Goal: Task Accomplishment & Management: Manage account settings

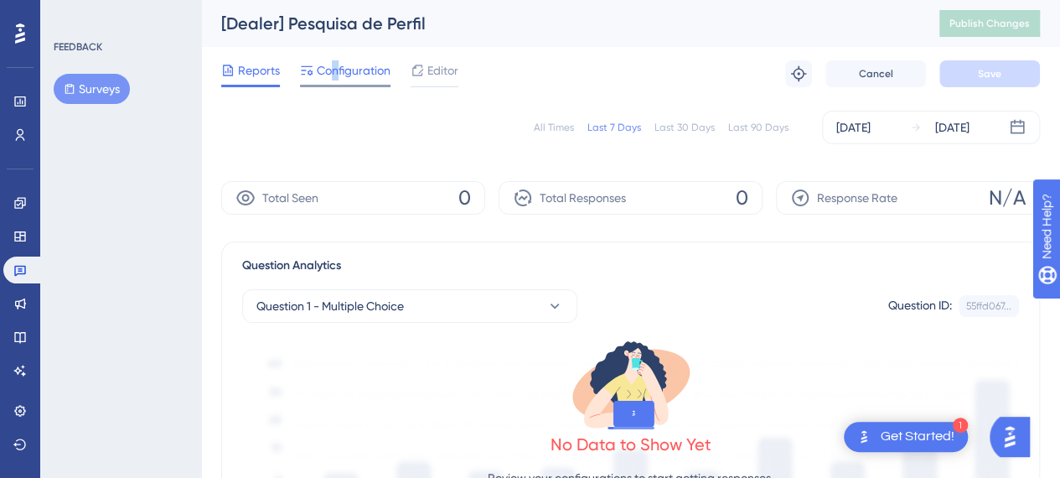
click at [336, 66] on span "Configuration" at bounding box center [354, 70] width 74 height 20
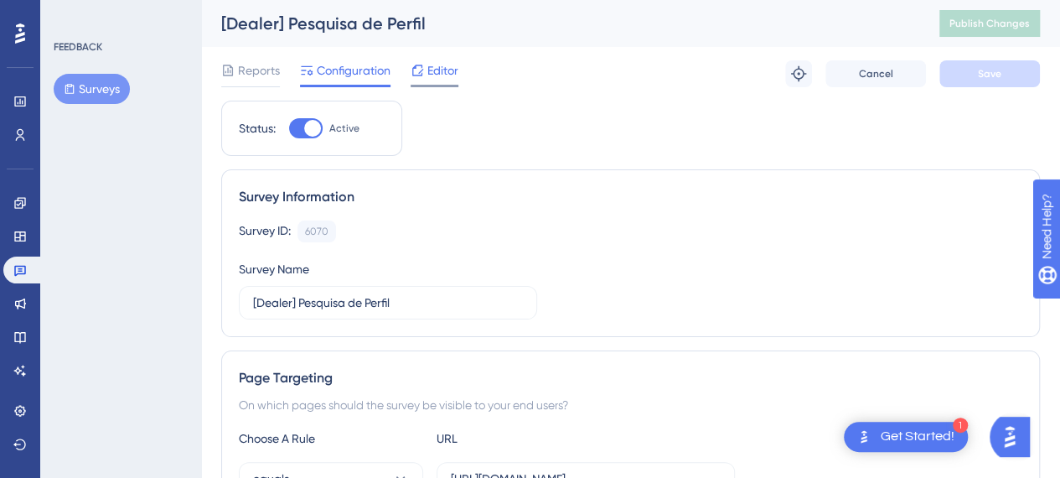
click at [456, 70] on span "Editor" at bounding box center [443, 70] width 31 height 20
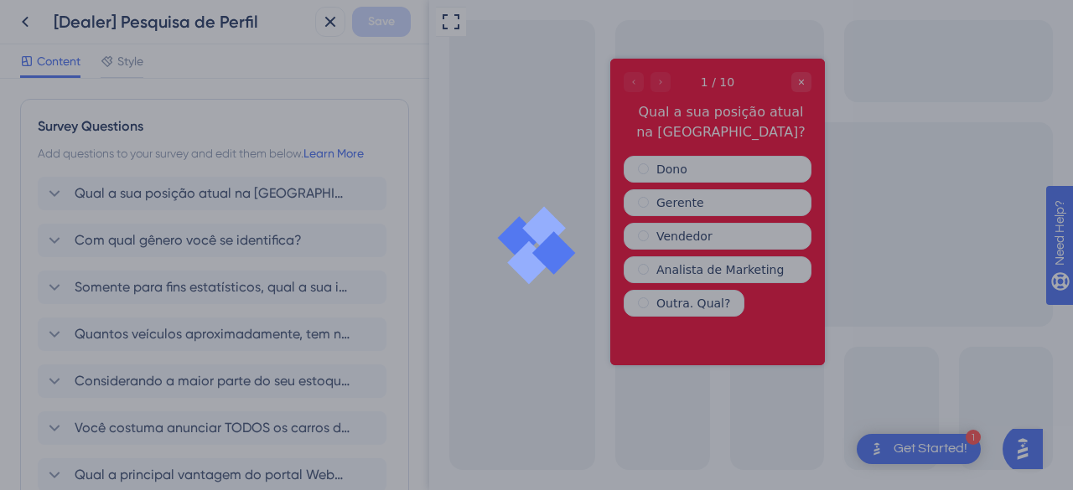
click at [357, 70] on div at bounding box center [536, 245] width 1073 height 490
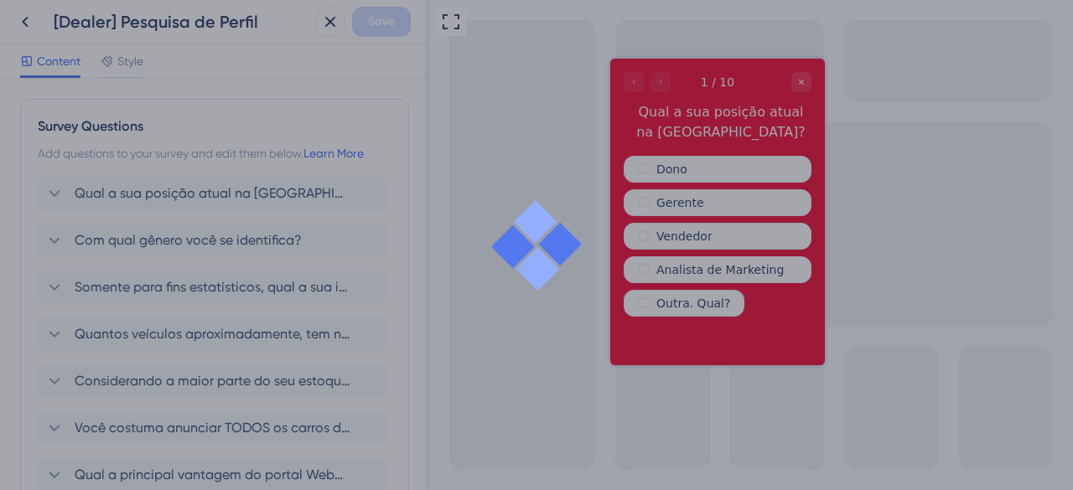
click at [40, 18] on div at bounding box center [536, 245] width 1073 height 490
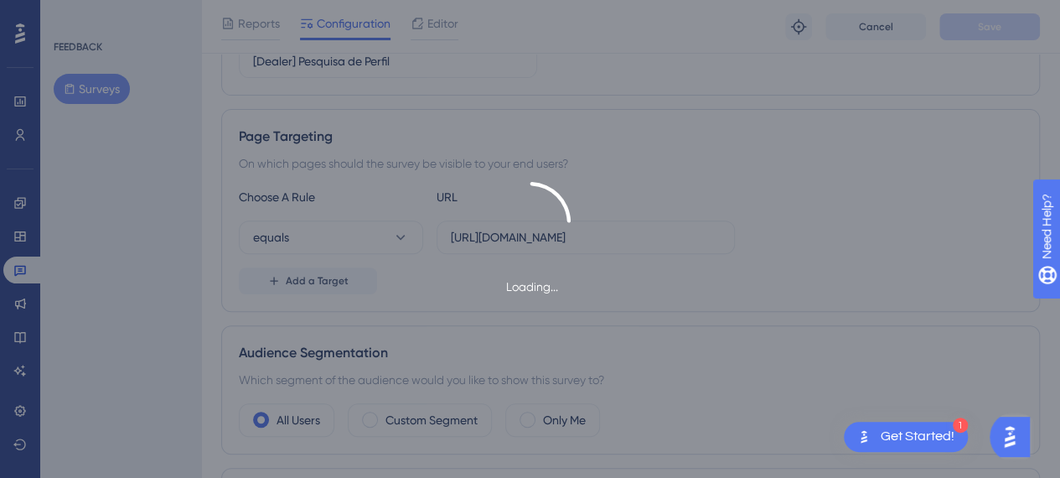
scroll to position [251, 0]
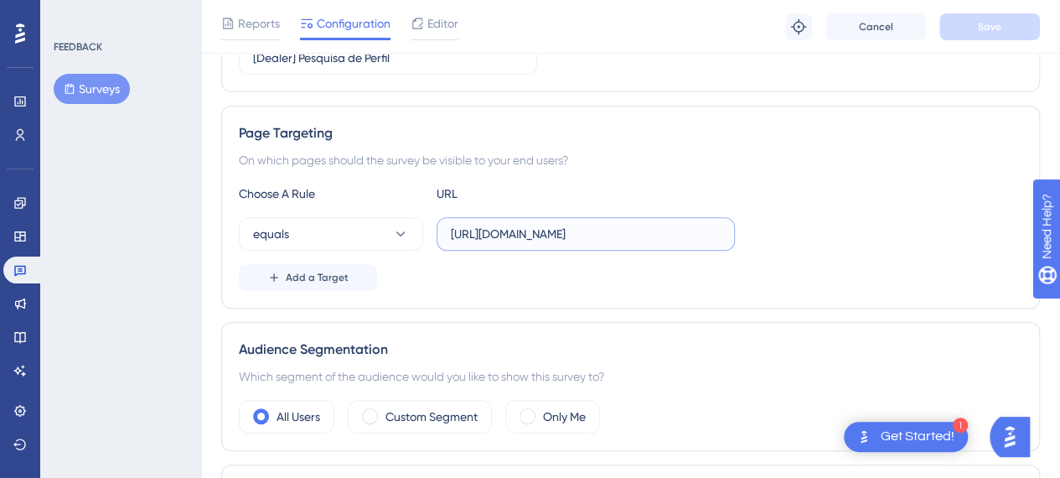
click at [632, 231] on input "https://www.cockpit.com.br/home" at bounding box center [586, 234] width 270 height 18
drag, startPoint x: 609, startPoint y: 233, endPoint x: 738, endPoint y: 239, distance: 129.2
click at [734, 238] on label "https://www.cockpit.com.br/home" at bounding box center [586, 234] width 298 height 34
click at [1021, 28] on button "Save" at bounding box center [990, 26] width 101 height 27
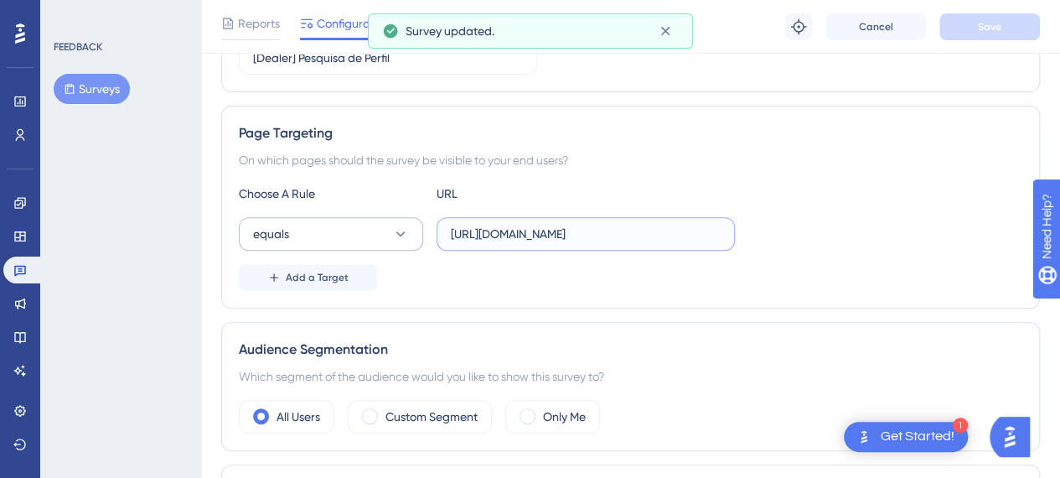
drag, startPoint x: 491, startPoint y: 231, endPoint x: 417, endPoint y: 232, distance: 74.6
click at [417, 232] on div "equals https://www.cockpit.com.br" at bounding box center [487, 234] width 496 height 34
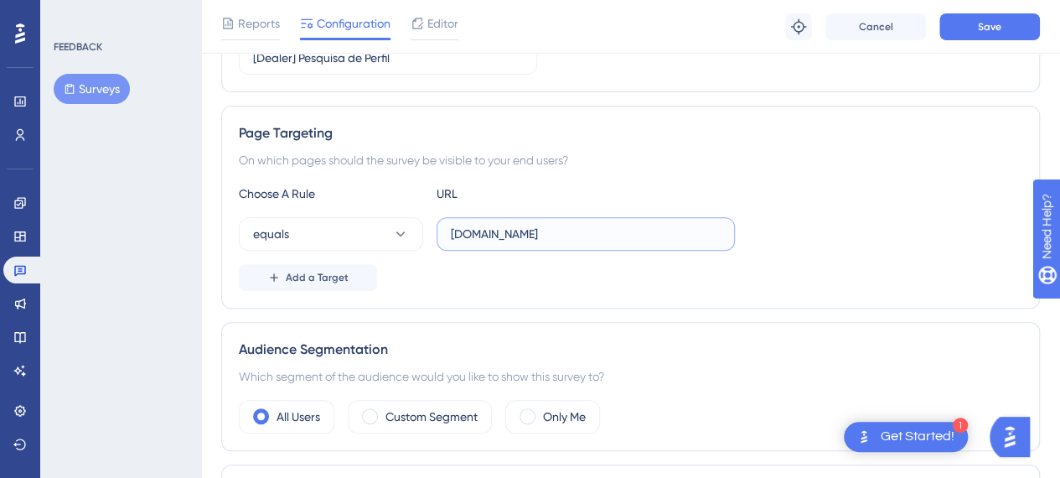
type input "[DOMAIN_NAME]"
click at [976, 11] on div "Reports Configuration Editor Troubleshoot Cancel Save" at bounding box center [630, 27] width 859 height 54
click at [978, 29] on span "Save" at bounding box center [989, 26] width 23 height 13
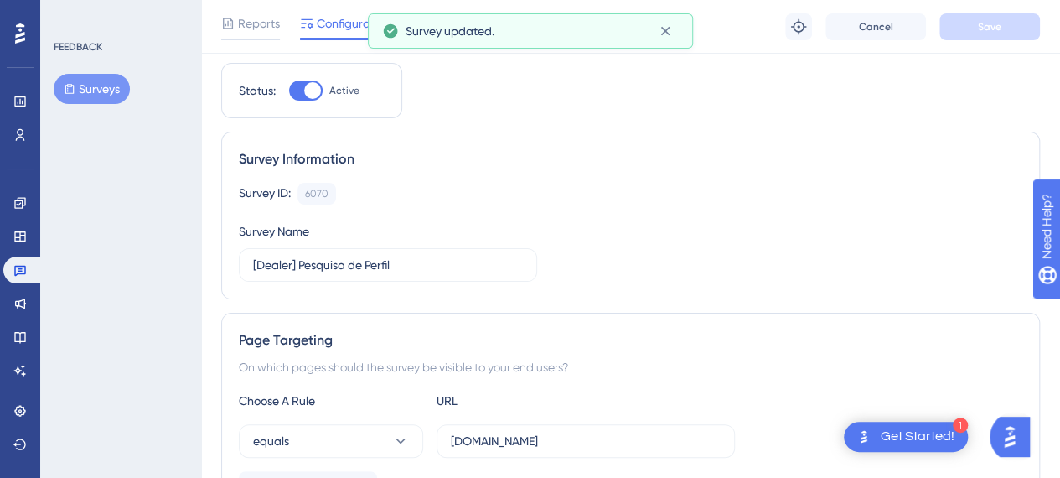
scroll to position [0, 0]
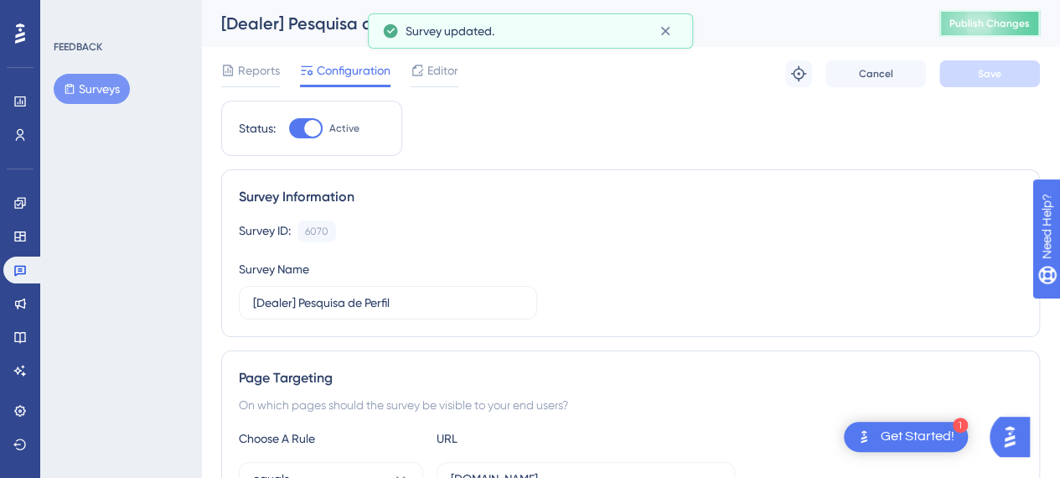
click at [980, 23] on span "Publish Changes" at bounding box center [990, 23] width 80 height 13
click at [666, 37] on icon at bounding box center [665, 31] width 17 height 17
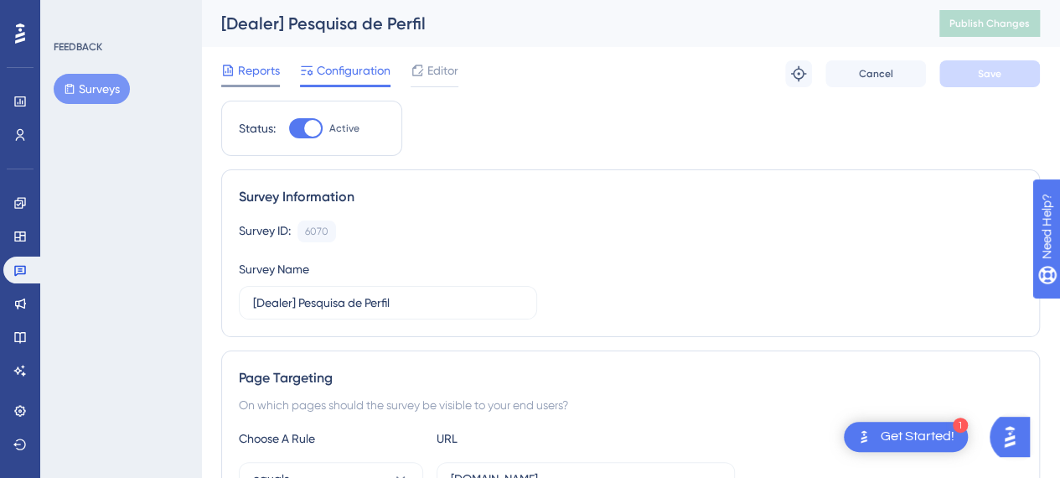
click at [243, 75] on span "Reports" at bounding box center [259, 70] width 42 height 20
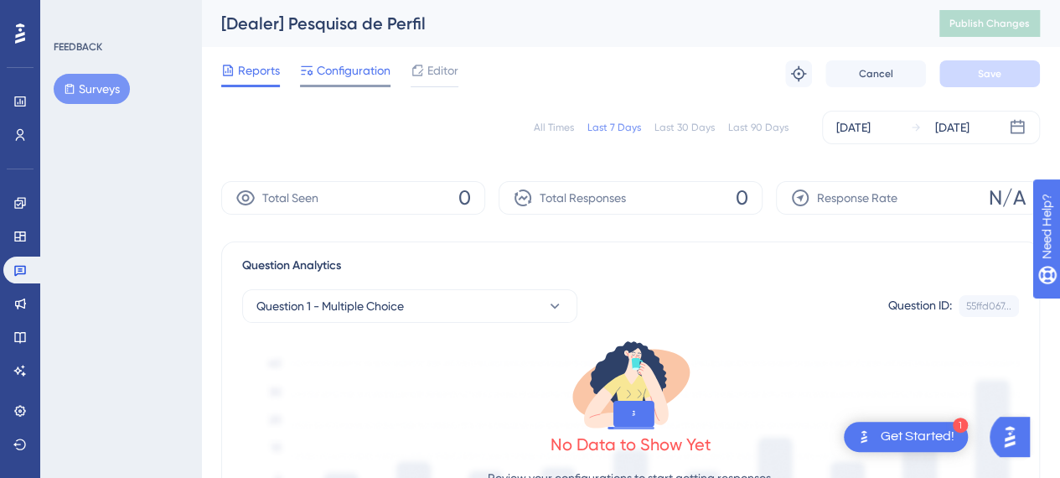
click at [357, 65] on span "Configuration" at bounding box center [354, 70] width 74 height 20
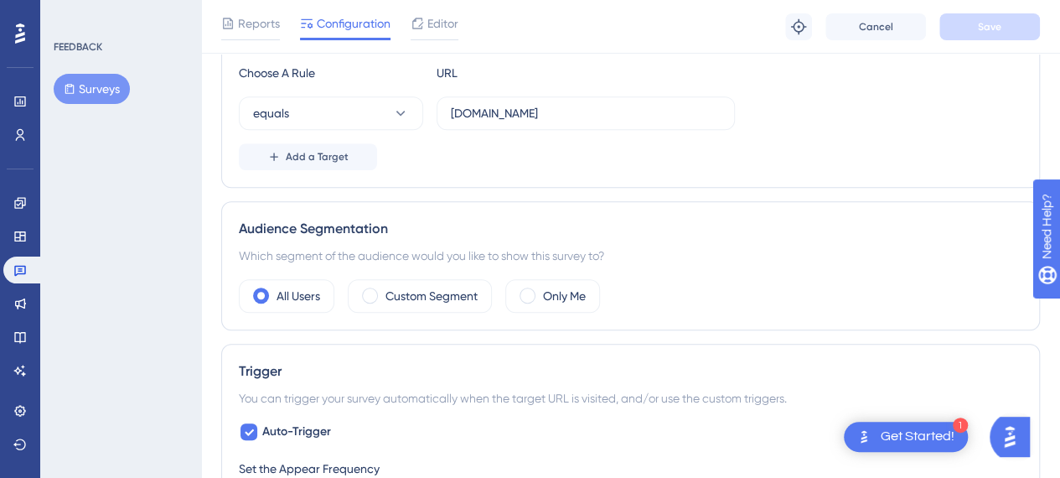
scroll to position [335, 0]
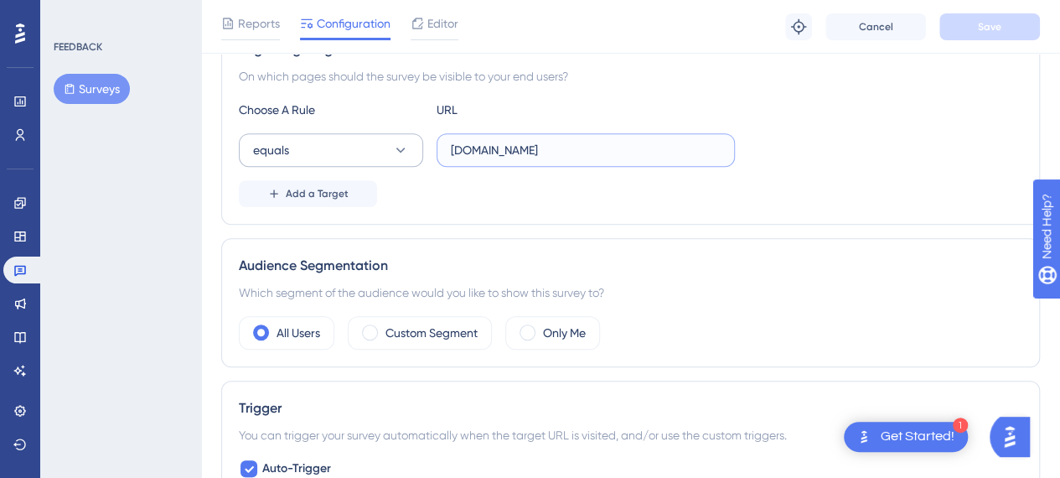
drag, startPoint x: 570, startPoint y: 155, endPoint x: 357, endPoint y: 158, distance: 212.9
click at [357, 158] on div "equals www.cockpit.com.br" at bounding box center [487, 150] width 496 height 34
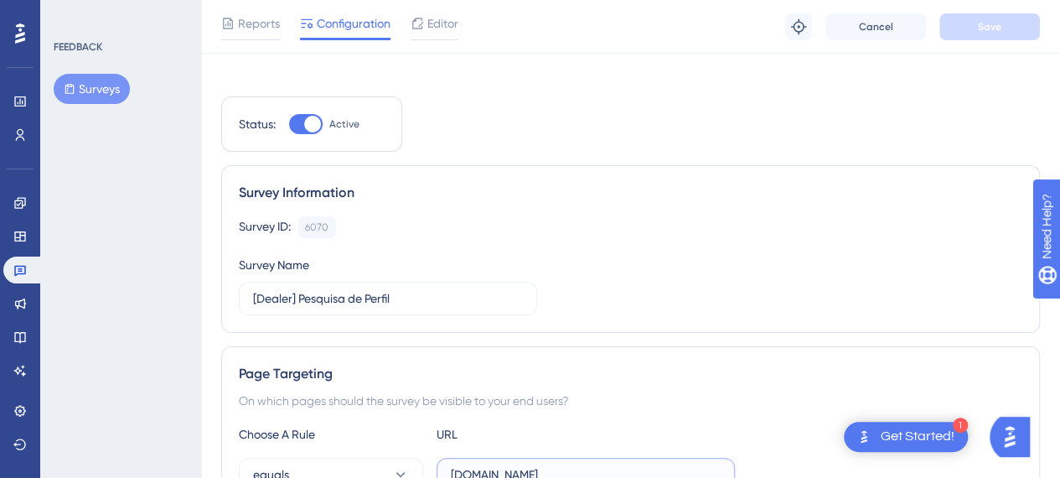
scroll to position [0, 0]
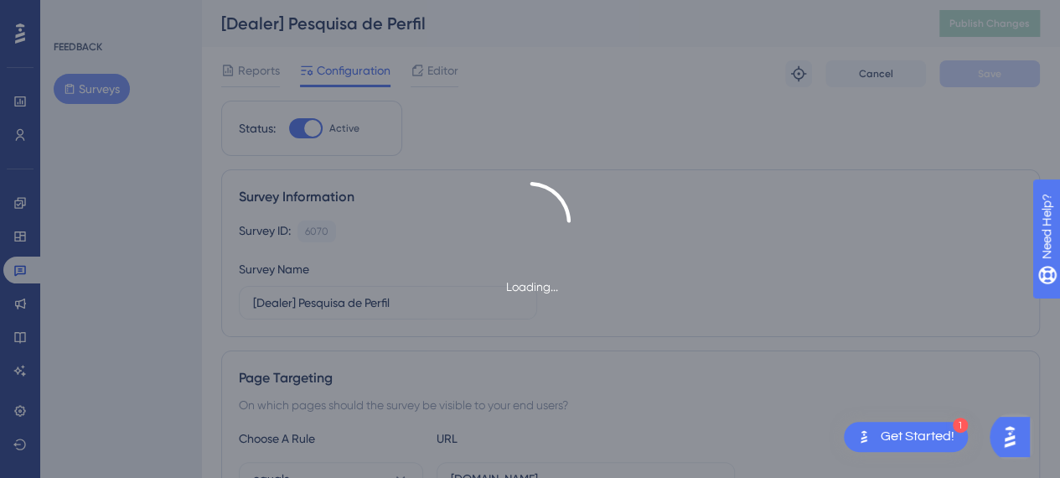
click at [250, 61] on div "Loading..." at bounding box center [530, 239] width 1060 height 478
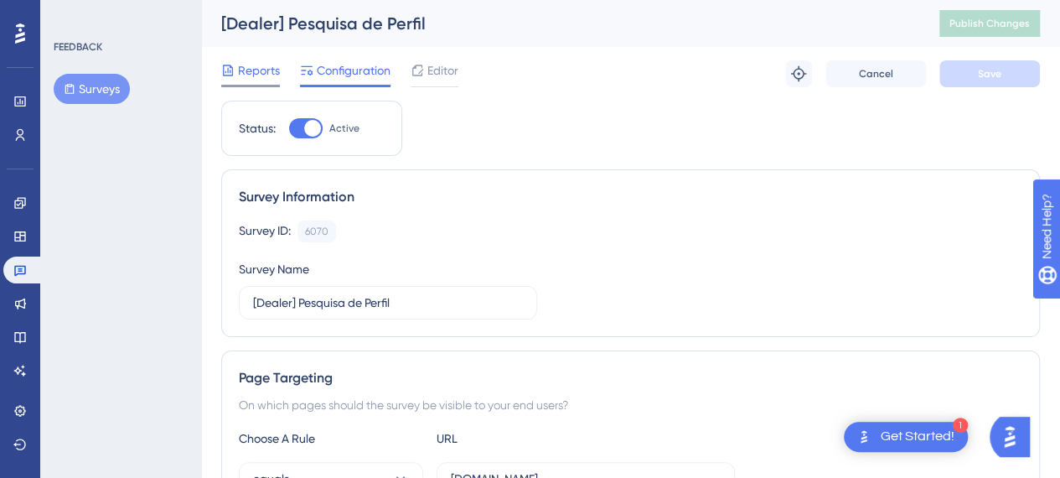
click at [255, 73] on span "Reports" at bounding box center [259, 70] width 42 height 20
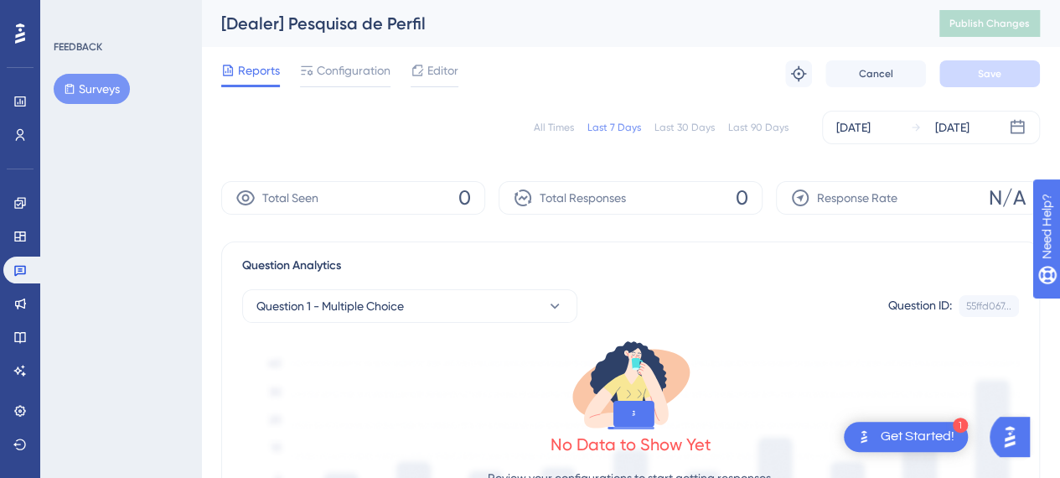
click at [99, 81] on button "Surveys" at bounding box center [92, 89] width 76 height 30
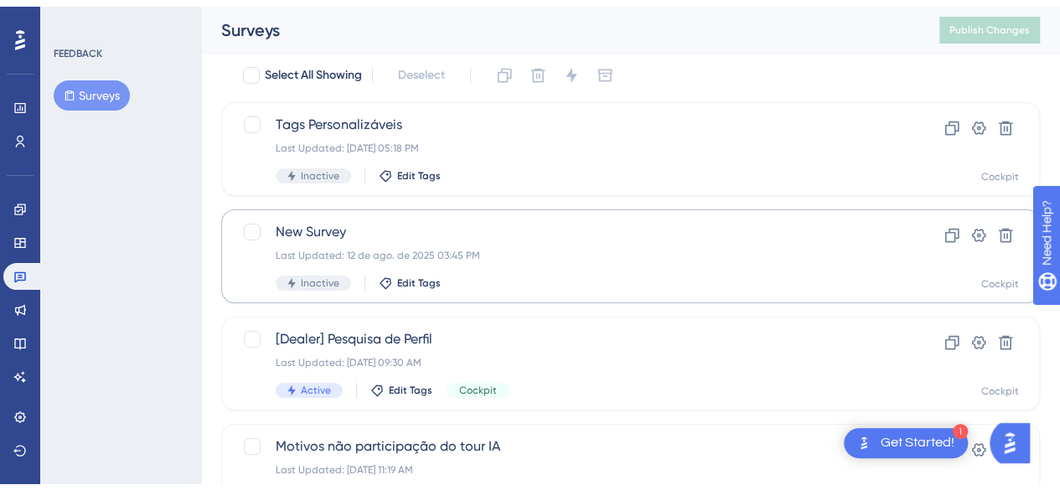
scroll to position [84, 0]
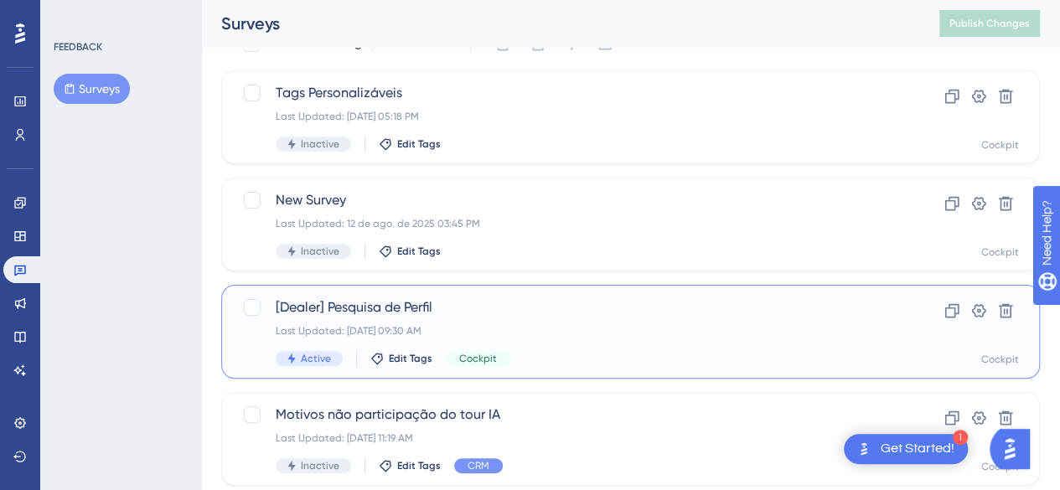
click at [507, 314] on span "[Dealer] Pesquisa de Perfil" at bounding box center [564, 308] width 576 height 20
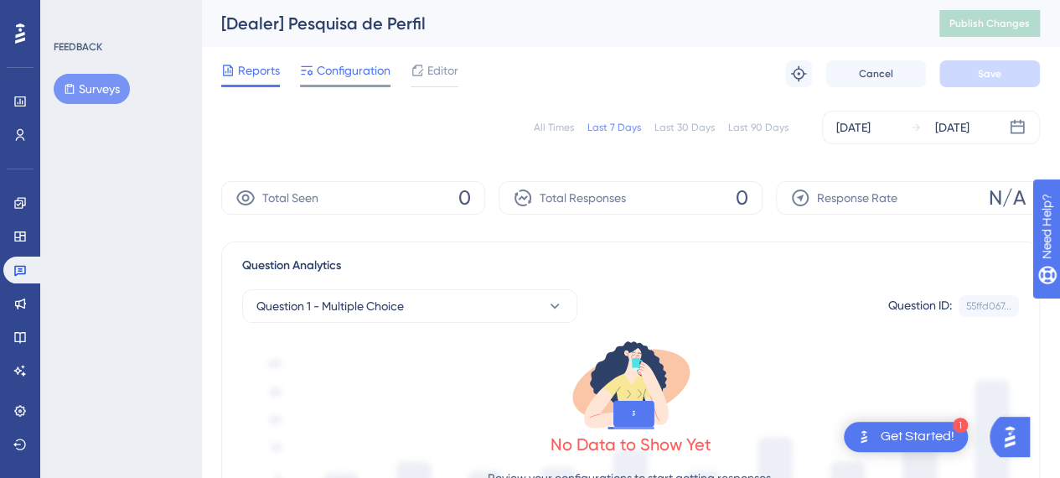
click at [355, 66] on span "Configuration" at bounding box center [354, 70] width 74 height 20
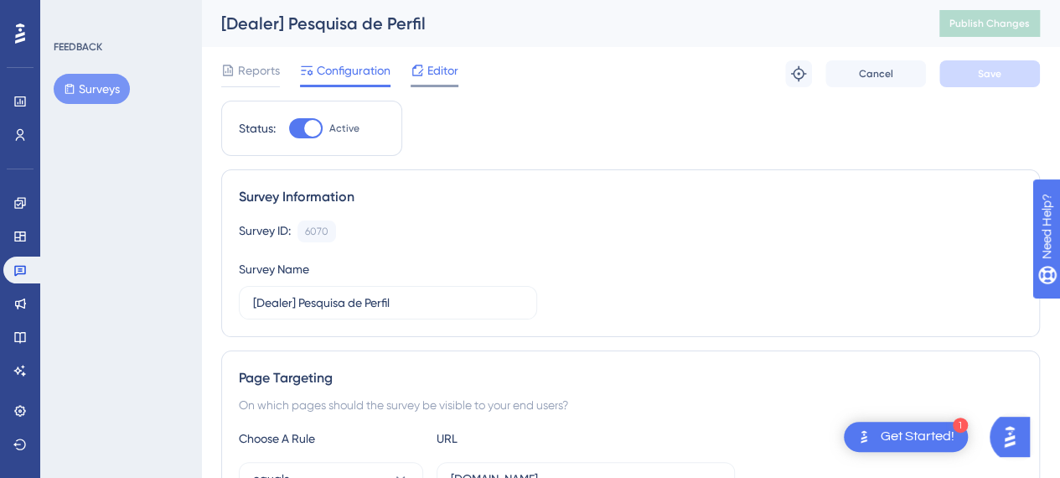
click at [436, 77] on span "Editor" at bounding box center [443, 70] width 31 height 20
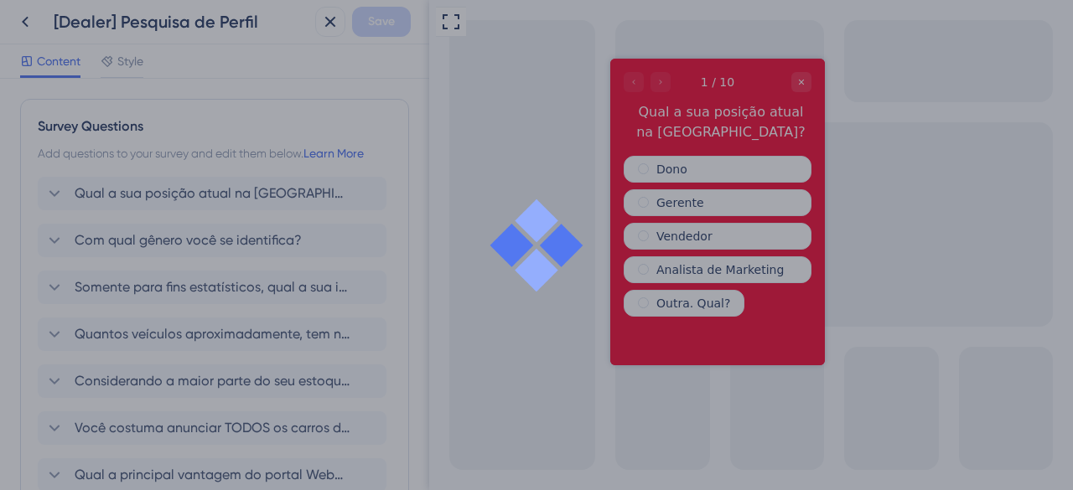
click at [17, 16] on div at bounding box center [536, 245] width 1073 height 490
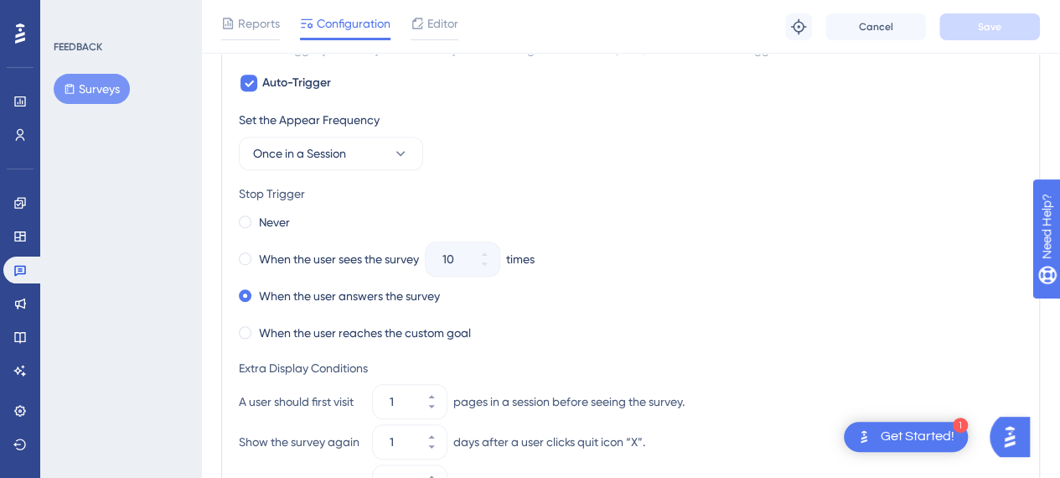
scroll to position [684, 0]
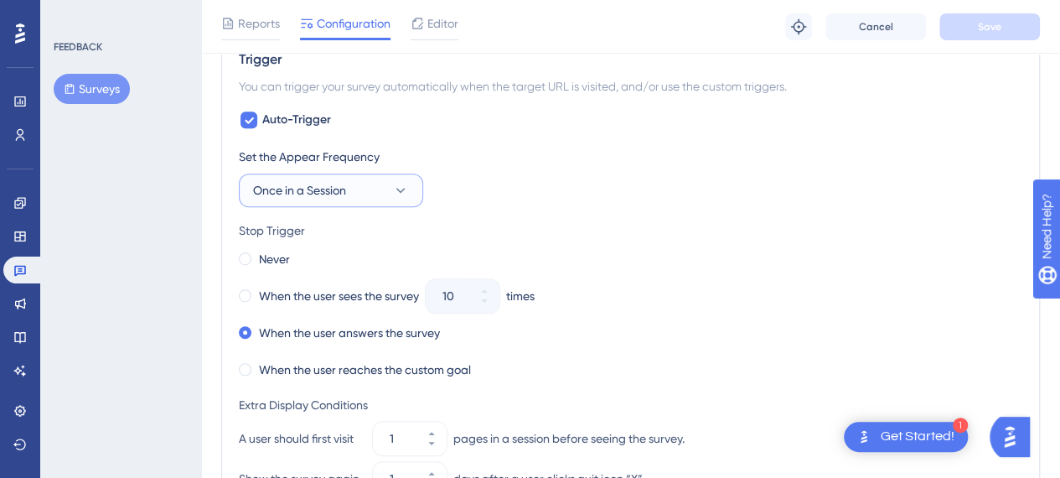
click at [407, 187] on icon at bounding box center [400, 190] width 17 height 17
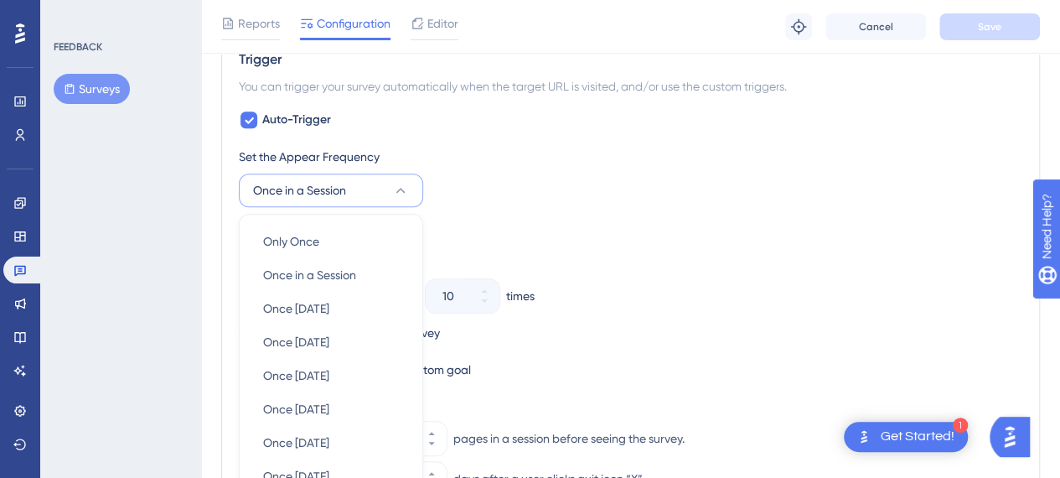
scroll to position [816, 0]
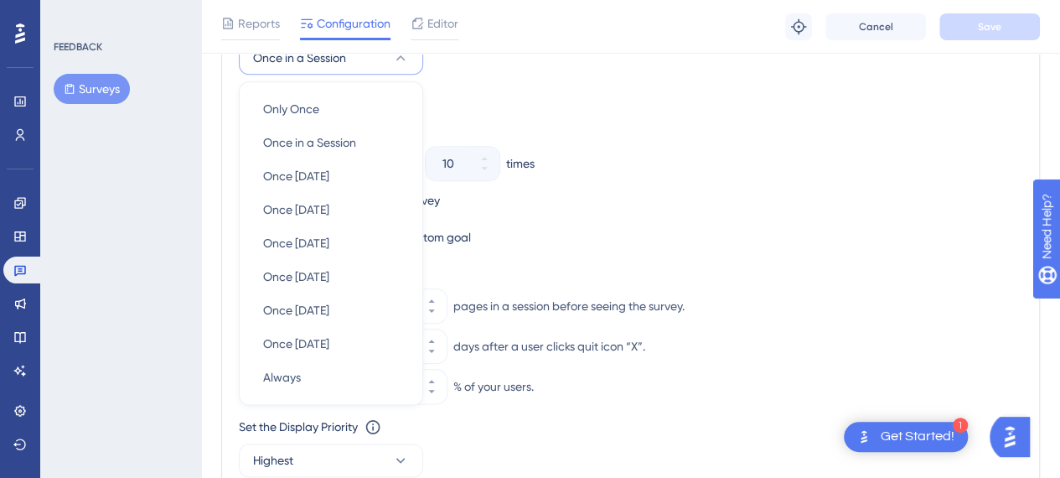
click at [766, 172] on div "Never When the user sees the survey 10 times When the user answers the survey W…" at bounding box center [631, 182] width 784 height 134
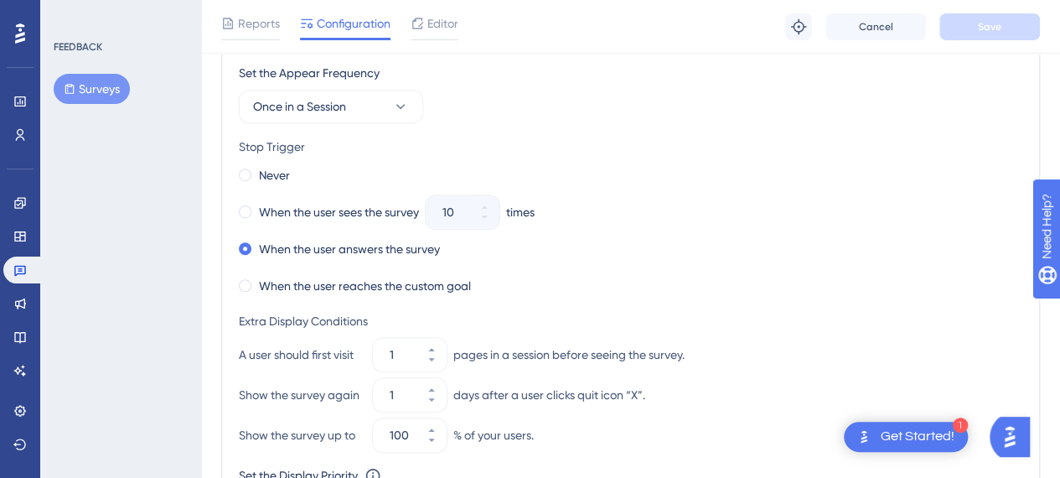
scroll to position [733, 0]
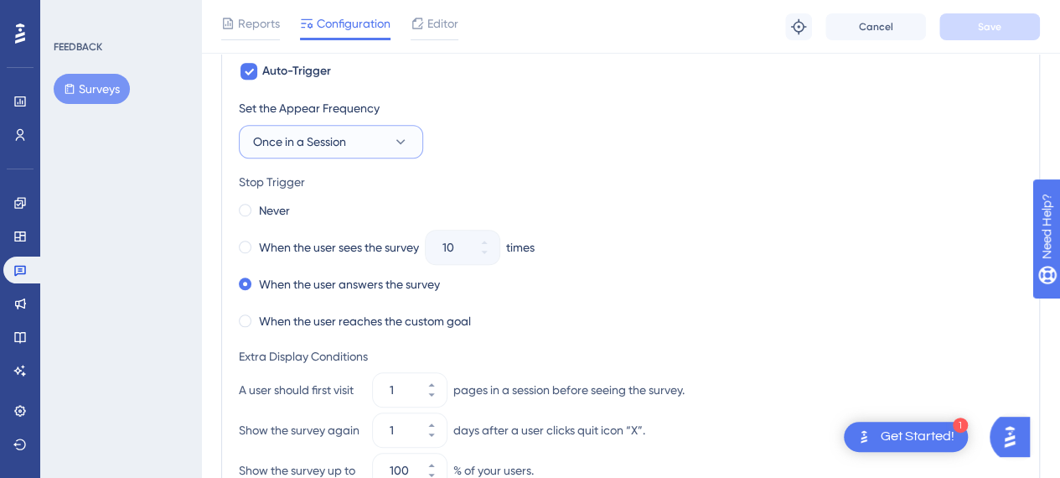
click at [406, 135] on icon at bounding box center [400, 141] width 17 height 17
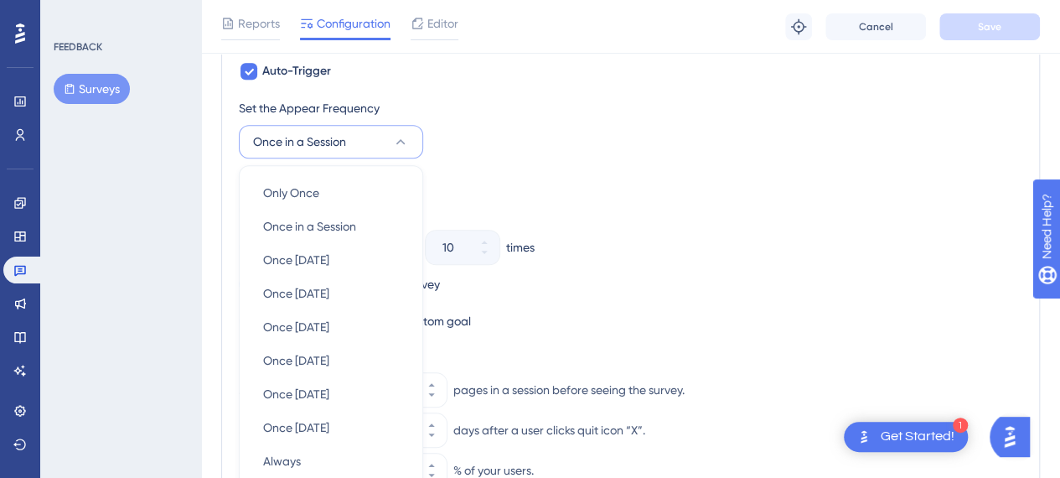
scroll to position [816, 0]
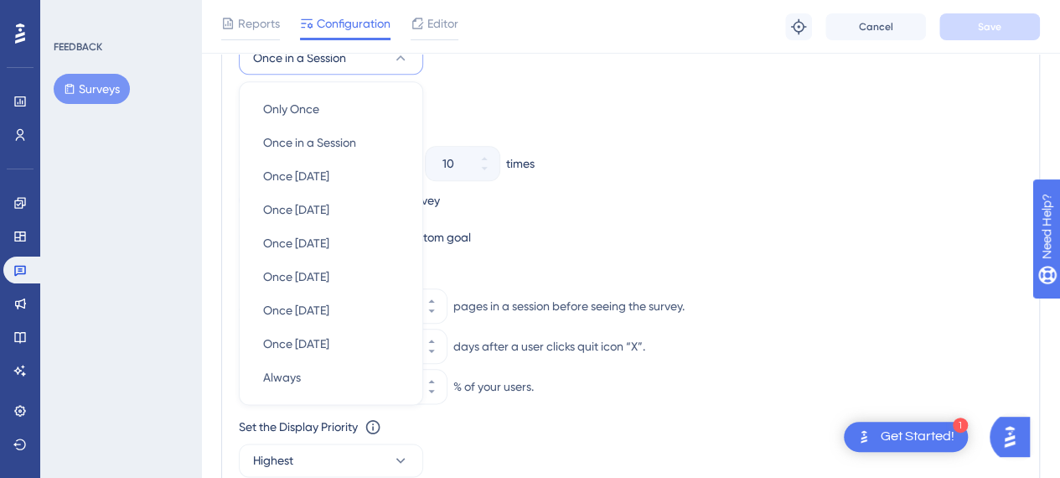
click at [762, 101] on div "Stop Trigger" at bounding box center [631, 98] width 784 height 20
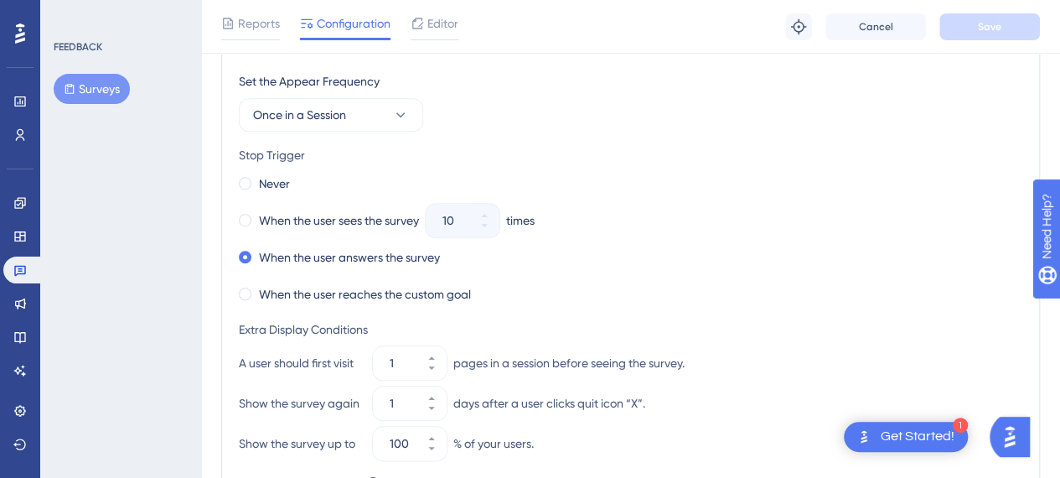
scroll to position [733, 0]
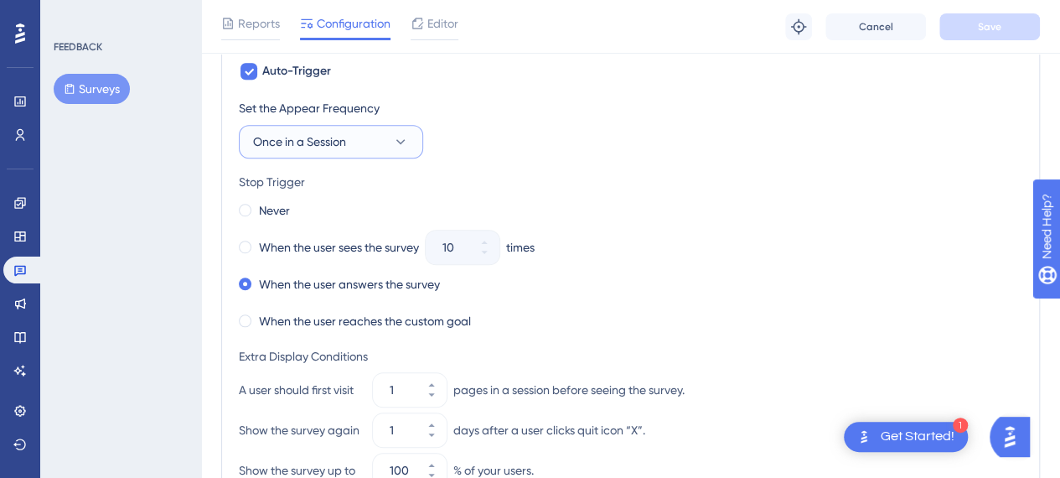
click at [406, 137] on icon at bounding box center [400, 141] width 17 height 17
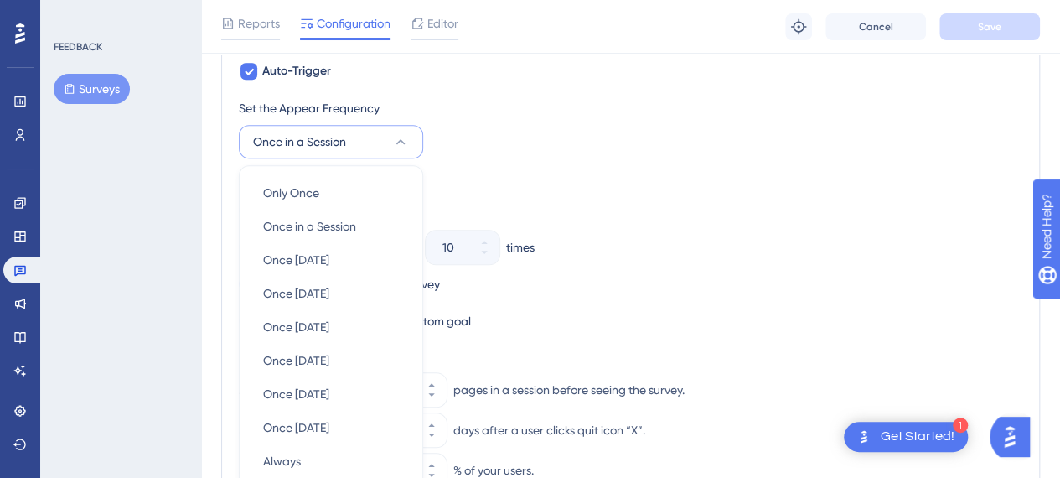
click at [677, 153] on div "Set the Appear Frequency Once in a Session Only Once Only Once Once in a Sessio…" at bounding box center [631, 128] width 784 height 60
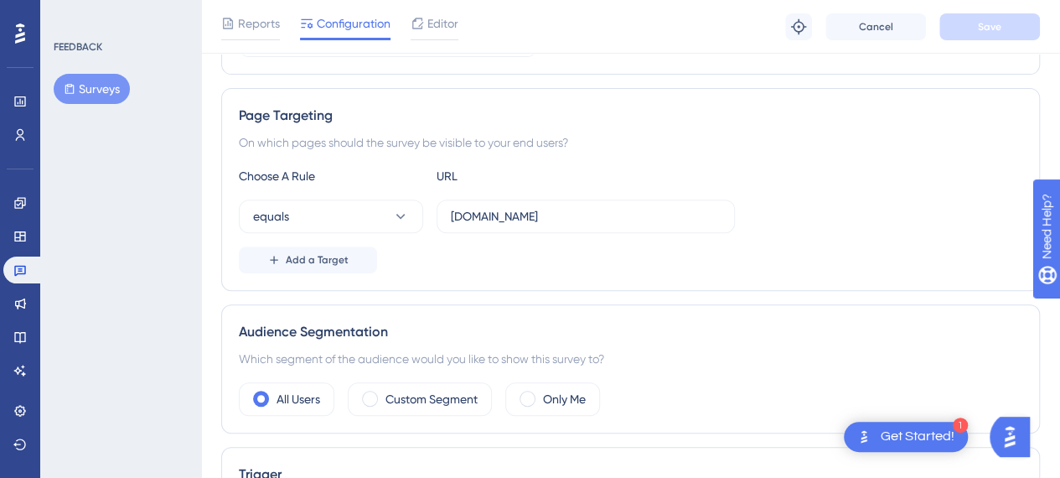
scroll to position [265, 0]
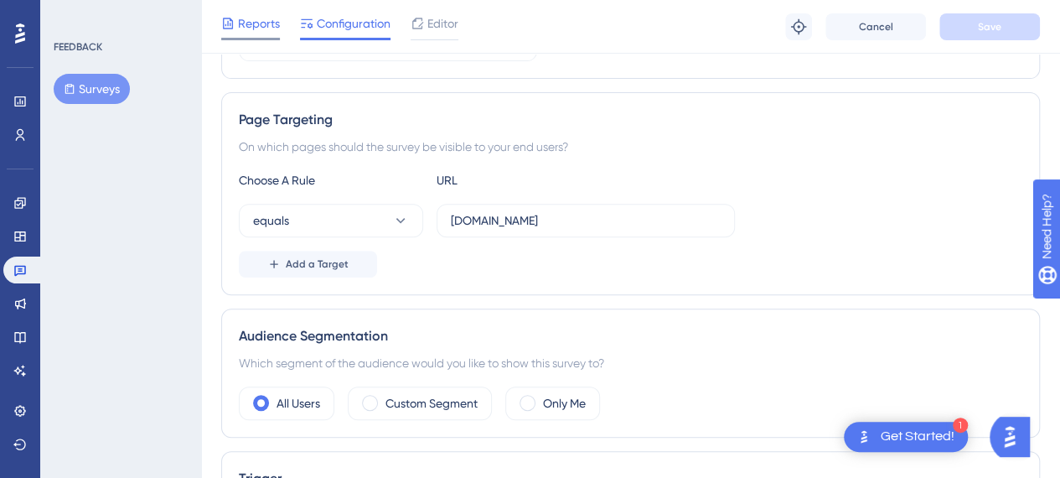
click at [251, 20] on span "Reports" at bounding box center [259, 23] width 42 height 20
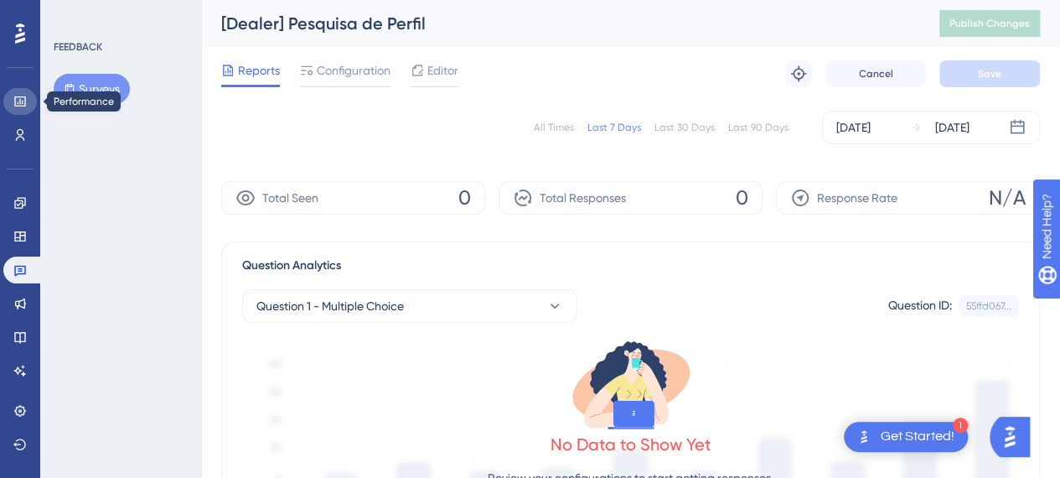
click at [22, 106] on icon at bounding box center [19, 101] width 13 height 13
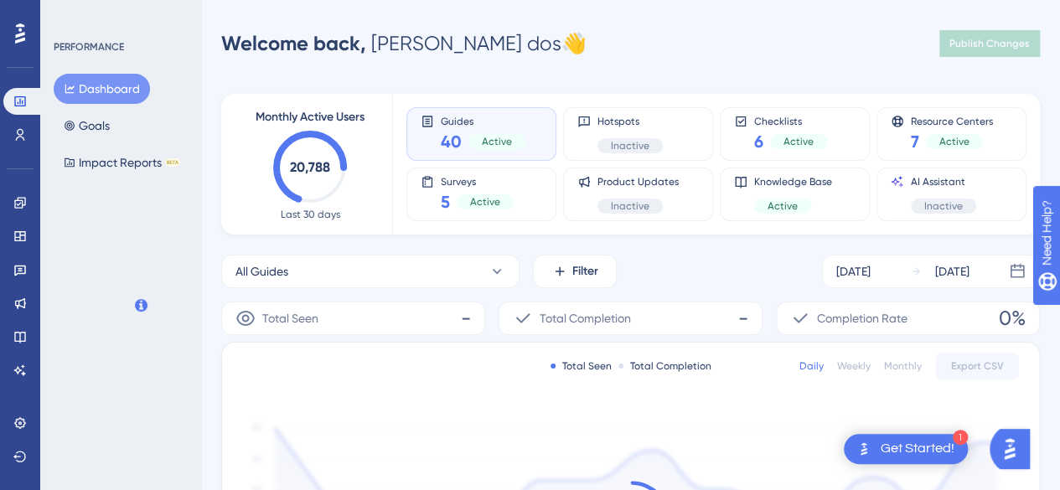
click at [22, 162] on div "Engagement Widgets Feedback Product Updates Knowledge Base AI Assistant" at bounding box center [20, 266] width 34 height 236
click at [29, 122] on link at bounding box center [20, 135] width 34 height 27
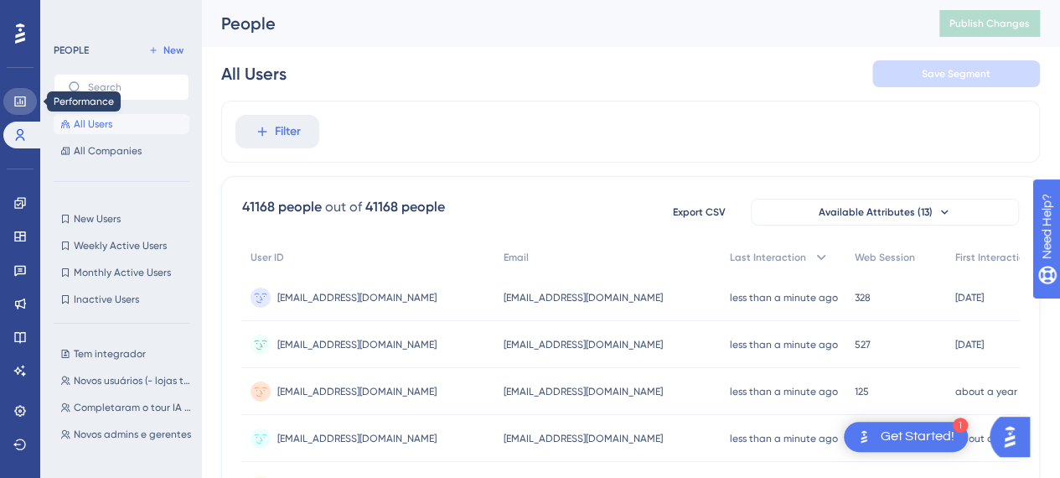
click at [12, 112] on link at bounding box center [20, 101] width 34 height 27
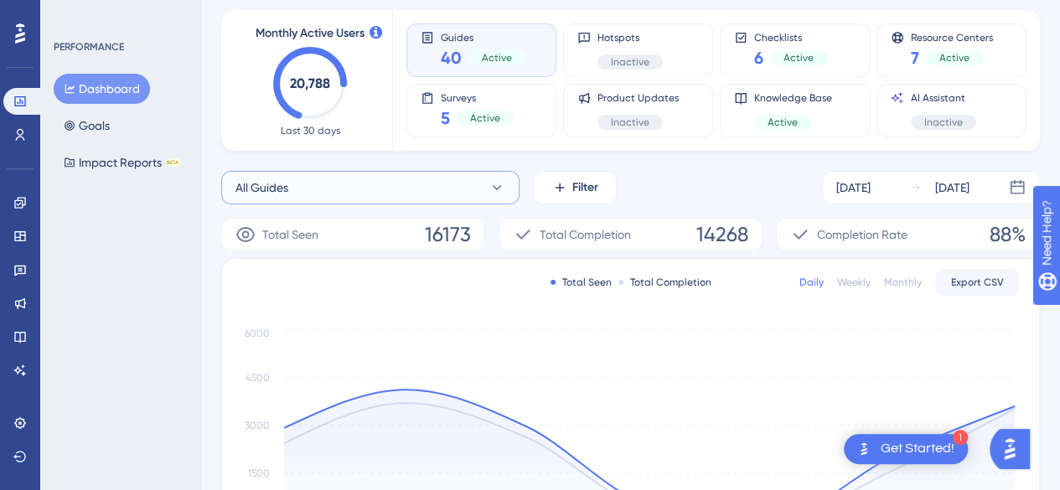
click at [508, 181] on button "All Guides" at bounding box center [370, 188] width 298 height 34
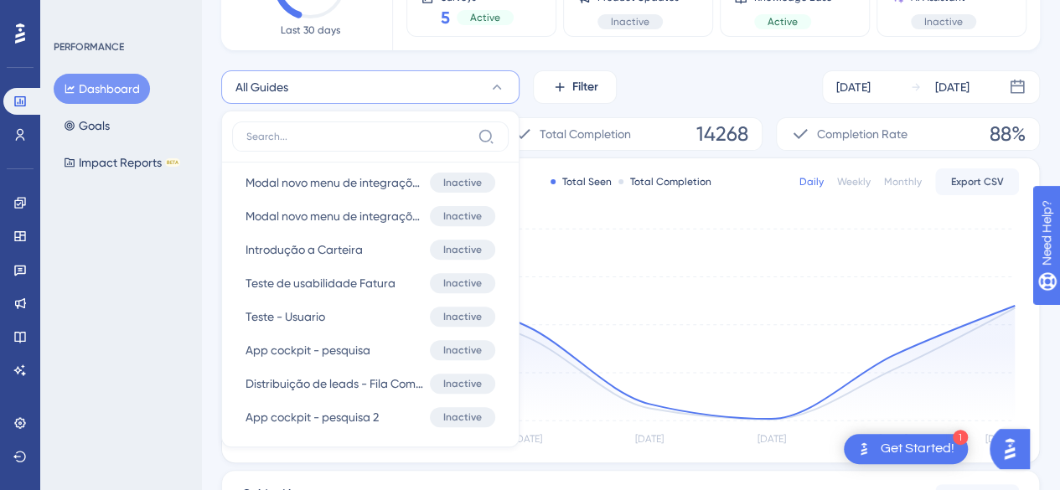
scroll to position [1760, 0]
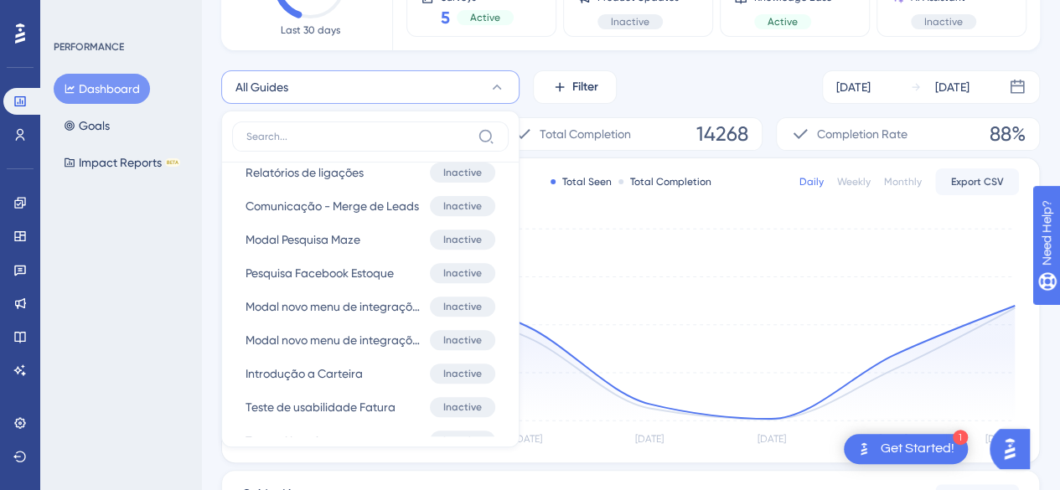
click at [163, 324] on div "PERFORMANCE Dashboard Goals Impact Reports BETA" at bounding box center [120, 245] width 161 height 490
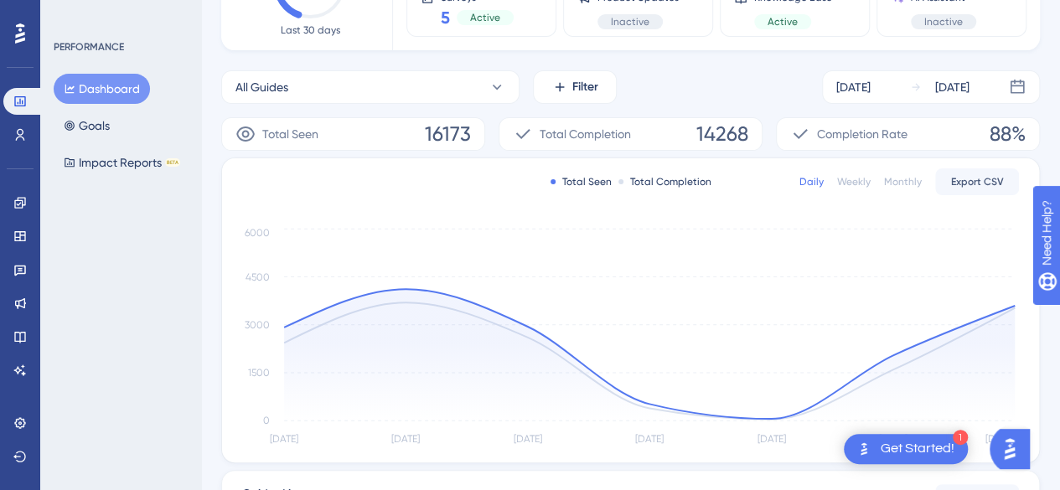
scroll to position [17, 0]
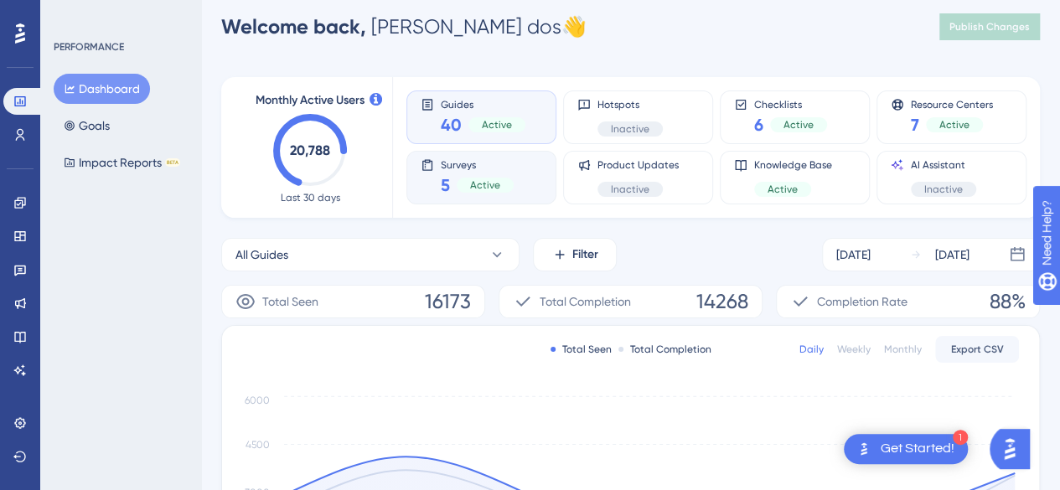
click at [484, 174] on div "5 Active" at bounding box center [477, 185] width 73 height 23
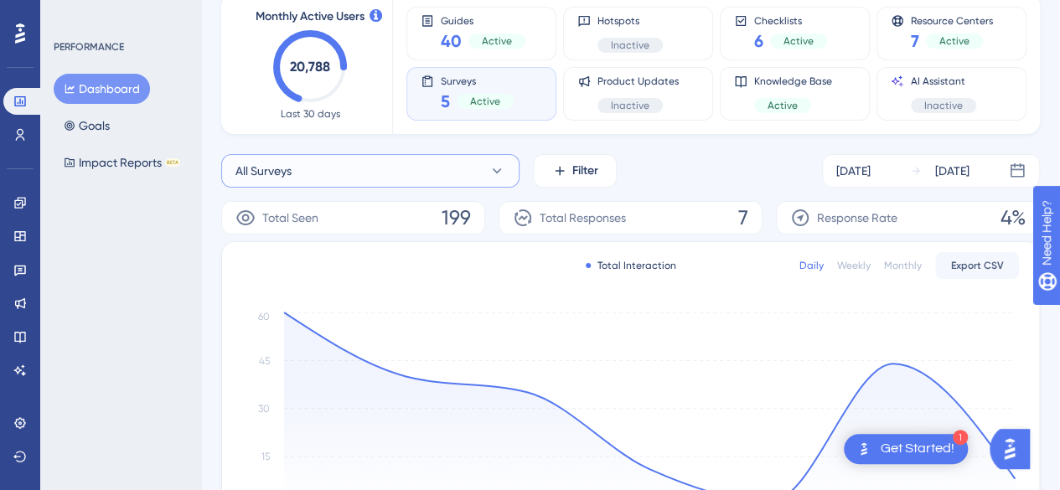
click at [490, 179] on button "All Surveys" at bounding box center [370, 171] width 298 height 34
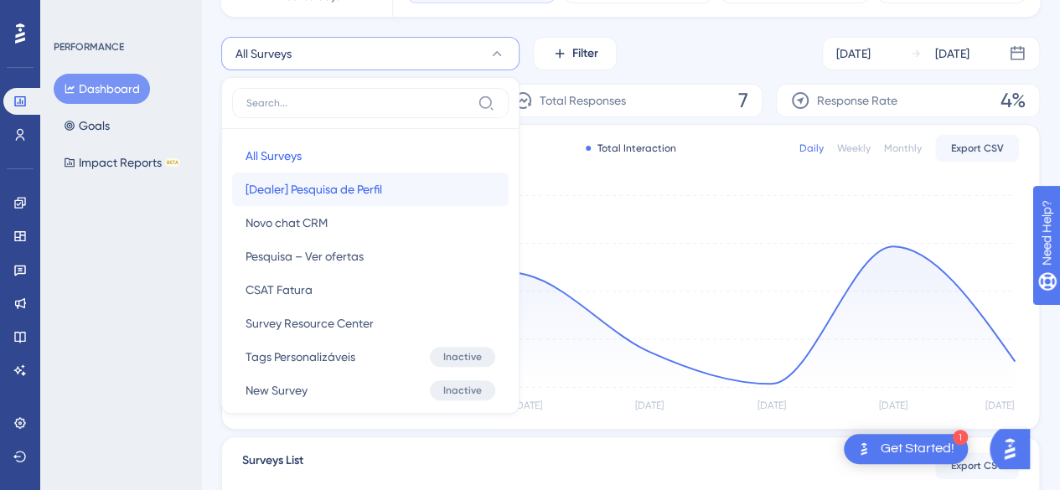
click at [387, 194] on button "[Dealer] Pesquisa de Perfil [Dealer] Pesquisa de Perfil" at bounding box center [370, 190] width 277 height 34
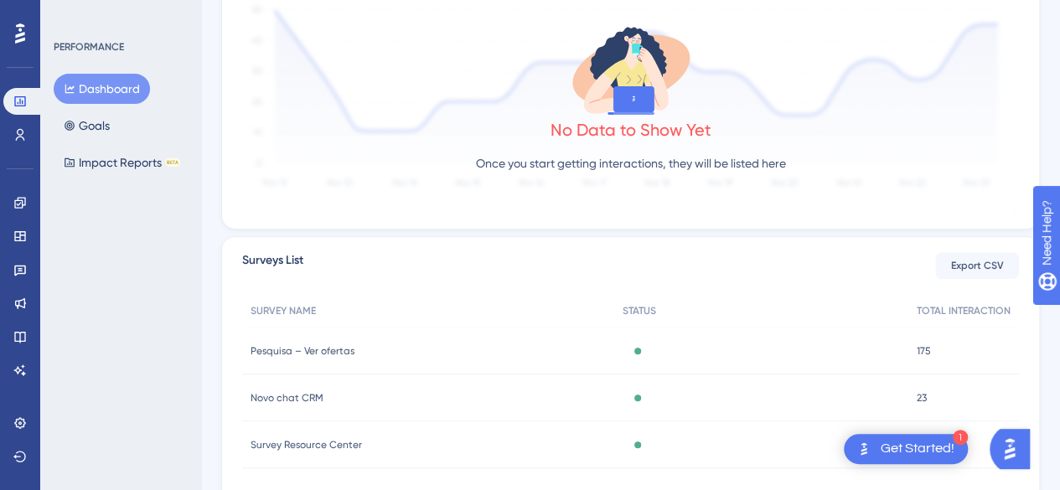
scroll to position [484, 0]
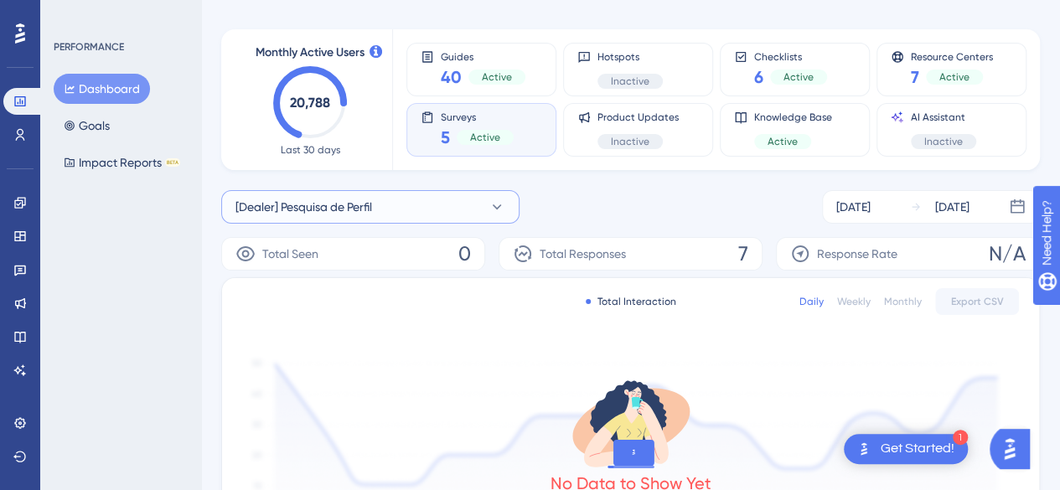
click at [490, 205] on icon at bounding box center [497, 207] width 17 height 17
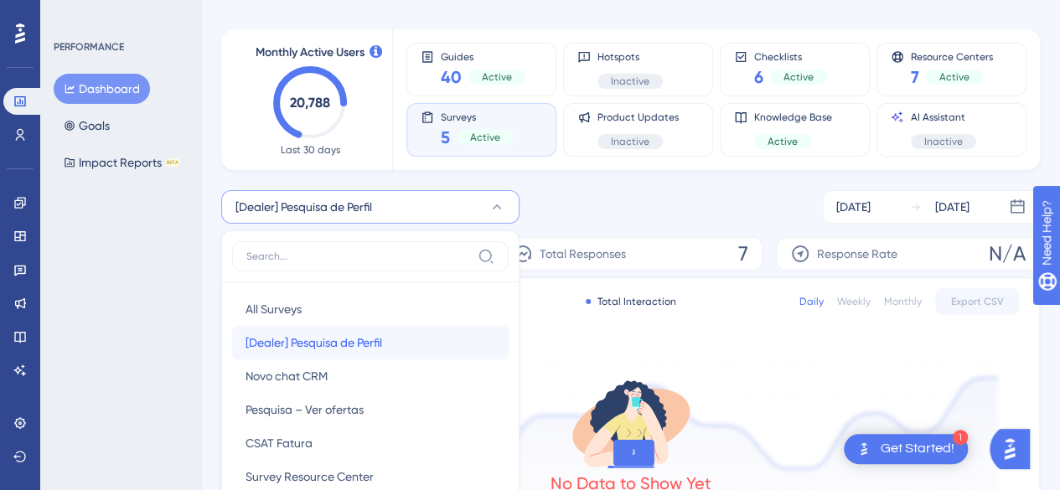
scroll to position [218, 0]
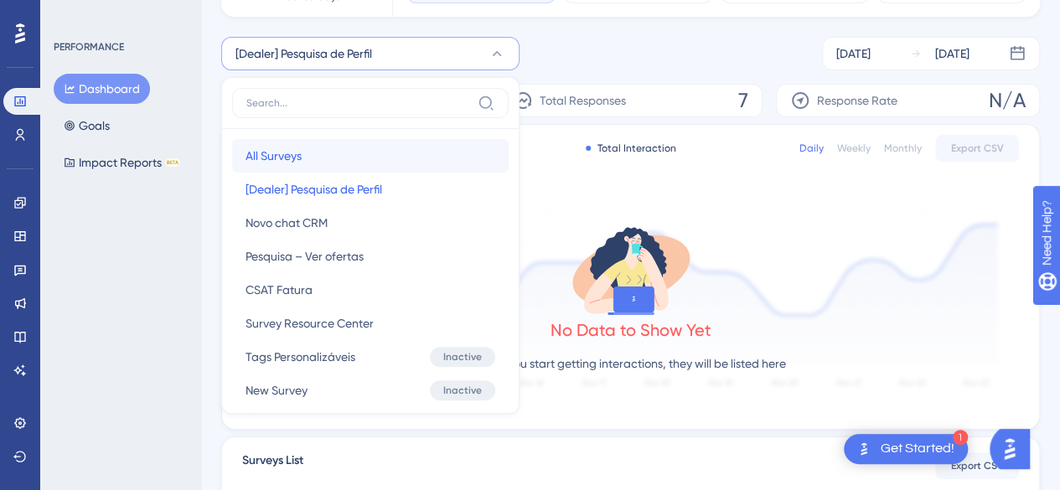
click at [371, 152] on button "All Surveys All Surveys" at bounding box center [370, 156] width 277 height 34
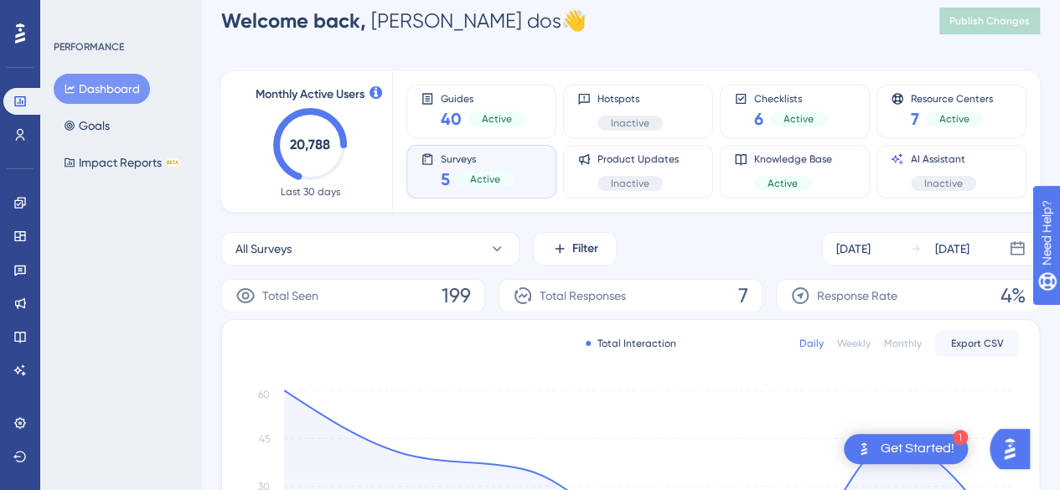
scroll to position [0, 0]
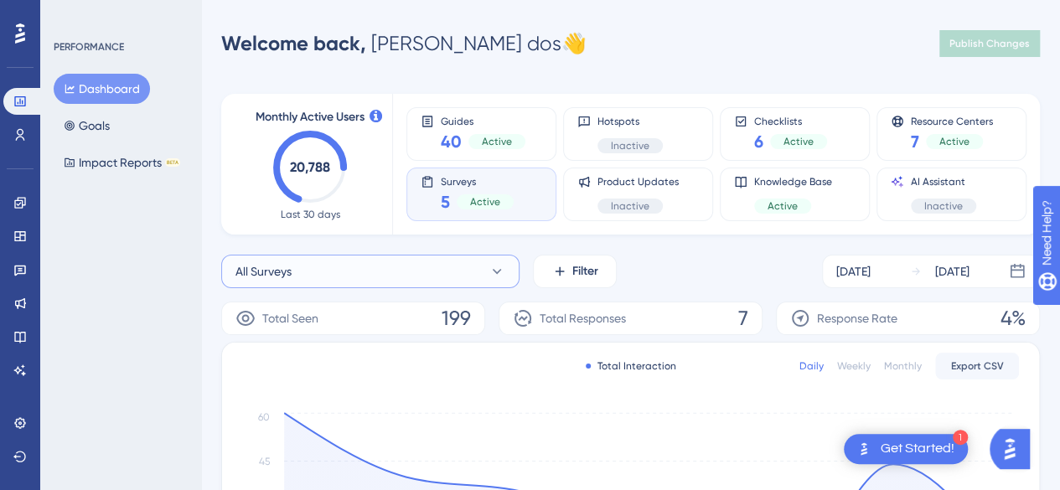
click at [389, 276] on button "All Surveys" at bounding box center [370, 272] width 298 height 34
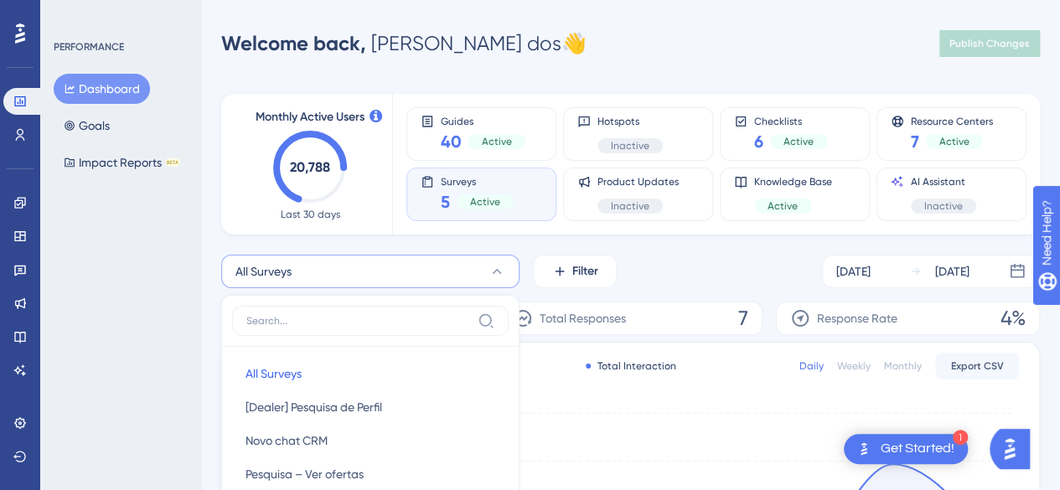
scroll to position [215, 0]
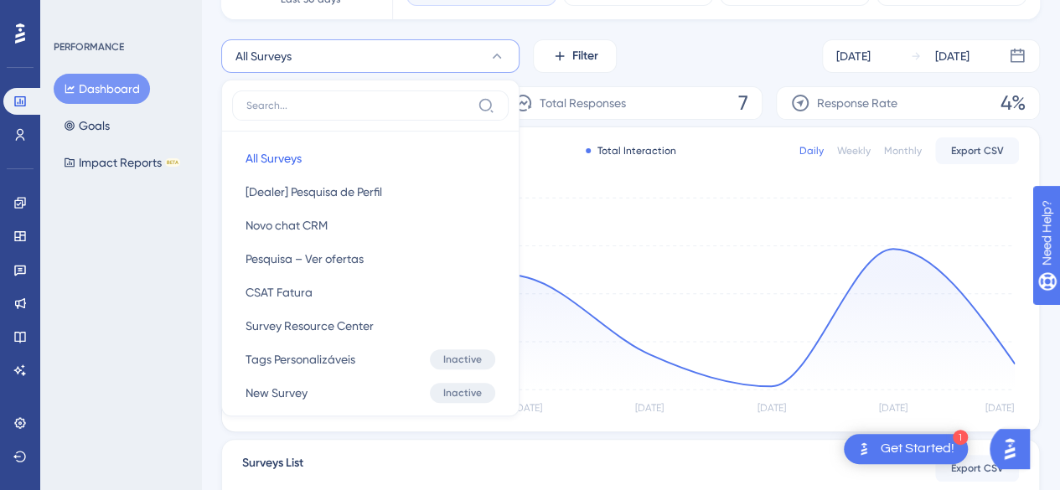
click at [162, 322] on div "PERFORMANCE Dashboard Goals Impact Reports BETA" at bounding box center [120, 245] width 161 height 490
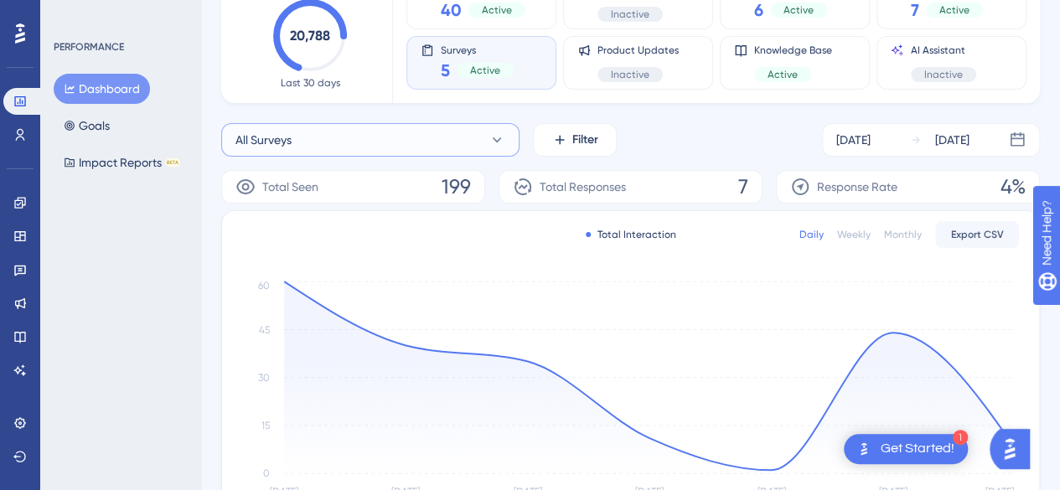
click at [285, 142] on span "All Surveys" at bounding box center [264, 140] width 56 height 20
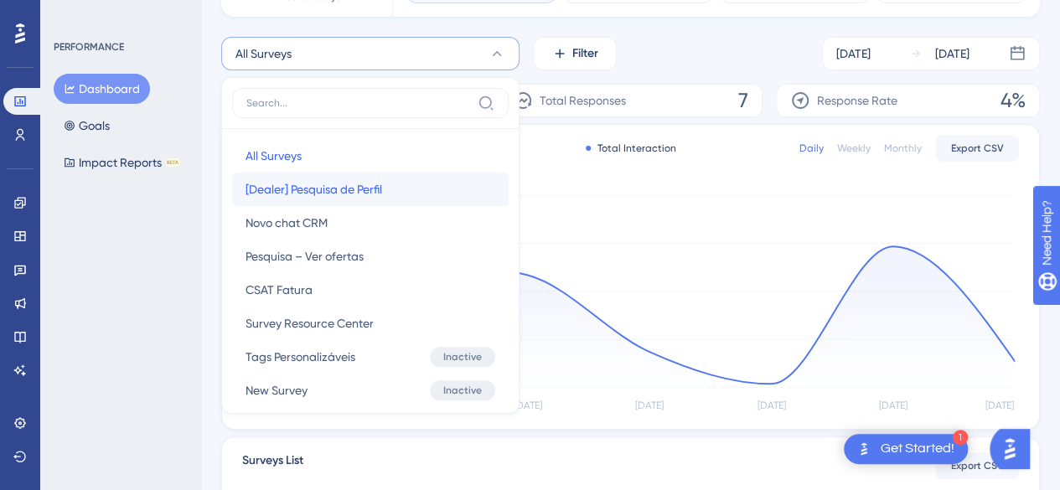
click at [360, 181] on span "[Dealer] Pesquisa de Perfil" at bounding box center [314, 189] width 137 height 20
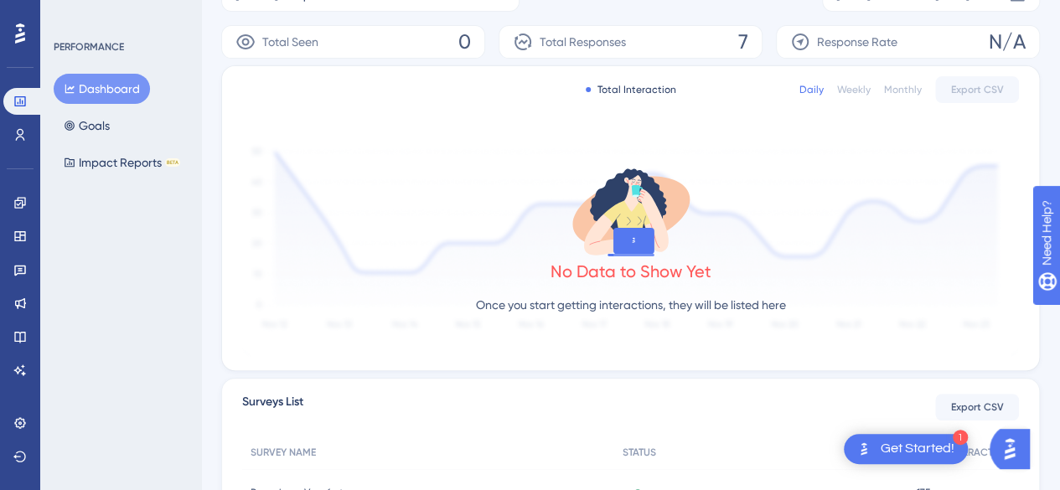
scroll to position [65, 0]
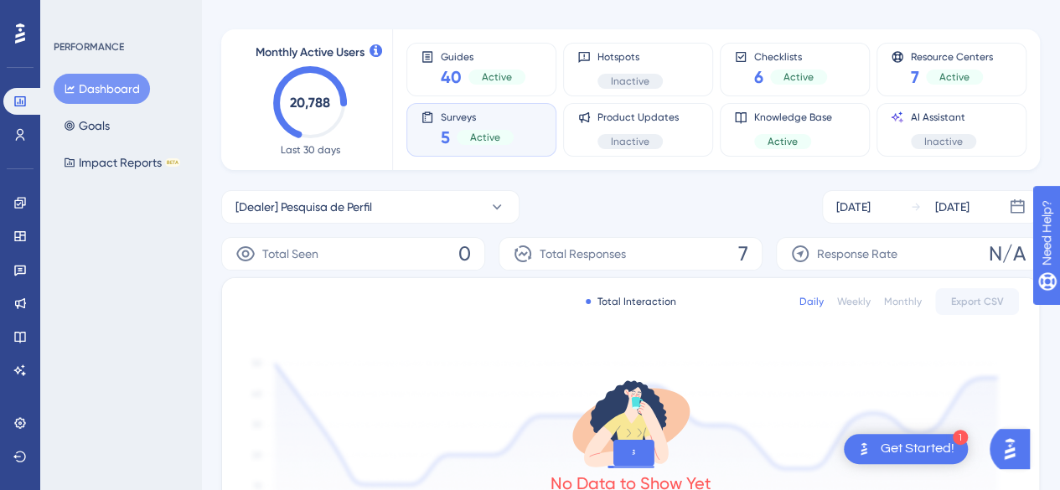
click at [743, 248] on span "7" at bounding box center [744, 254] width 10 height 27
drag, startPoint x: 746, startPoint y: 250, endPoint x: 761, endPoint y: 252, distance: 15.3
click at [761, 252] on div "Total Responses 7" at bounding box center [631, 254] width 264 height 34
click at [703, 246] on div "Total Responses 7" at bounding box center [631, 254] width 264 height 34
click at [443, 210] on button "[Dealer] Pesquisa de Perfil" at bounding box center [370, 207] width 298 height 34
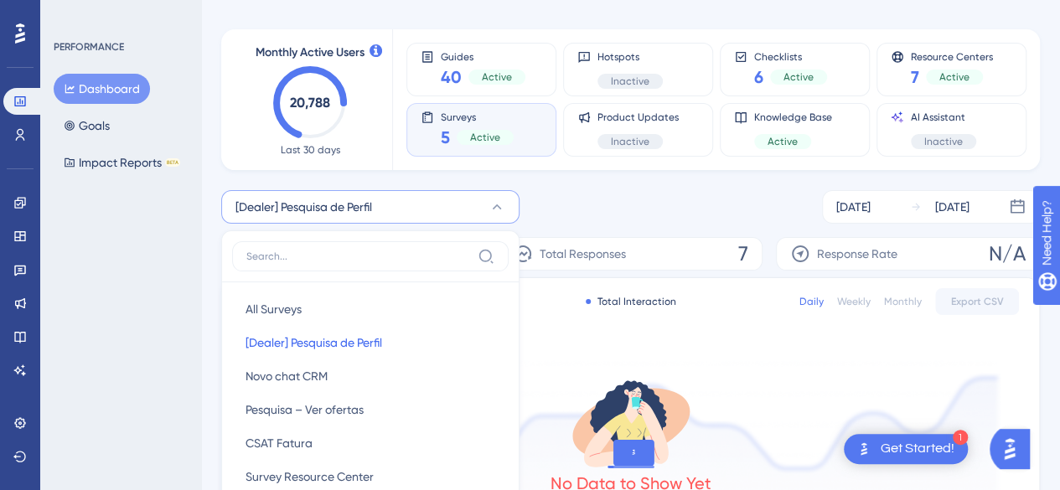
scroll to position [218, 0]
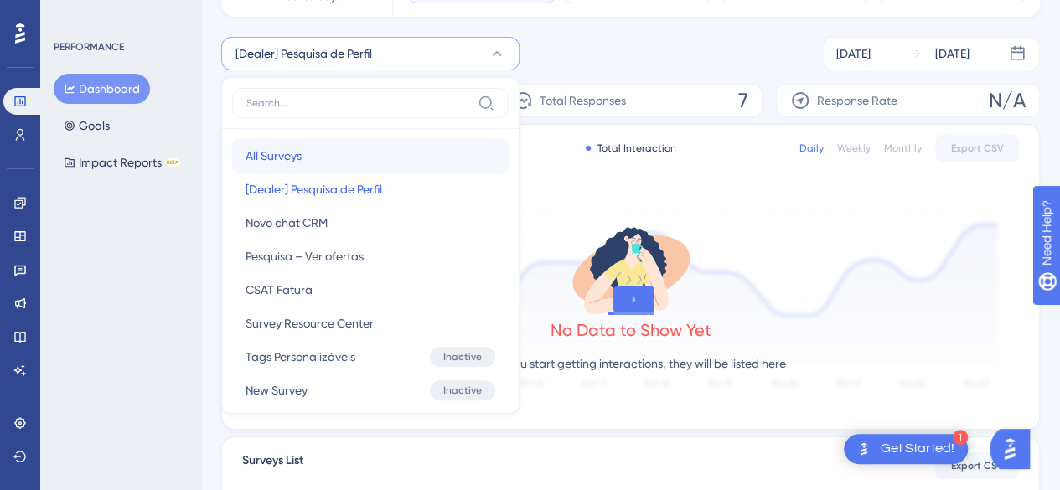
click at [340, 153] on button "All Surveys All Surveys" at bounding box center [370, 156] width 277 height 34
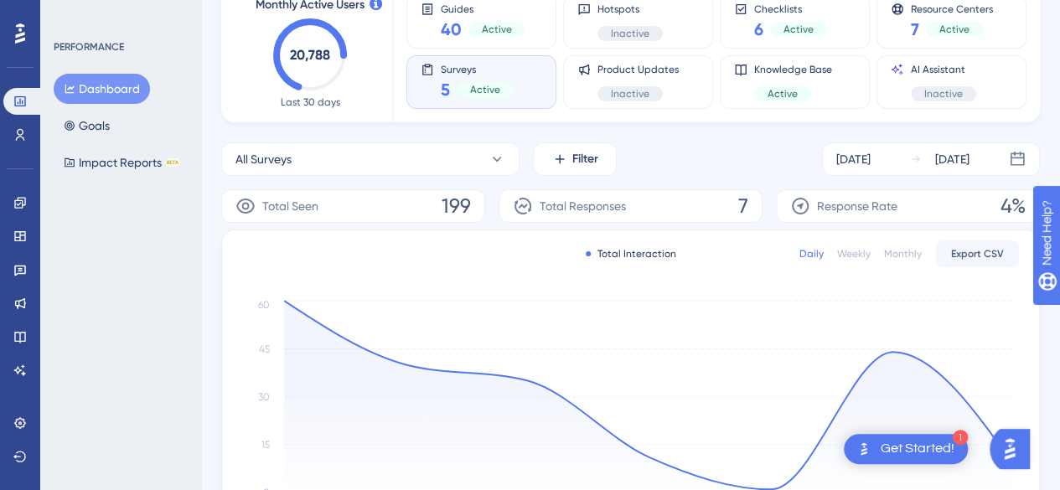
scroll to position [50, 0]
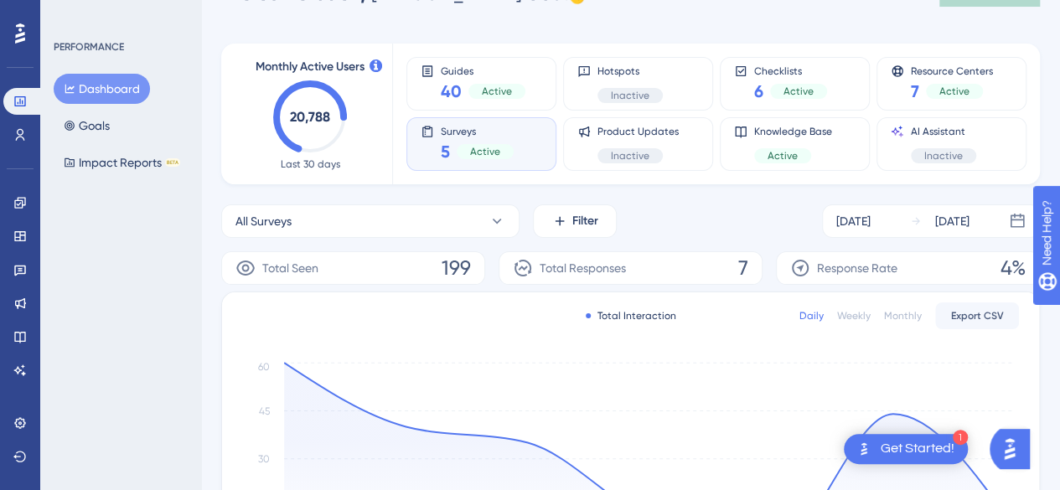
click at [749, 266] on div "Total Responses 7" at bounding box center [631, 268] width 264 height 34
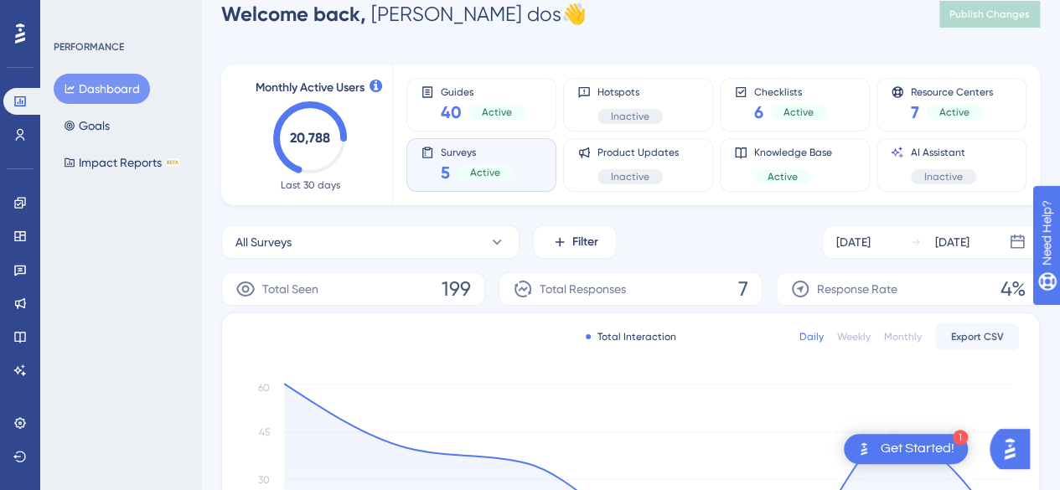
scroll to position [0, 0]
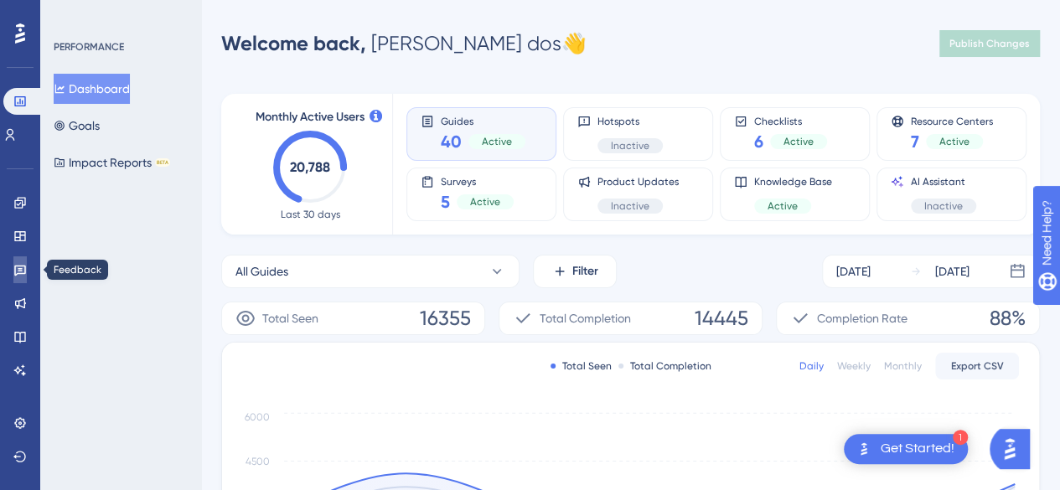
click at [23, 272] on icon at bounding box center [19, 269] width 13 height 13
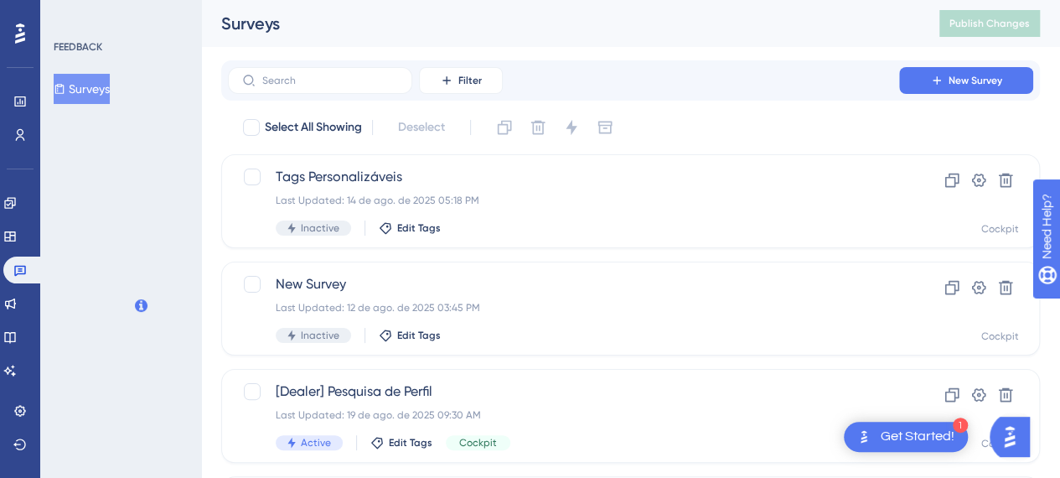
click at [99, 96] on button "Surveys" at bounding box center [82, 89] width 56 height 30
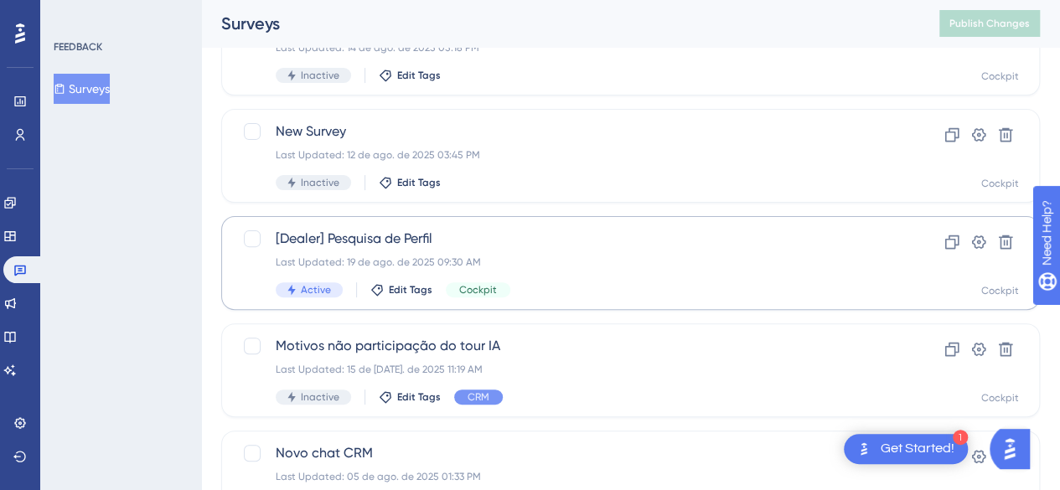
scroll to position [168, 0]
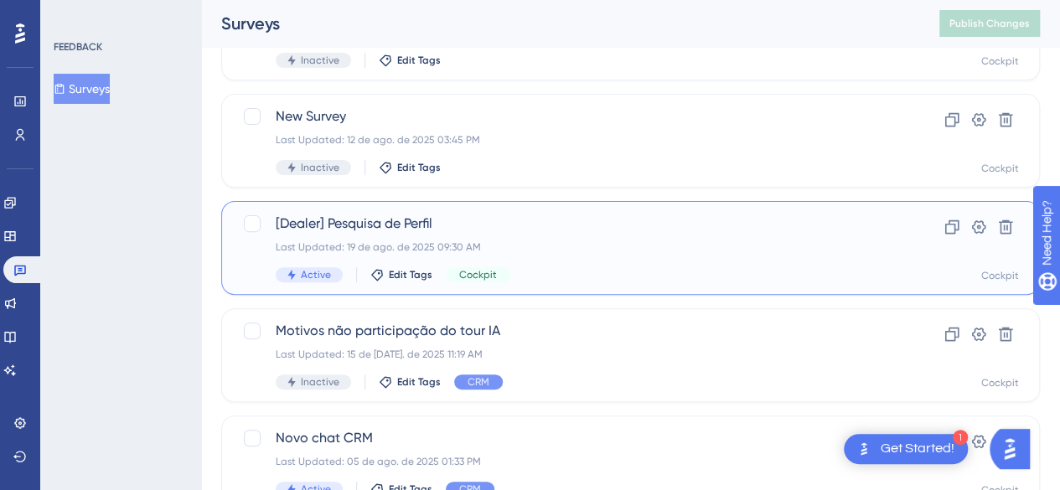
click at [511, 222] on span "[Dealer] Pesquisa de Perfil" at bounding box center [564, 224] width 576 height 20
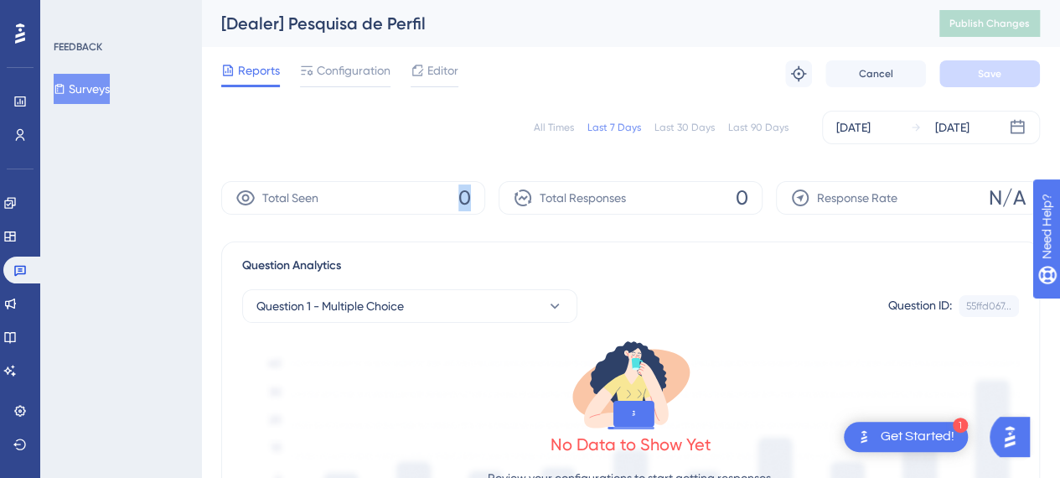
drag, startPoint x: 459, startPoint y: 199, endPoint x: 504, endPoint y: 201, distance: 44.5
click at [504, 201] on div "Total Seen 0 Total Responses 0 Response Rate N/A" at bounding box center [630, 198] width 819 height 34
click at [345, 65] on span "Configuration" at bounding box center [354, 70] width 74 height 20
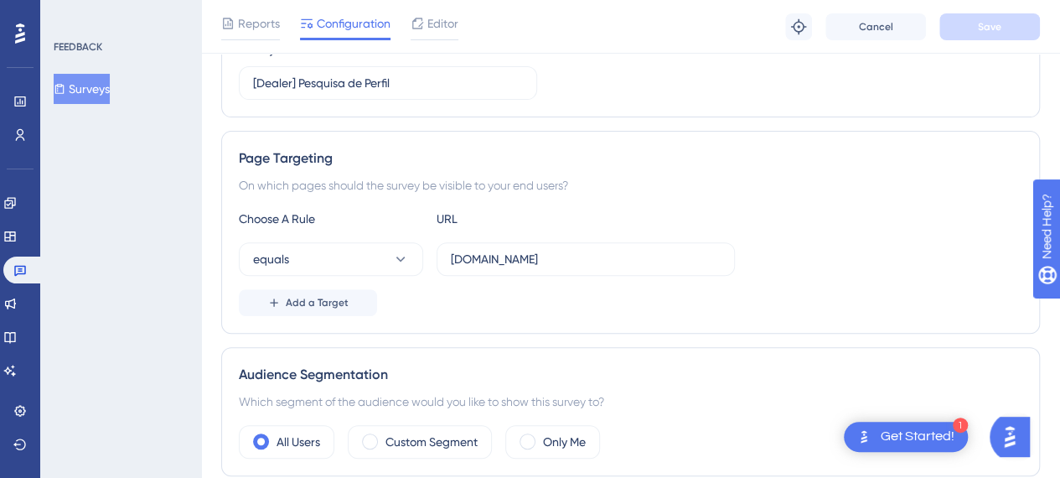
scroll to position [335, 0]
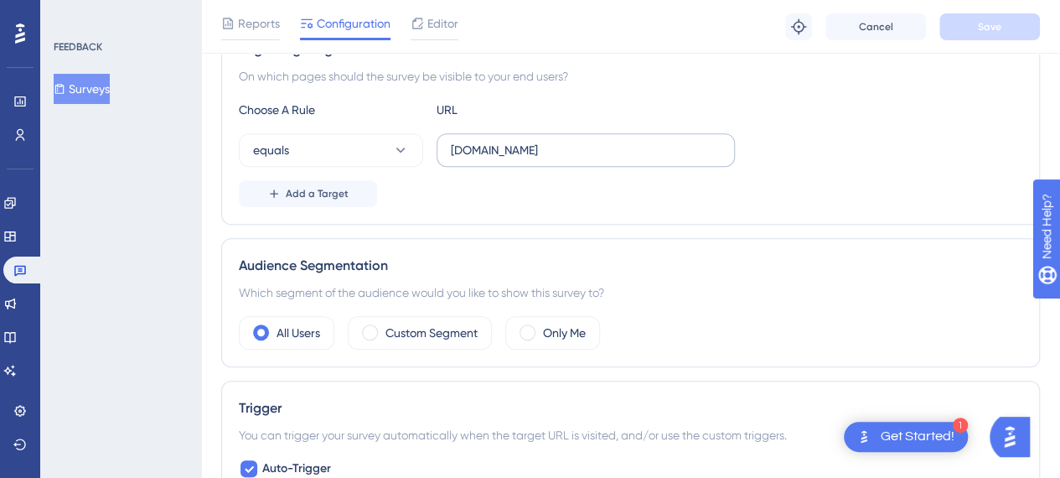
click at [448, 143] on label "[DOMAIN_NAME]" at bounding box center [586, 150] width 298 height 34
click at [451, 143] on input "[DOMAIN_NAME]" at bounding box center [586, 150] width 270 height 18
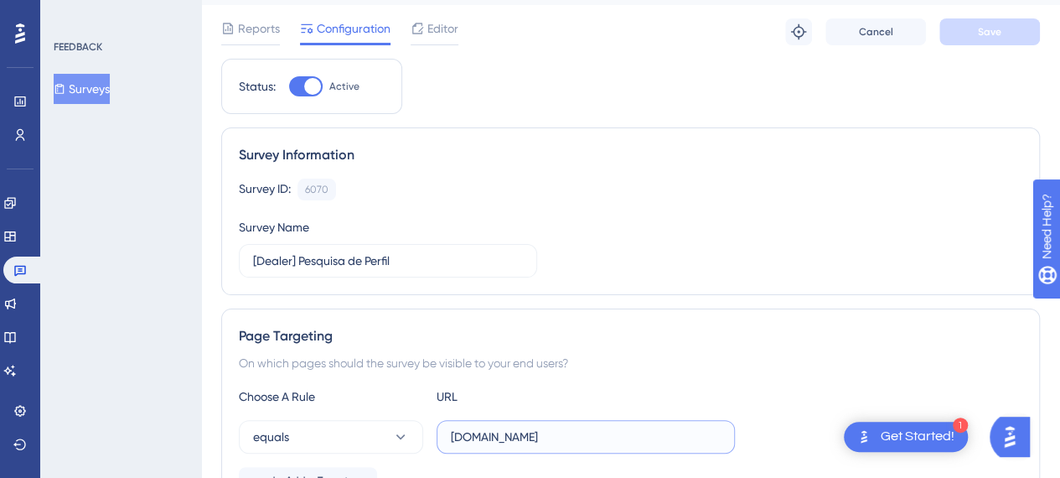
scroll to position [0, 0]
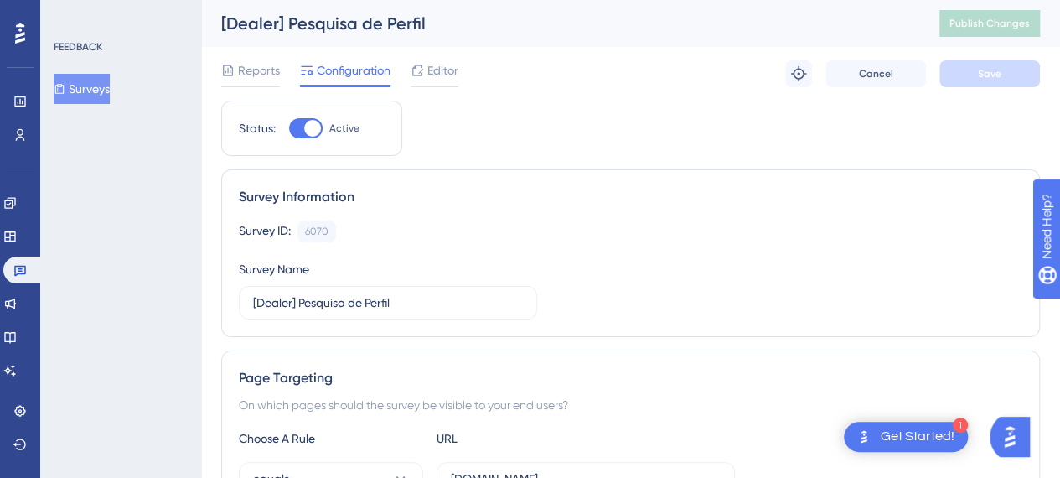
click at [257, 68] on span "Reports" at bounding box center [259, 70] width 42 height 20
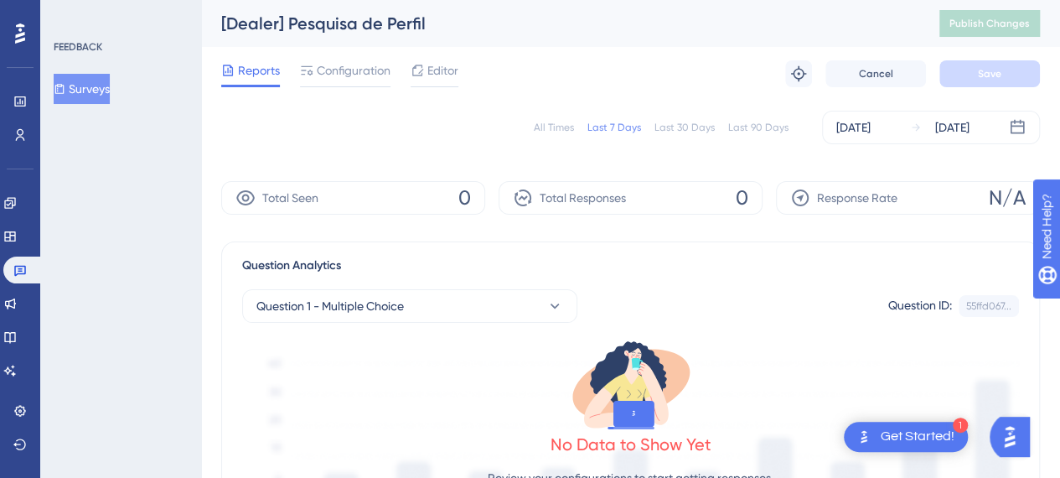
click at [462, 204] on span "0" at bounding box center [465, 197] width 13 height 27
click at [357, 70] on span "Configuration" at bounding box center [354, 70] width 74 height 20
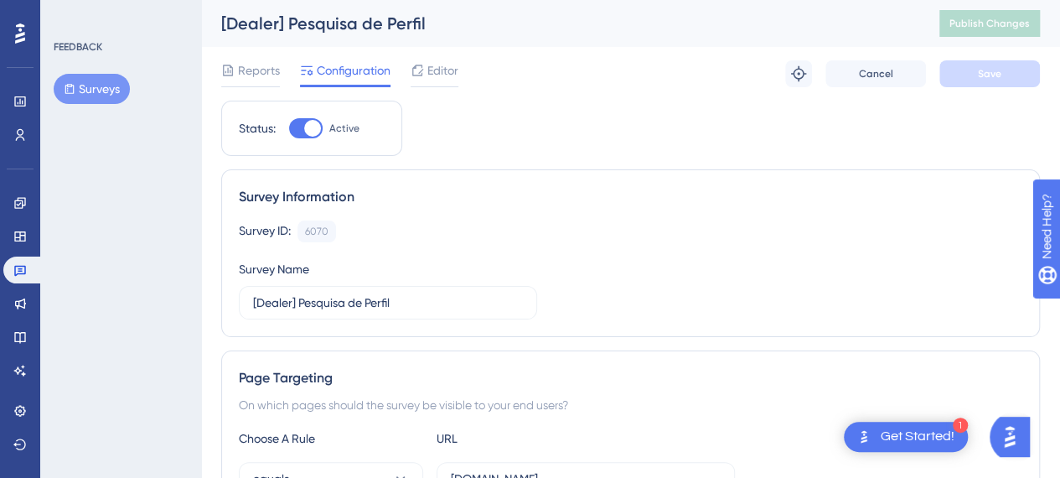
click at [89, 89] on button "Surveys" at bounding box center [92, 89] width 76 height 30
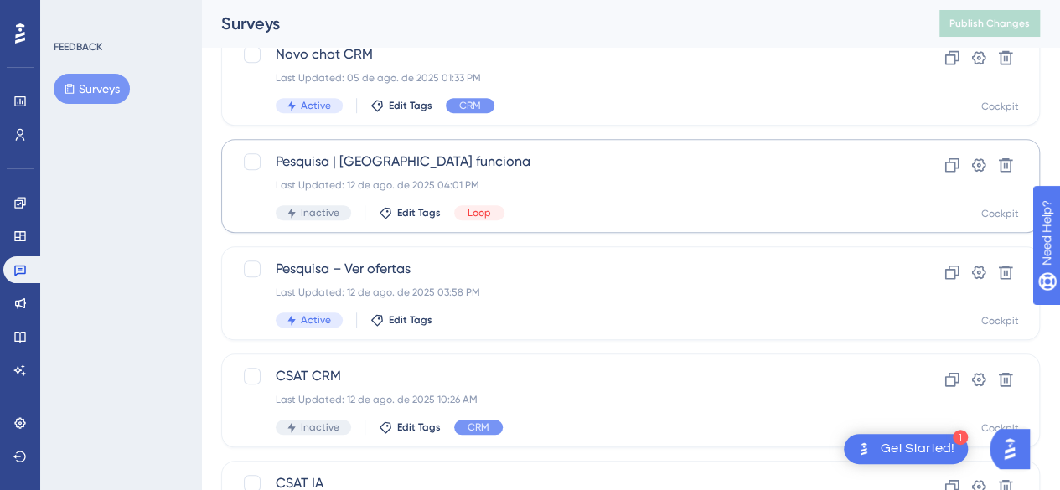
scroll to position [587, 0]
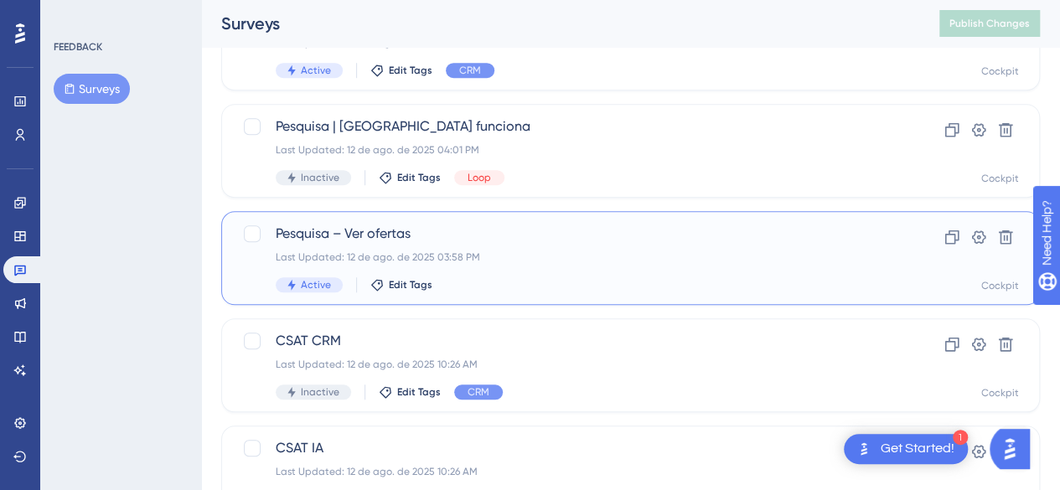
click at [486, 241] on span "Pesquisa – Ver ofertas" at bounding box center [564, 234] width 576 height 20
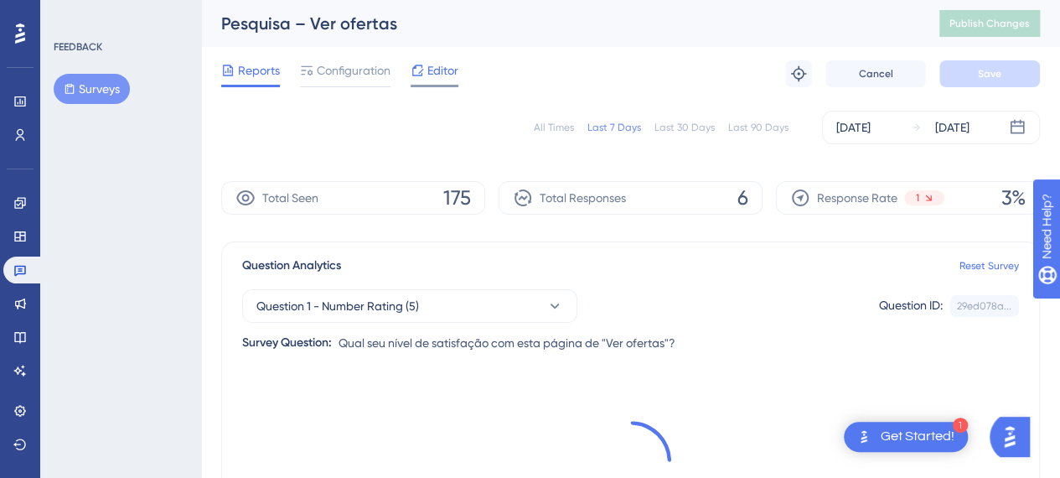
click at [431, 71] on span "Editor" at bounding box center [443, 70] width 31 height 20
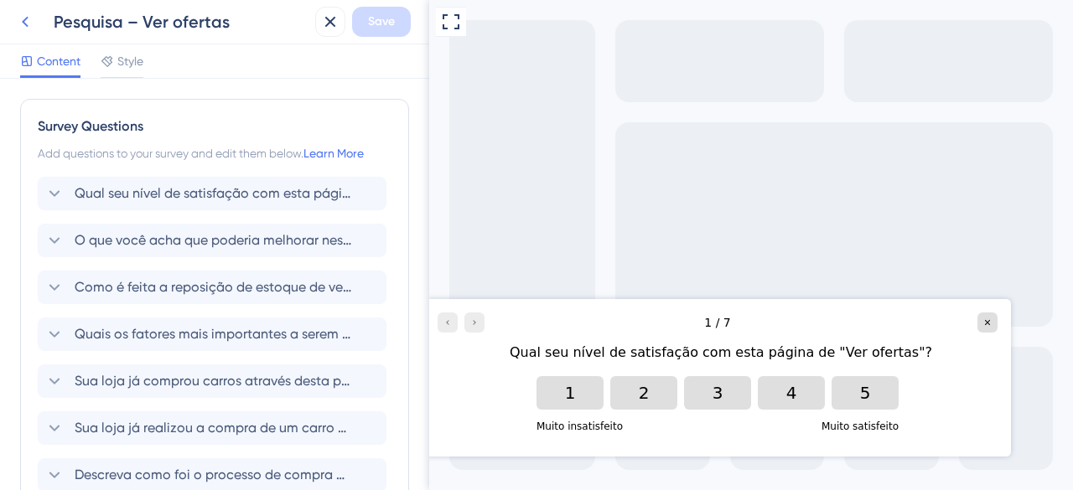
click at [27, 16] on icon at bounding box center [25, 22] width 20 height 20
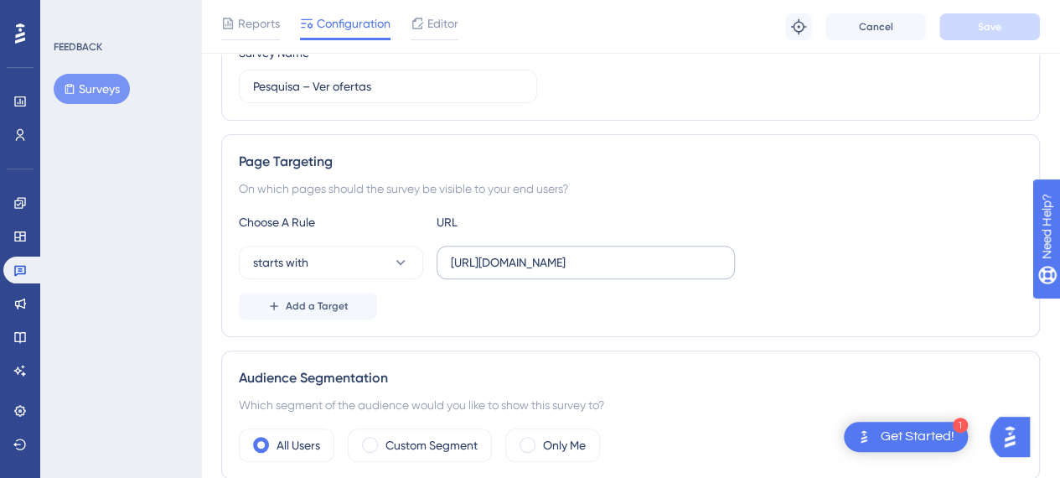
scroll to position [251, 0]
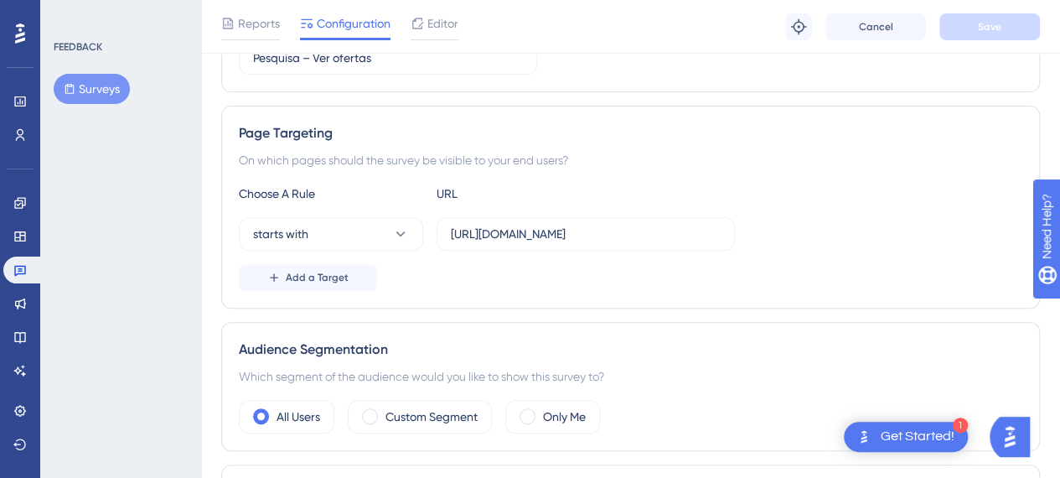
click at [77, 97] on button "Surveys" at bounding box center [92, 89] width 76 height 30
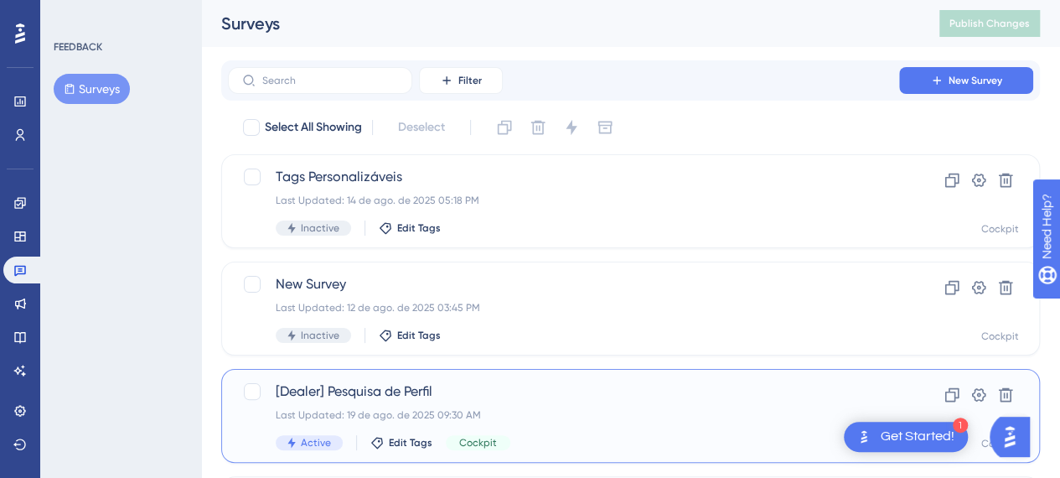
click at [531, 389] on span "[Dealer] Pesquisa de Perfil" at bounding box center [564, 391] width 576 height 20
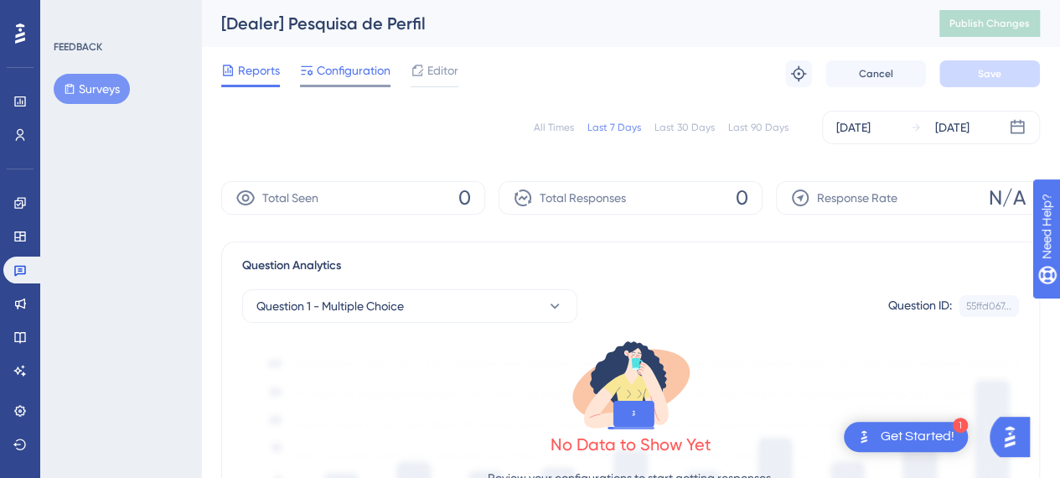
click at [346, 75] on span "Configuration" at bounding box center [354, 70] width 74 height 20
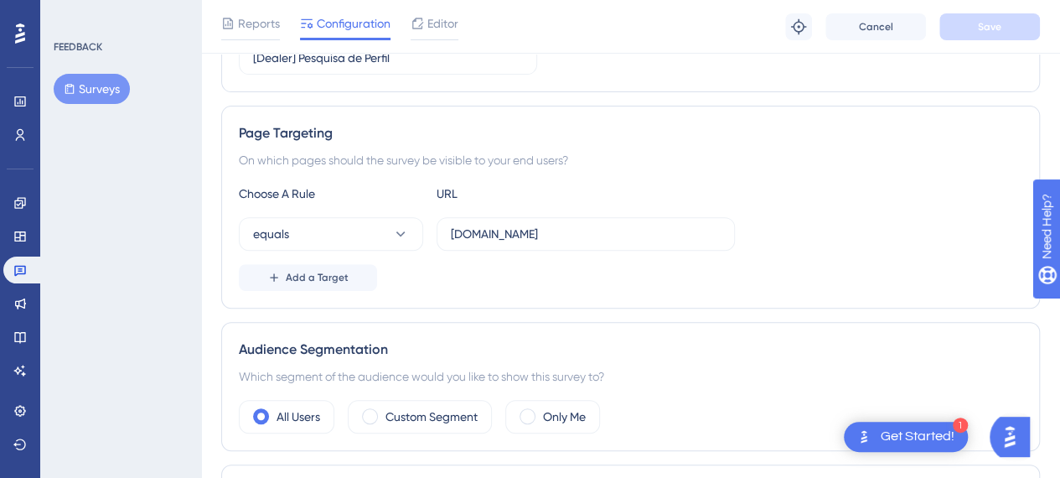
drag, startPoint x: 448, startPoint y: 226, endPoint x: 829, endPoint y: 229, distance: 381.4
click at [829, 229] on div "equals www.cockpit.com.br" at bounding box center [631, 234] width 784 height 34
click at [553, 229] on input "www.cockpit.com.br" at bounding box center [586, 234] width 270 height 18
click at [651, 240] on input "www.cockpit.com.br" at bounding box center [586, 234] width 270 height 18
drag, startPoint x: 458, startPoint y: 236, endPoint x: 306, endPoint y: 242, distance: 151.9
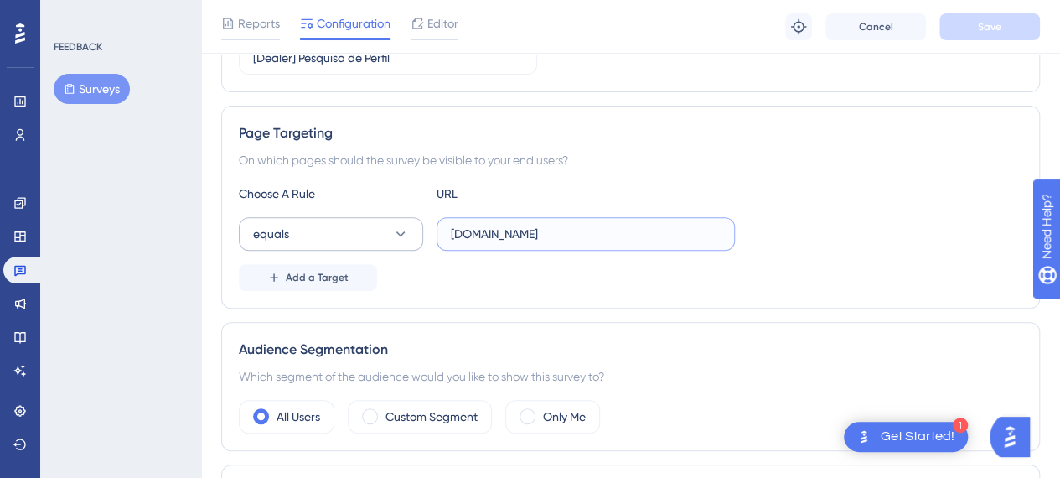
click at [306, 241] on div "equals www.cockpit.com.br" at bounding box center [487, 234] width 496 height 34
paste input "[URL][DOMAIN_NAME]"
type input "[URL][DOMAIN_NAME]"
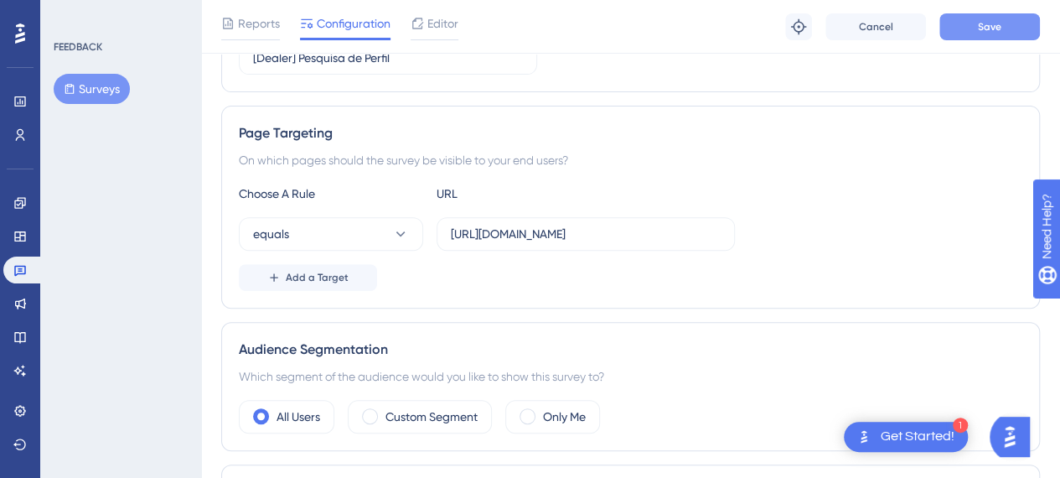
click at [1007, 23] on button "Save" at bounding box center [990, 26] width 101 height 27
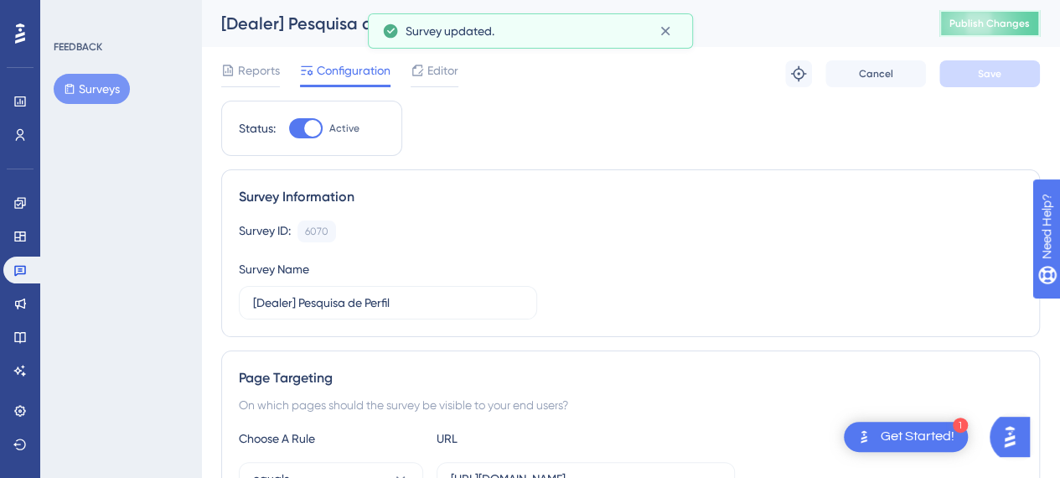
click at [998, 17] on span "Publish Changes" at bounding box center [990, 23] width 80 height 13
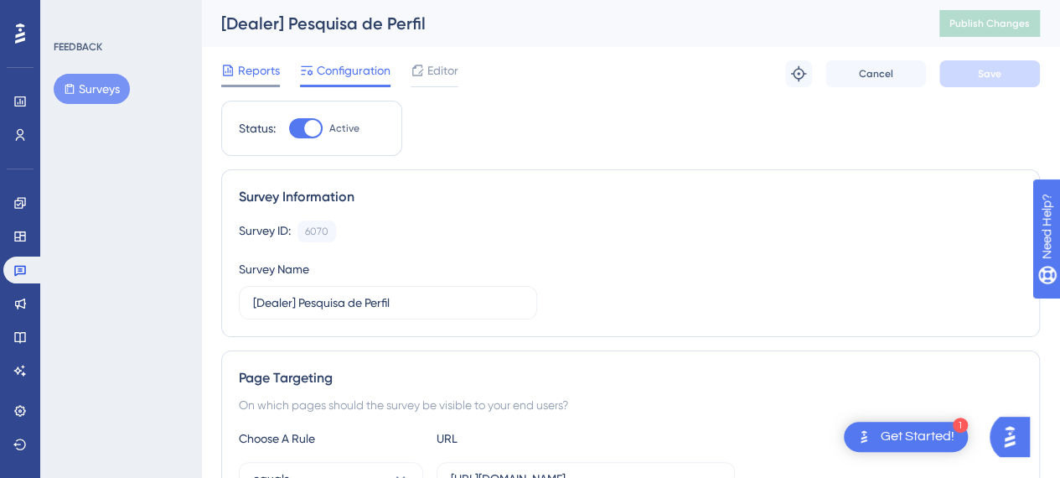
click at [256, 73] on span "Reports" at bounding box center [259, 70] width 42 height 20
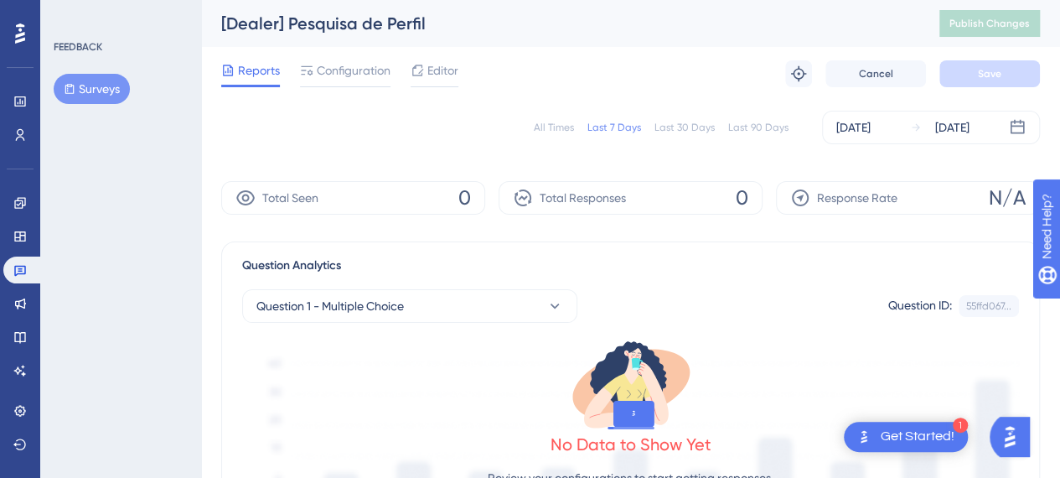
click at [458, 201] on div "Total Seen 0" at bounding box center [353, 198] width 264 height 34
click at [288, 147] on div "All Times Last 7 Days Last 30 Days Last 90 Days Aug 13 2025 Aug 19 2025" at bounding box center [630, 128] width 819 height 54
click at [428, 74] on span "Editor" at bounding box center [443, 70] width 31 height 20
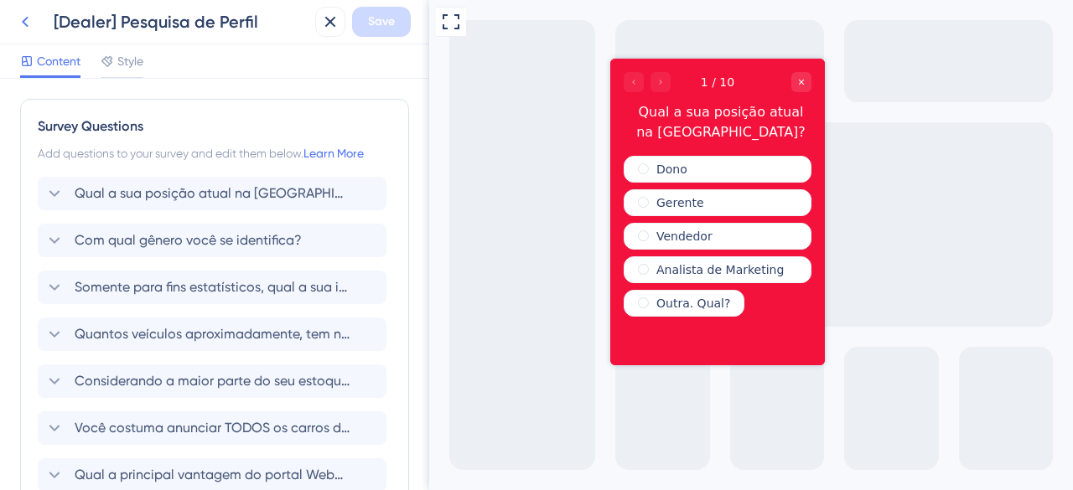
click at [22, 21] on icon at bounding box center [25, 22] width 20 height 20
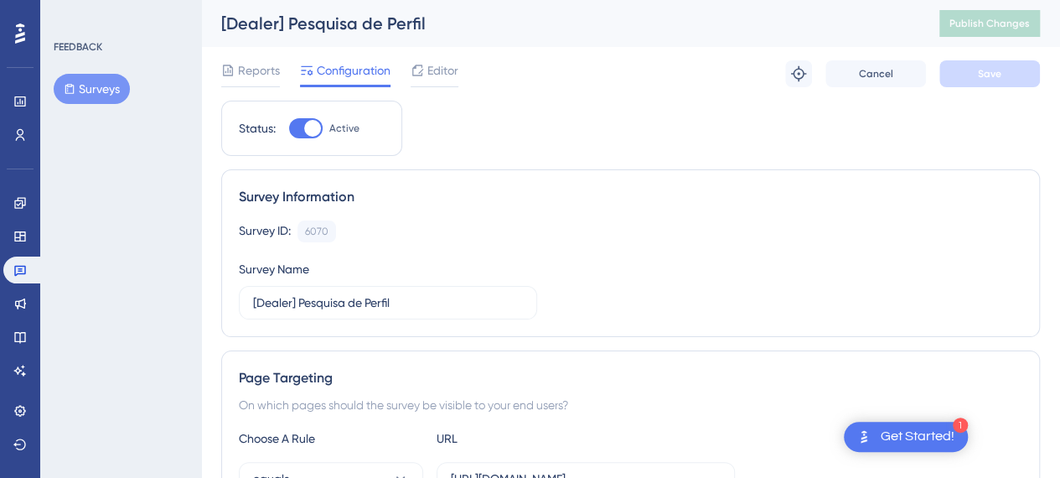
click at [303, 73] on icon at bounding box center [306, 70] width 13 height 13
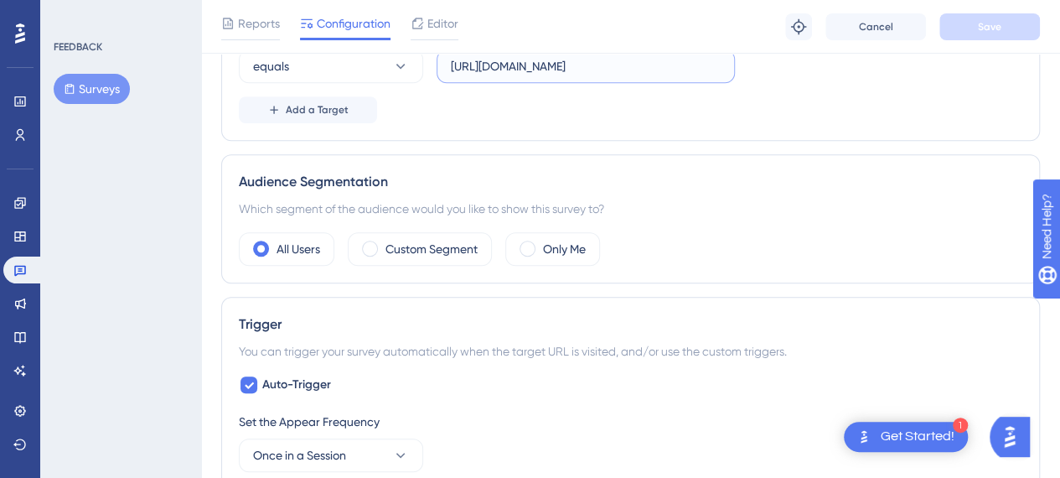
click at [632, 65] on input "[URL][DOMAIN_NAME]" at bounding box center [586, 66] width 270 height 18
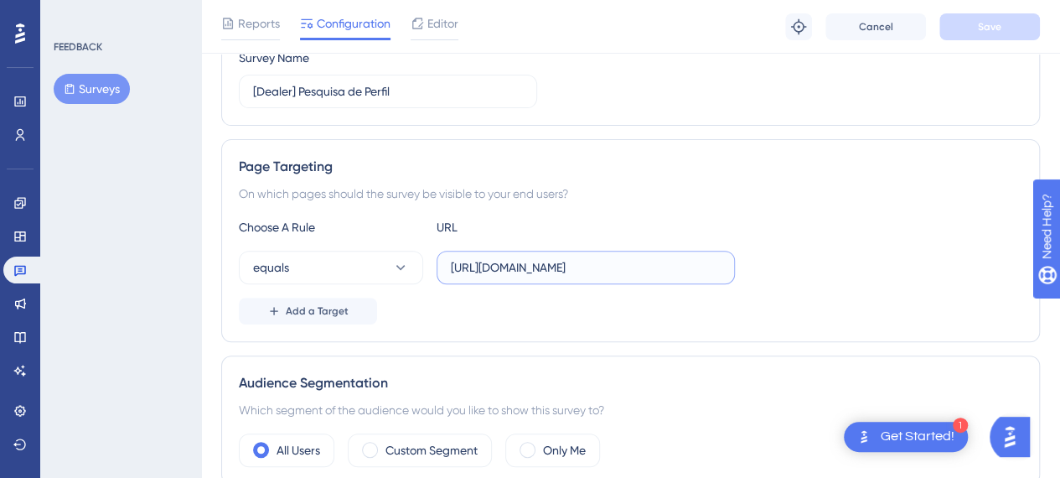
scroll to position [168, 0]
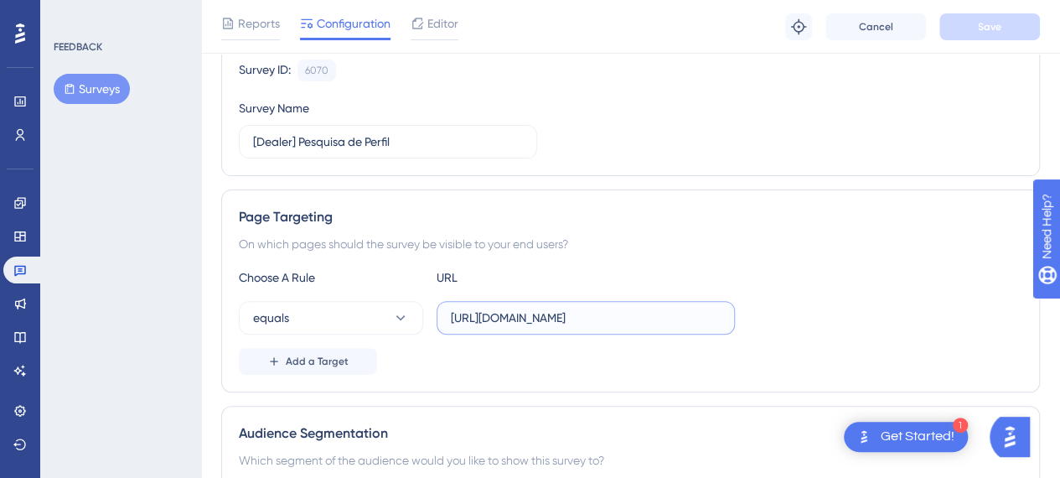
click at [666, 312] on input "[URL][DOMAIN_NAME]" at bounding box center [586, 317] width 270 height 18
type input "[URL][DOMAIN_NAME]"
click at [983, 32] on span "Save" at bounding box center [989, 26] width 23 height 13
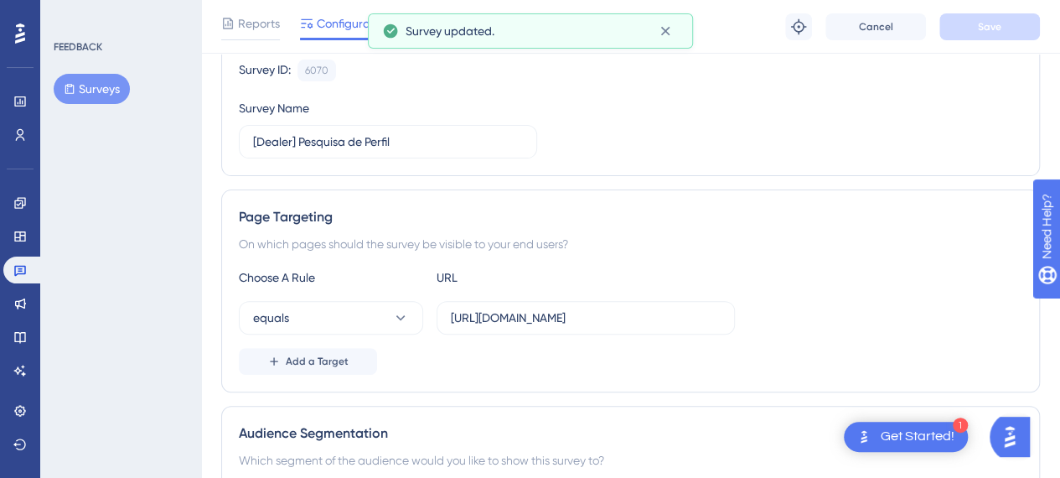
scroll to position [0, 0]
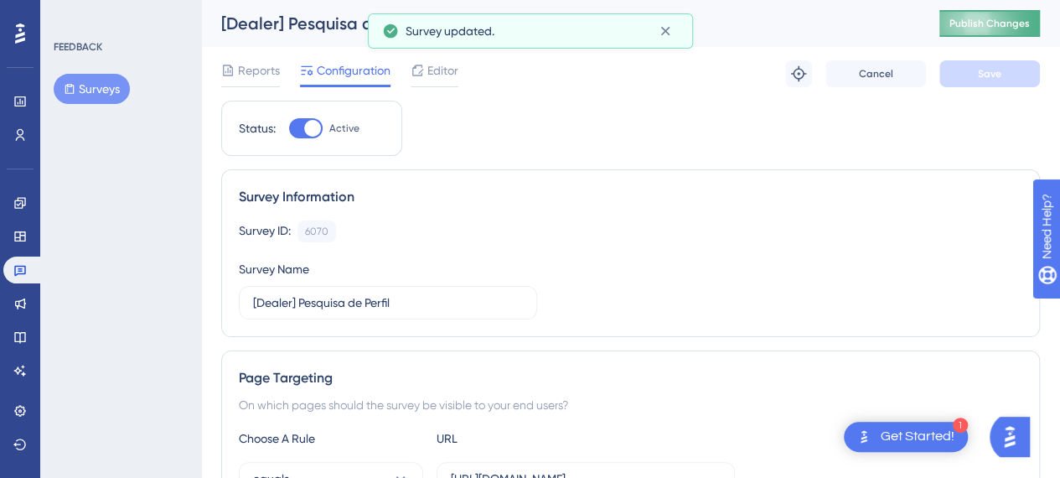
click at [997, 23] on span "Publish Changes" at bounding box center [990, 23] width 80 height 13
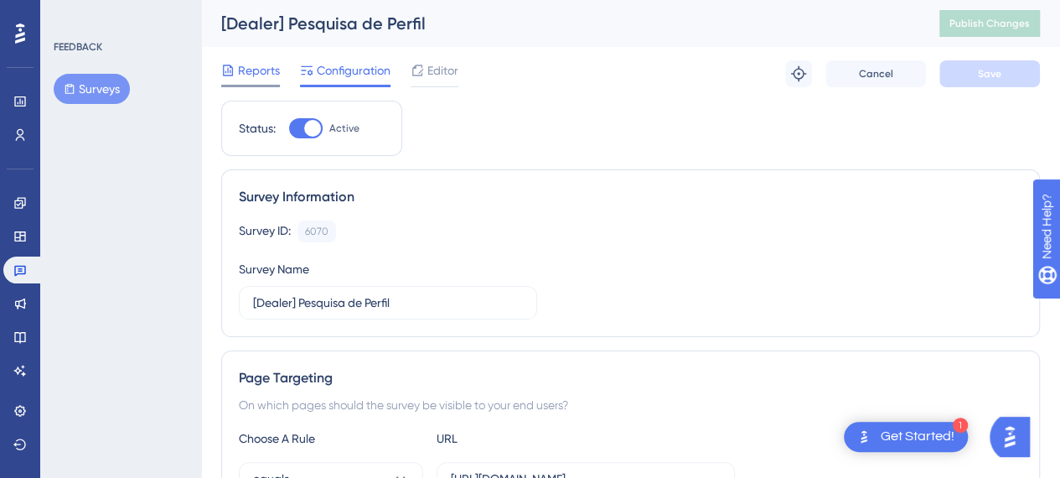
click at [248, 73] on span "Reports" at bounding box center [259, 70] width 42 height 20
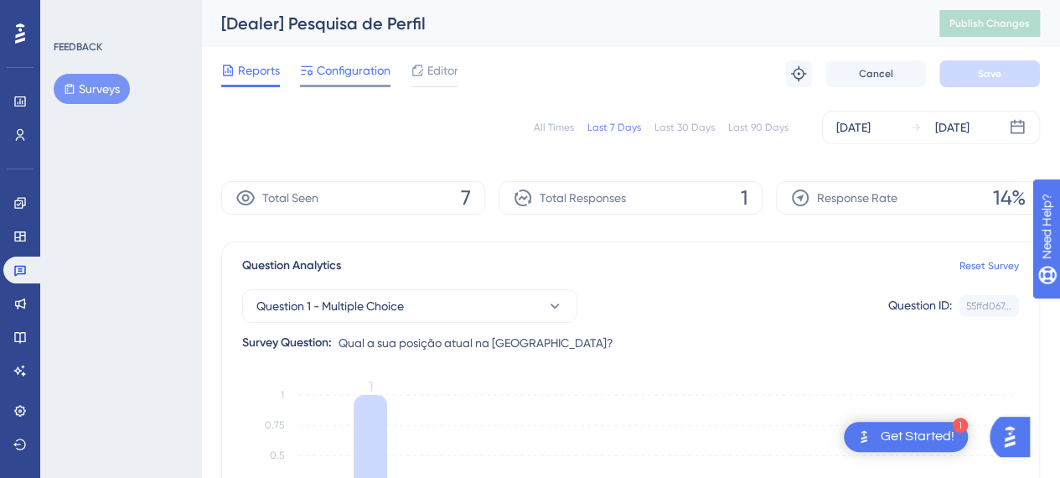
click at [340, 76] on span "Configuration" at bounding box center [354, 70] width 74 height 20
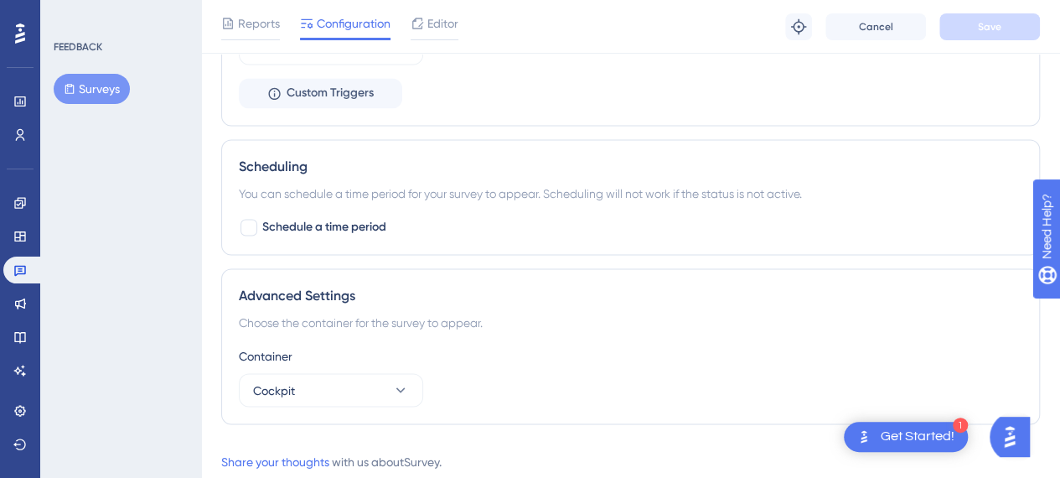
scroll to position [1271, 0]
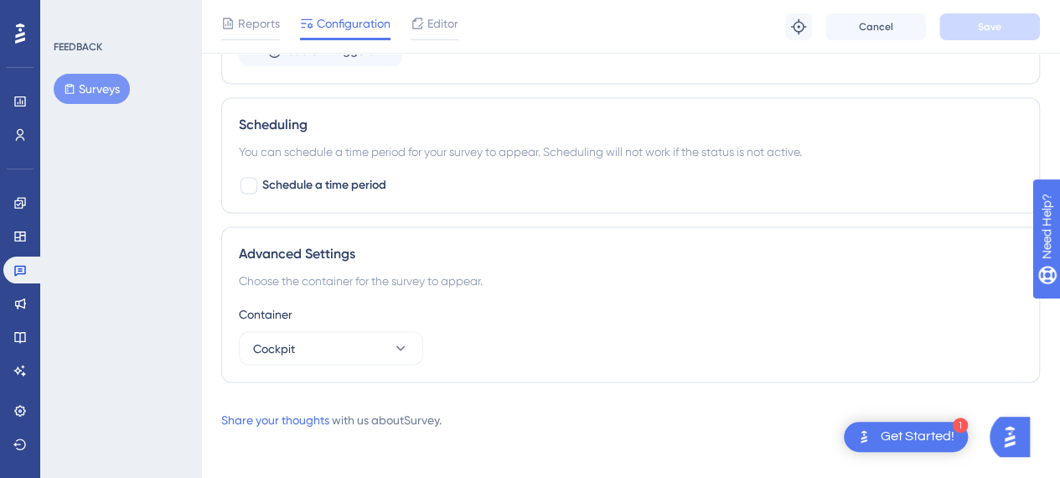
click at [215, 27] on div "Reports Configuration Editor Troubleshoot Cancel Save" at bounding box center [630, 27] width 859 height 54
click at [222, 24] on icon at bounding box center [227, 23] width 13 height 13
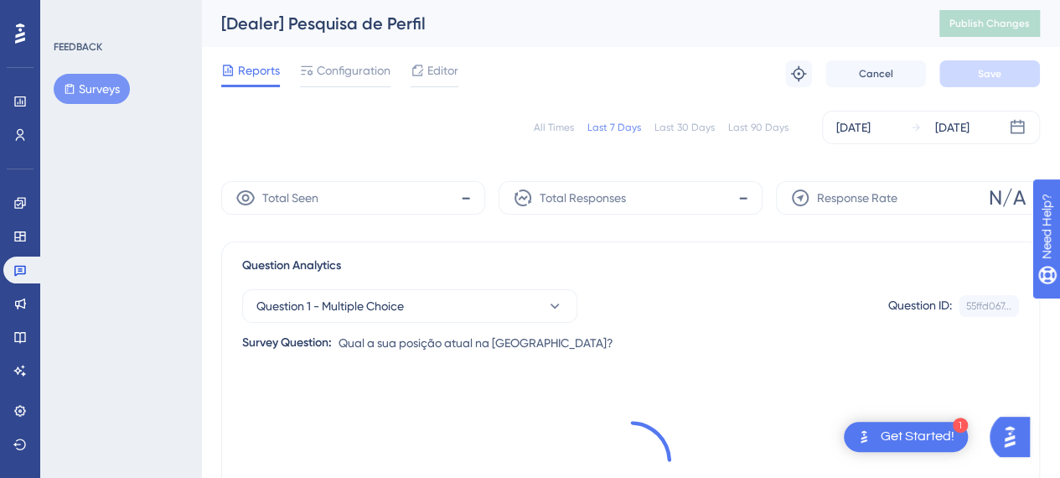
click at [101, 88] on button "Surveys" at bounding box center [92, 89] width 76 height 30
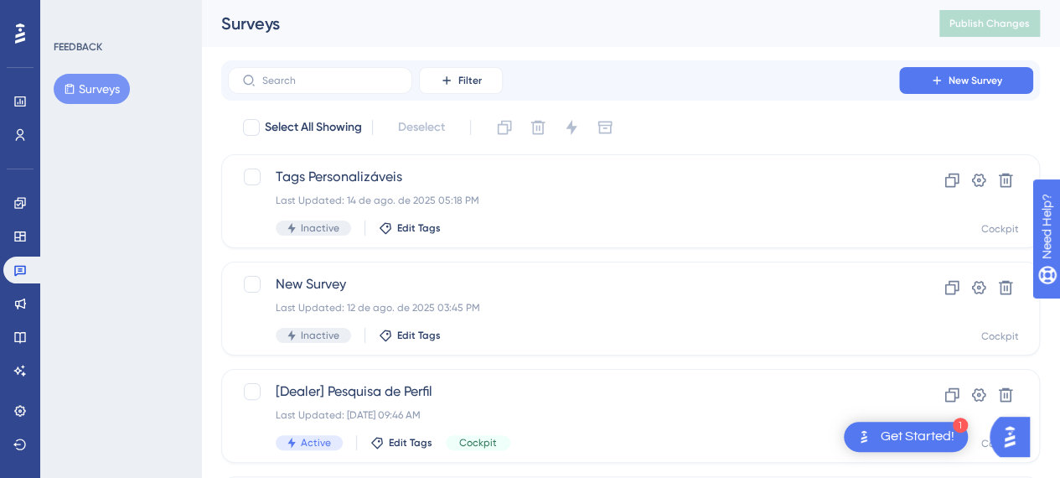
click at [70, 81] on button "Surveys" at bounding box center [92, 89] width 76 height 30
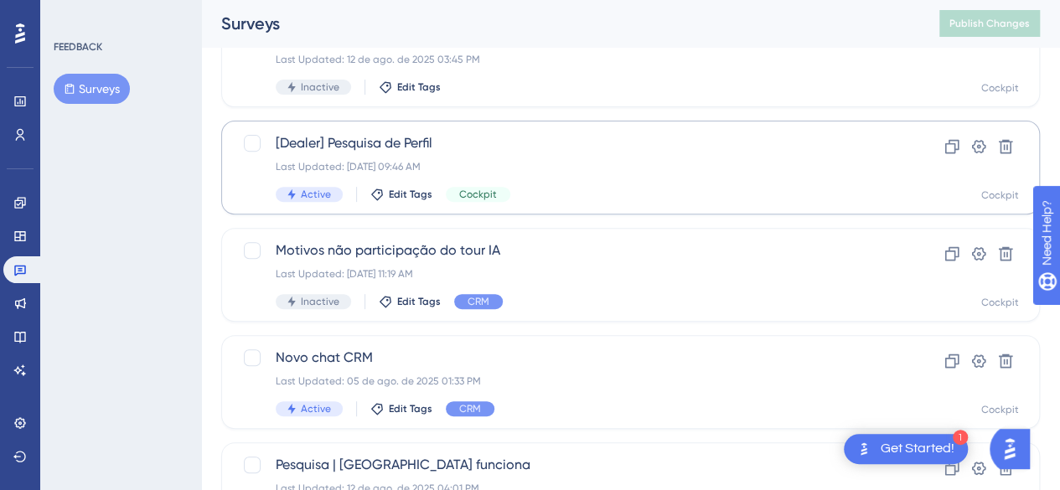
scroll to position [251, 0]
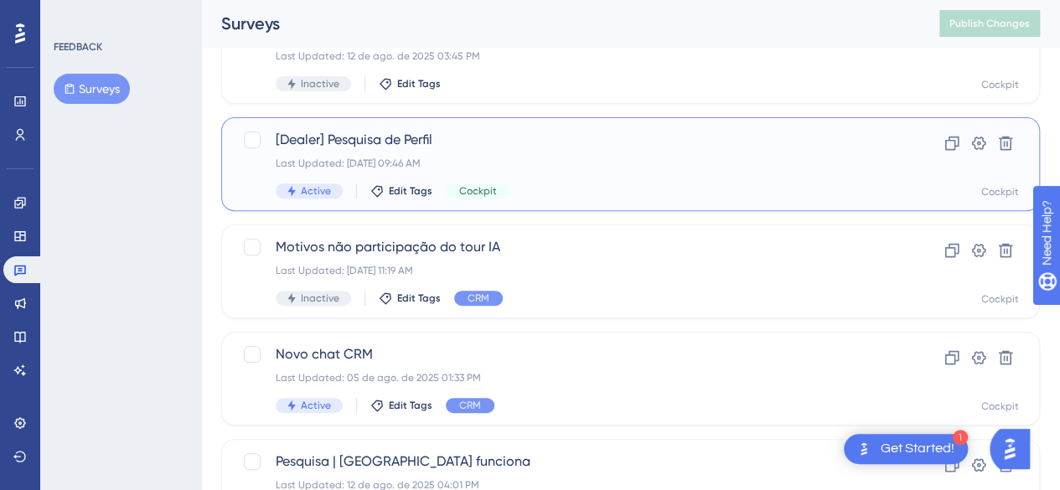
click at [540, 135] on span "[Dealer] Pesquisa de Perfil" at bounding box center [564, 140] width 576 height 20
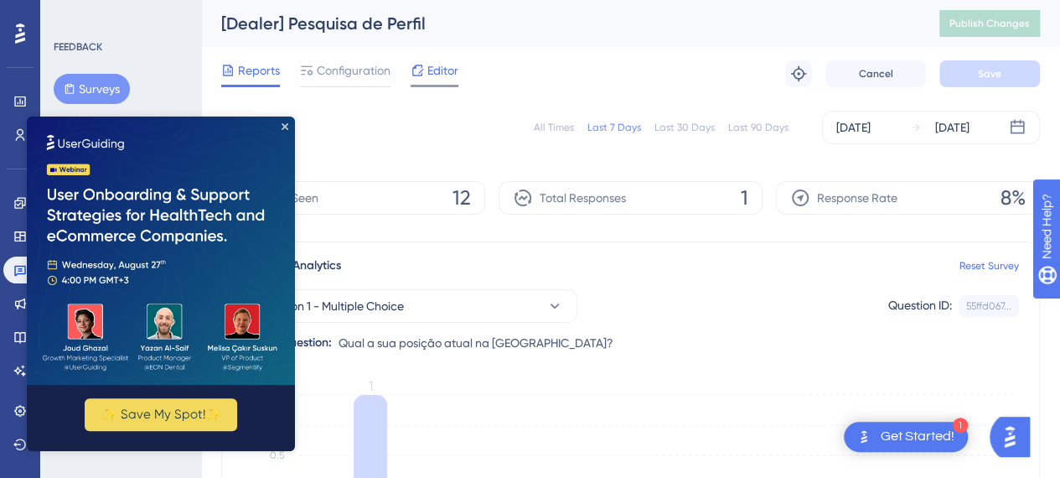
click at [426, 65] on div "Editor" at bounding box center [435, 70] width 48 height 20
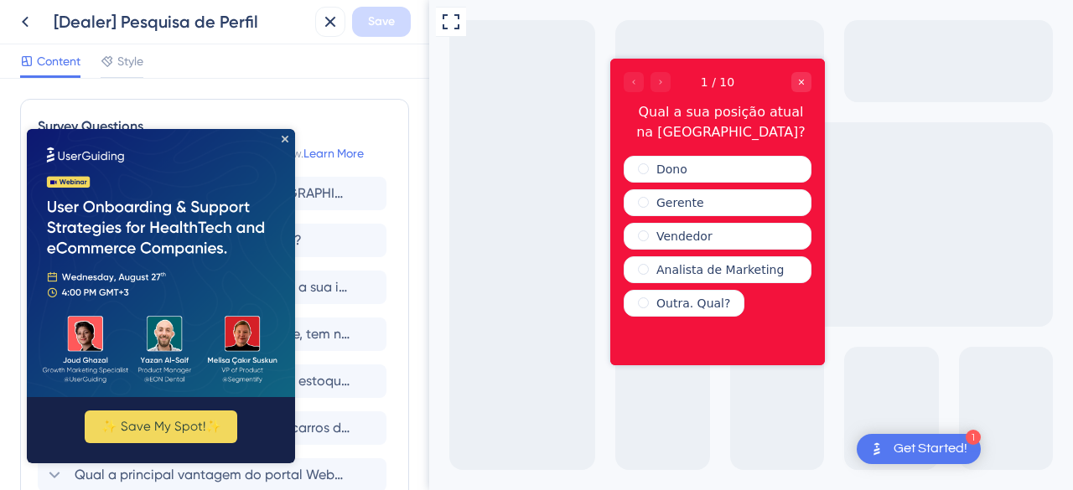
click at [277, 143] on img at bounding box center [161, 263] width 268 height 268
click at [288, 137] on icon "Close Preview" at bounding box center [285, 139] width 7 height 7
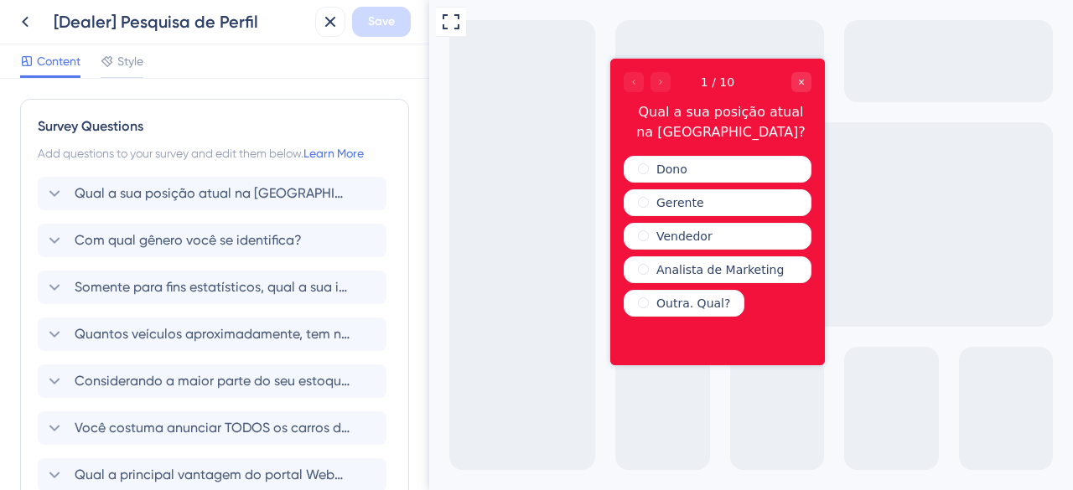
click at [113, 155] on div "Add questions to your survey and edit them below. Learn More" at bounding box center [215, 153] width 354 height 20
click at [106, 125] on div "Survey Questions" at bounding box center [215, 127] width 354 height 20
click at [25, 23] on icon at bounding box center [25, 22] width 20 height 20
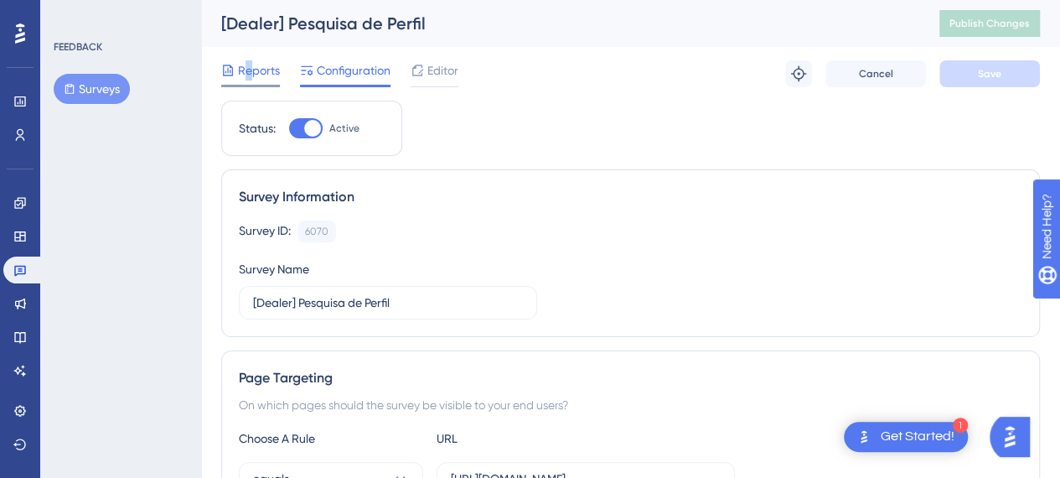
click at [248, 67] on span "Reports" at bounding box center [259, 70] width 42 height 20
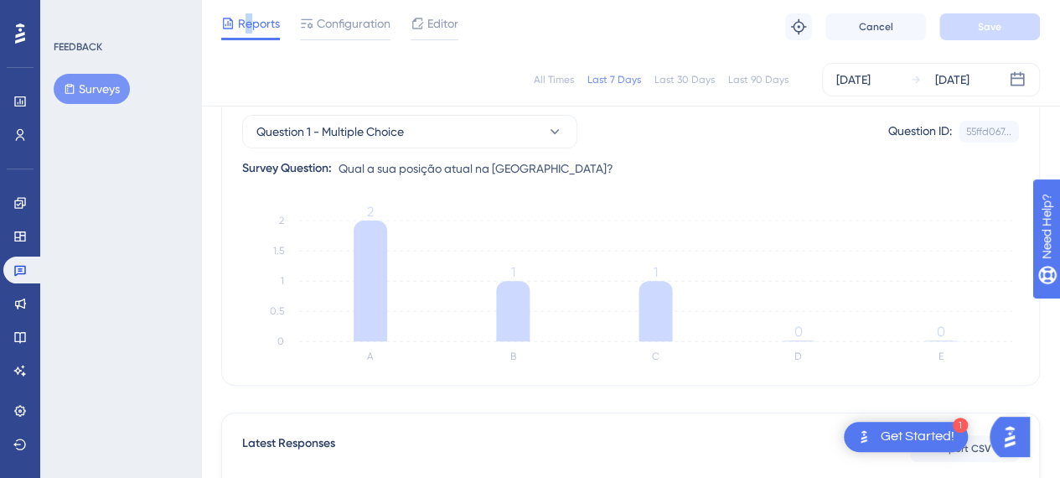
scroll to position [503, 0]
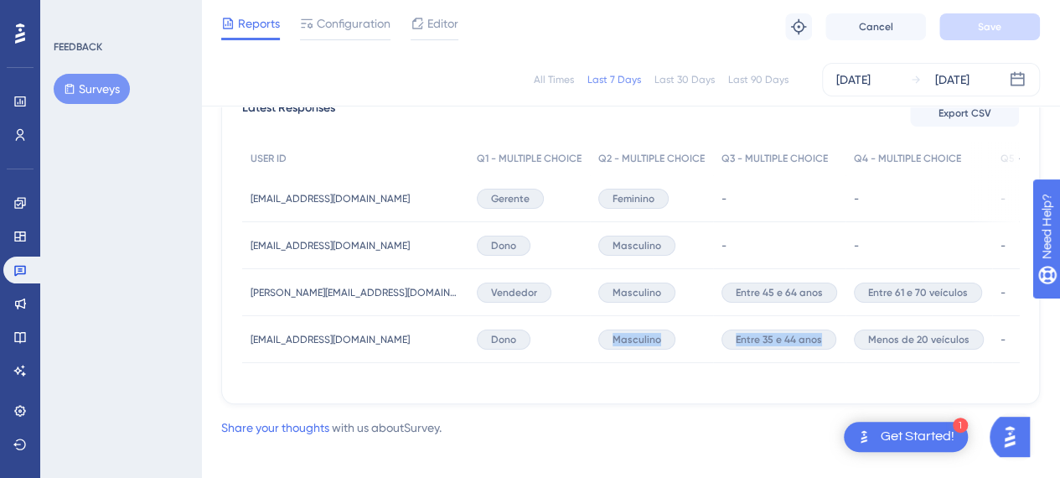
drag, startPoint x: 548, startPoint y: 380, endPoint x: 824, endPoint y: 386, distance: 275.9
click at [824, 383] on div "USER ID Q1 - MULTIPLE CHOICE Q2 - MULTIPLE CHOICE Q3 - MULTIPLE CHOICE Q4 - MUL…" at bounding box center [630, 262] width 777 height 241
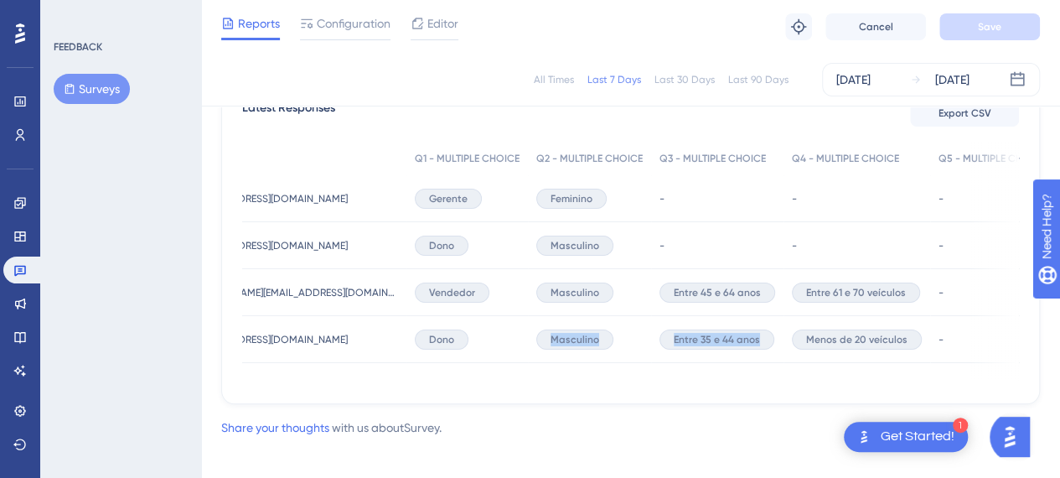
scroll to position [0, 0]
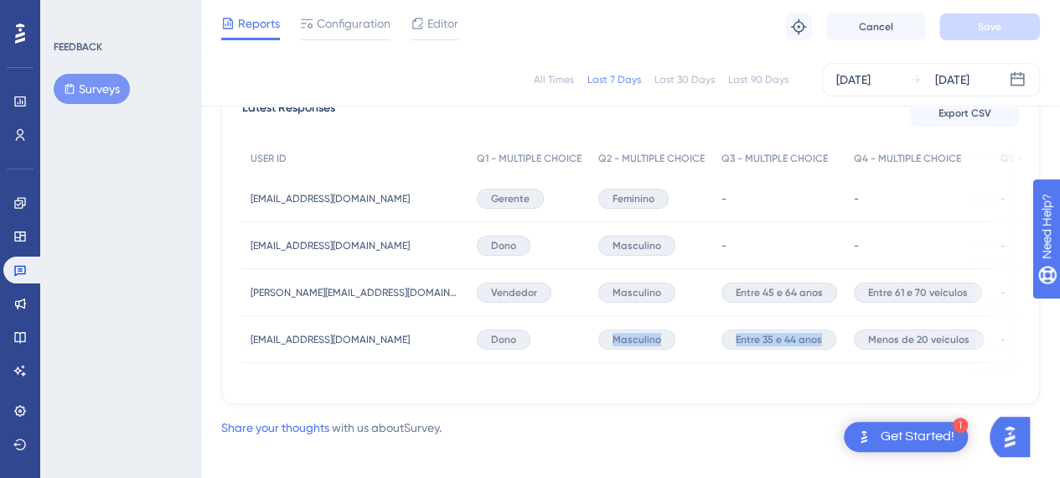
click at [786, 400] on div "Latest Responses Export CSV USER ID Q1 - MULTIPLE CHOICE Q2 - MULTIPLE CHOICE Q…" at bounding box center [630, 240] width 819 height 327
click at [745, 375] on div "USER ID Q1 - MULTIPLE CHOICE Q2 - MULTIPLE CHOICE Q3 - MULTIPLE CHOICE Q4 - MUL…" at bounding box center [630, 262] width 777 height 241
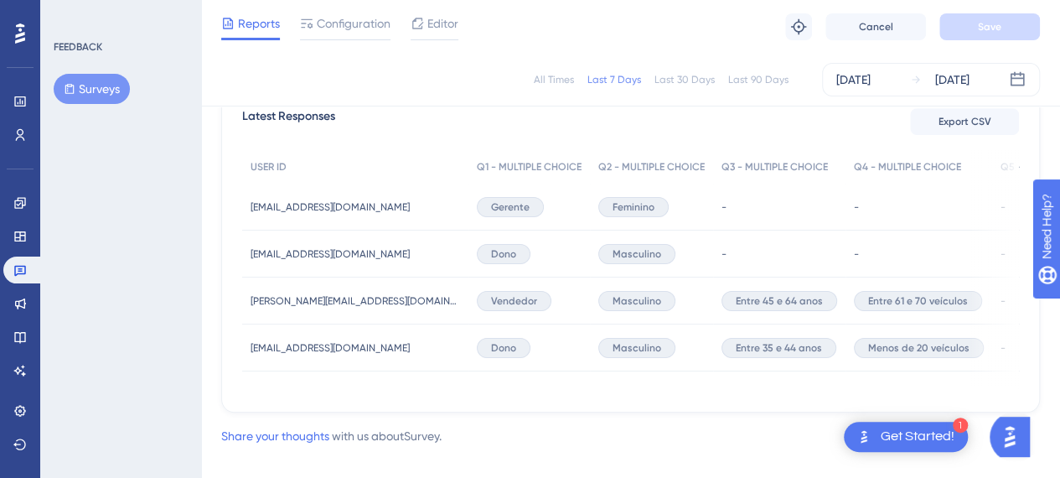
scroll to position [521, 0]
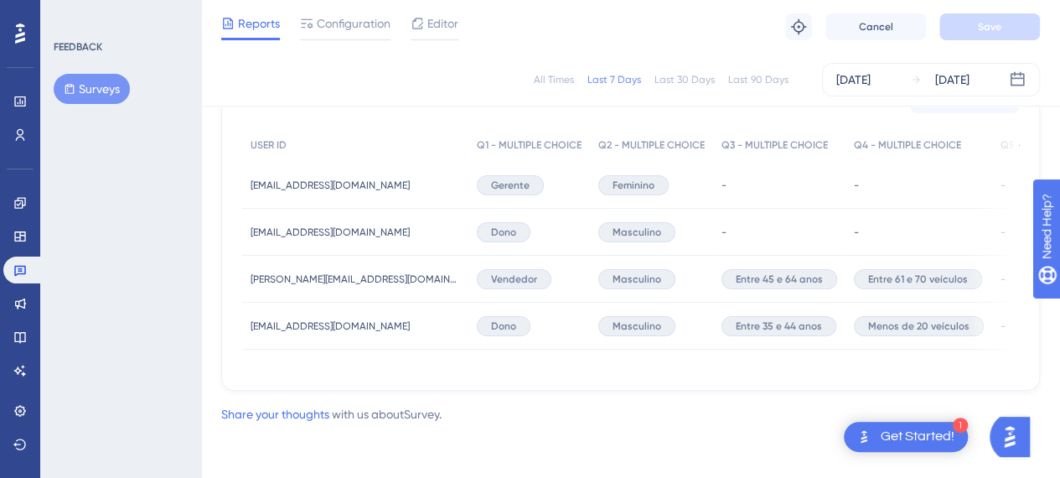
click at [474, 356] on div "USER ID Q1 - MULTIPLE CHOICE Q2 - MULTIPLE CHOICE Q3 - MULTIPLE CHOICE Q4 - MUL…" at bounding box center [630, 248] width 777 height 241
drag, startPoint x: 468, startPoint y: 361, endPoint x: 483, endPoint y: 361, distance: 15.1
click at [483, 361] on div "USER ID Q1 - MULTIPLE CHOICE Q2 - MULTIPLE CHOICE Q3 - MULTIPLE CHOICE Q4 - MUL…" at bounding box center [630, 248] width 777 height 241
click at [518, 382] on div "Latest Responses Export CSV USER ID Q1 - MULTIPLE CHOICE Q2 - MULTIPLE CHOICE Q…" at bounding box center [630, 227] width 819 height 327
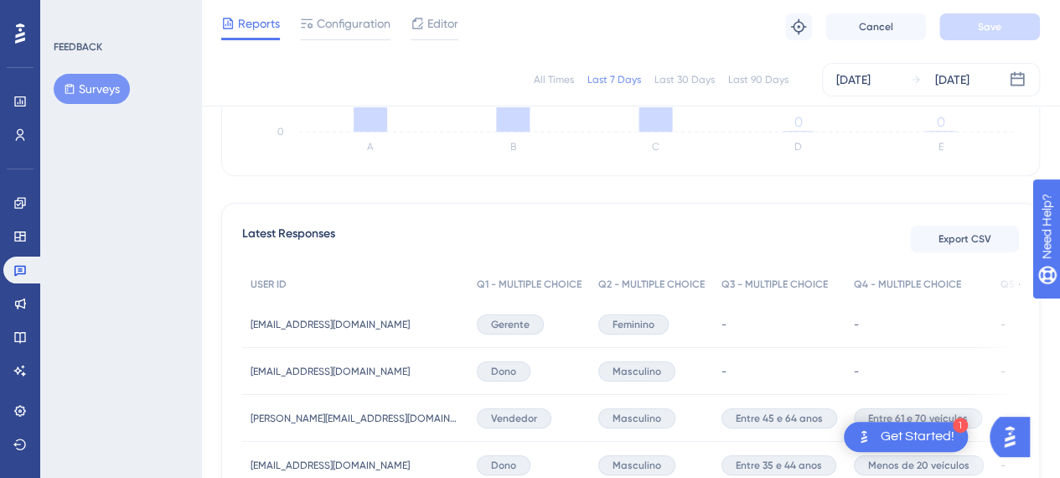
scroll to position [0, 0]
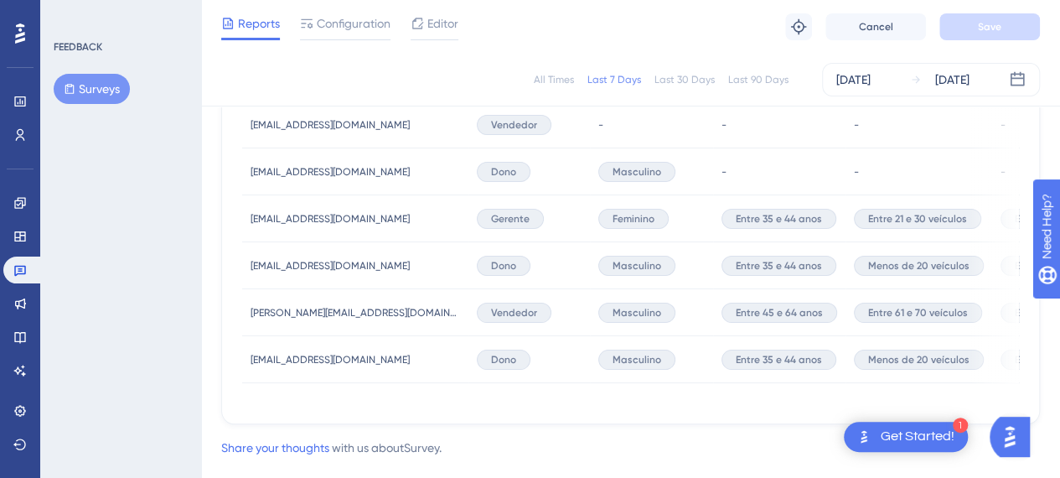
scroll to position [709, 0]
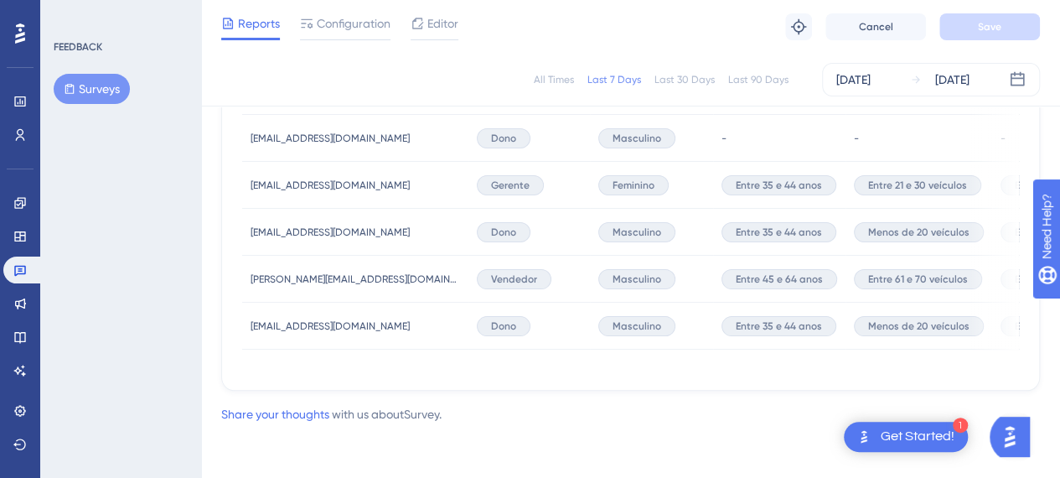
click at [484, 361] on div "USER ID Q1 - MULTIPLE CHOICE Q2 - MULTIPLE CHOICE Q3 - MULTIPLE CHOICE Q4 - MUL…" at bounding box center [630, 154] width 777 height 429
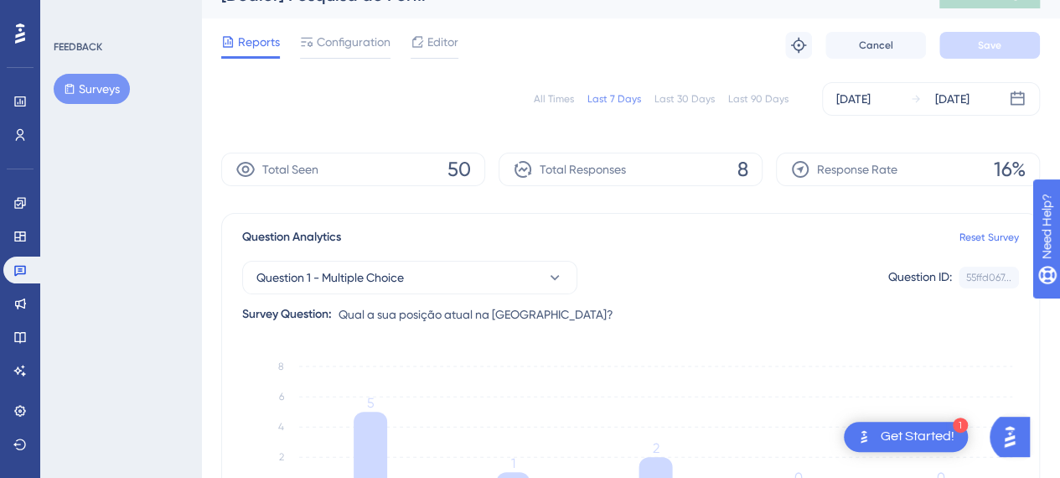
scroll to position [0, 0]
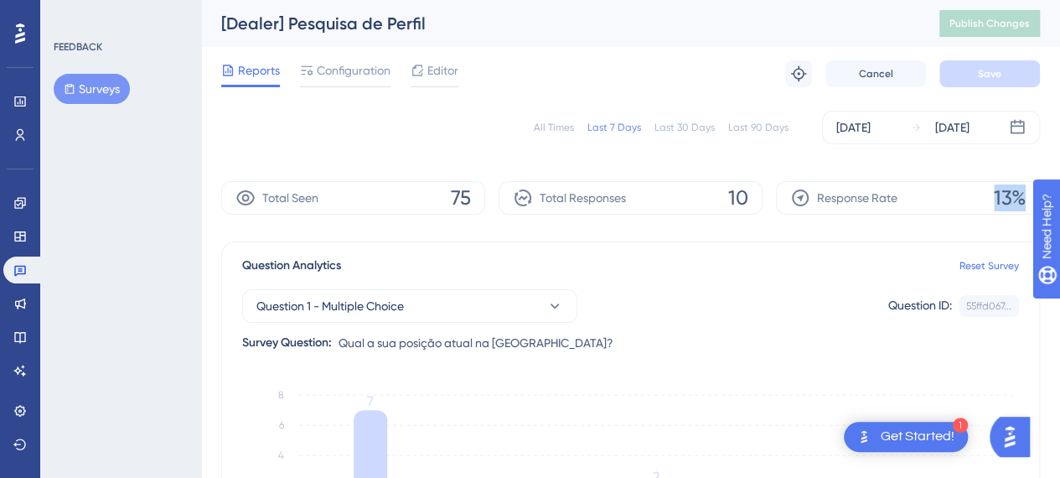
drag, startPoint x: 994, startPoint y: 194, endPoint x: 1019, endPoint y: 194, distance: 25.1
click at [1019, 194] on span "13%" at bounding box center [1010, 197] width 32 height 27
drag, startPoint x: 454, startPoint y: 194, endPoint x: 486, endPoint y: 194, distance: 32.7
click at [486, 194] on div "Total Seen 75 Total Responses 10 Response Rate 13%" at bounding box center [630, 198] width 819 height 34
click at [481, 197] on div "Total Seen 75" at bounding box center [353, 198] width 264 height 34
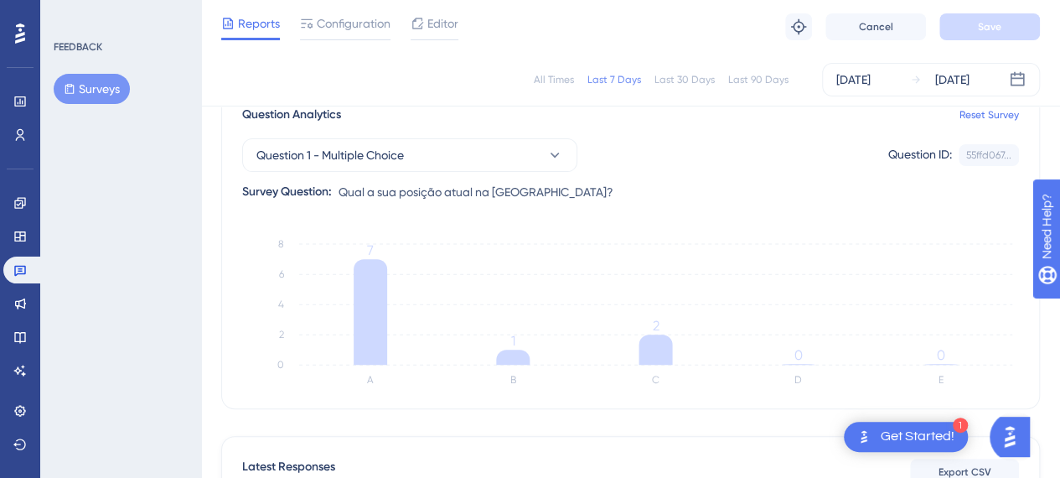
scroll to position [49, 0]
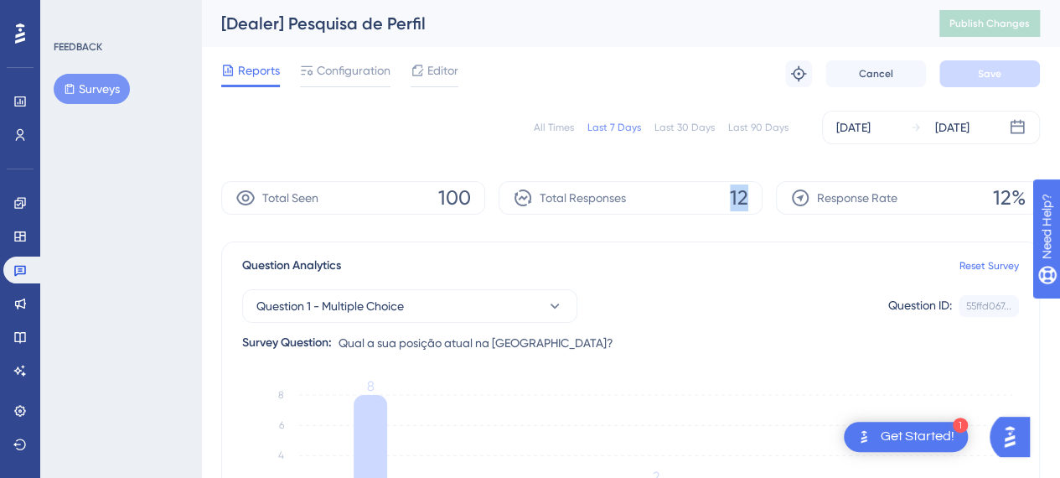
drag, startPoint x: 734, startPoint y: 197, endPoint x: 751, endPoint y: 197, distance: 16.8
click at [751, 197] on div "Total Responses 12" at bounding box center [631, 198] width 264 height 34
click at [755, 256] on div "Question Analytics Reset Survey" at bounding box center [630, 266] width 777 height 20
click at [253, 73] on span "Reports" at bounding box center [259, 70] width 42 height 20
click at [365, 68] on span "Configuration" at bounding box center [354, 70] width 74 height 20
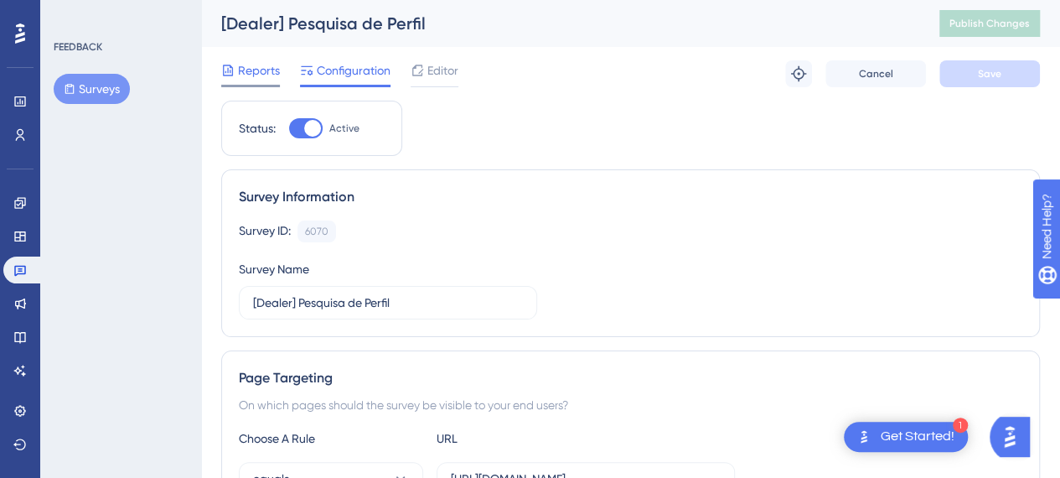
click at [236, 77] on div "Reports" at bounding box center [250, 70] width 59 height 20
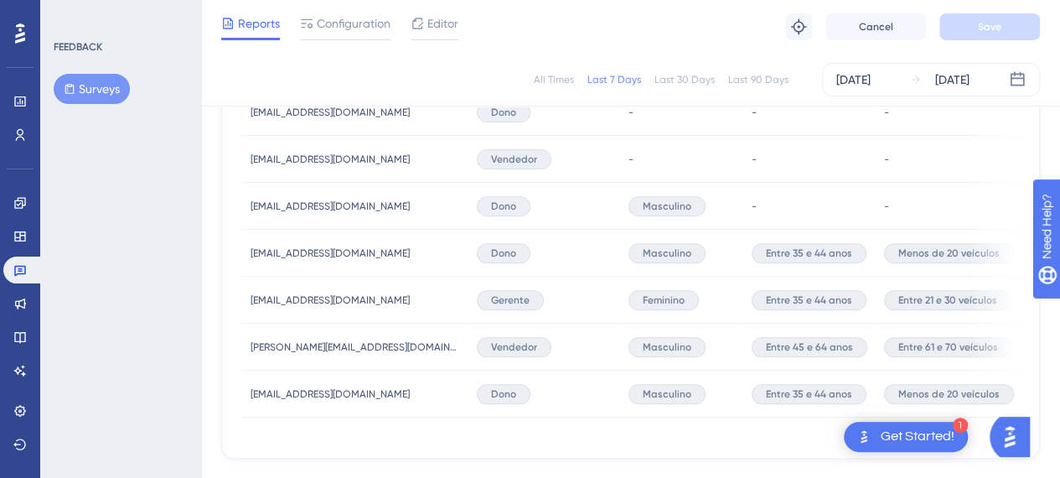
scroll to position [922, 0]
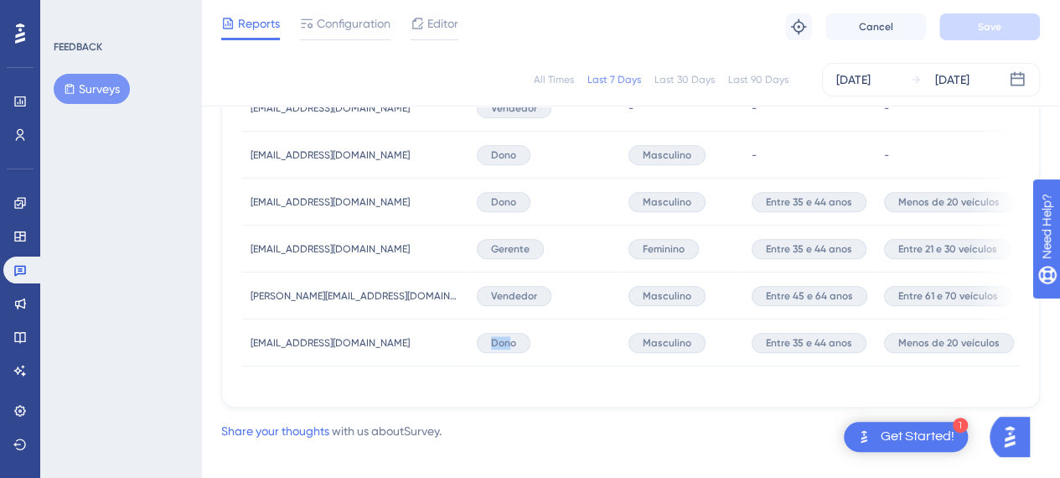
drag, startPoint x: 452, startPoint y: 393, endPoint x: 466, endPoint y: 387, distance: 15.4
click at [466, 387] on div "Latest Responses Export CSV USER ID Q1 - MULTIPLE CHOICE Q2 - MULTIPLE CHOICE Q…" at bounding box center [630, 32] width 819 height 749
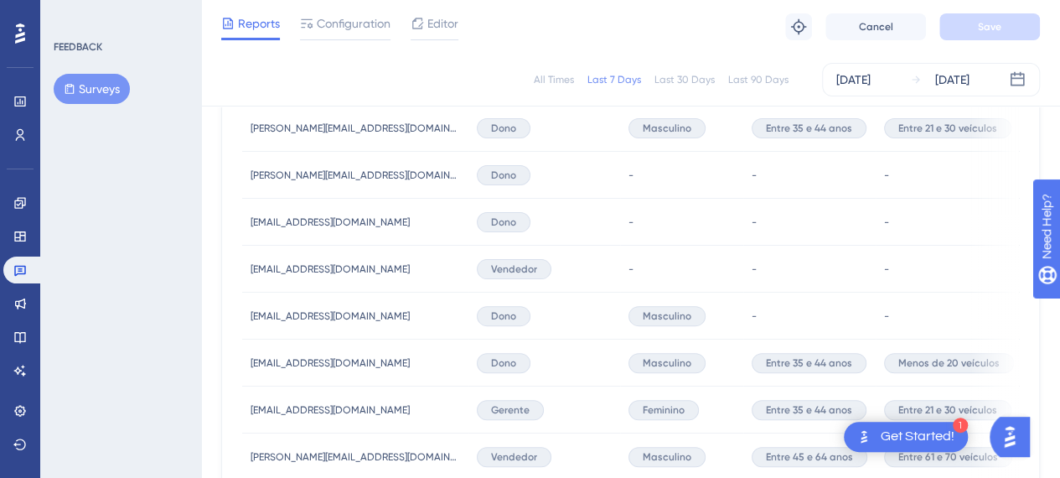
scroll to position [754, 0]
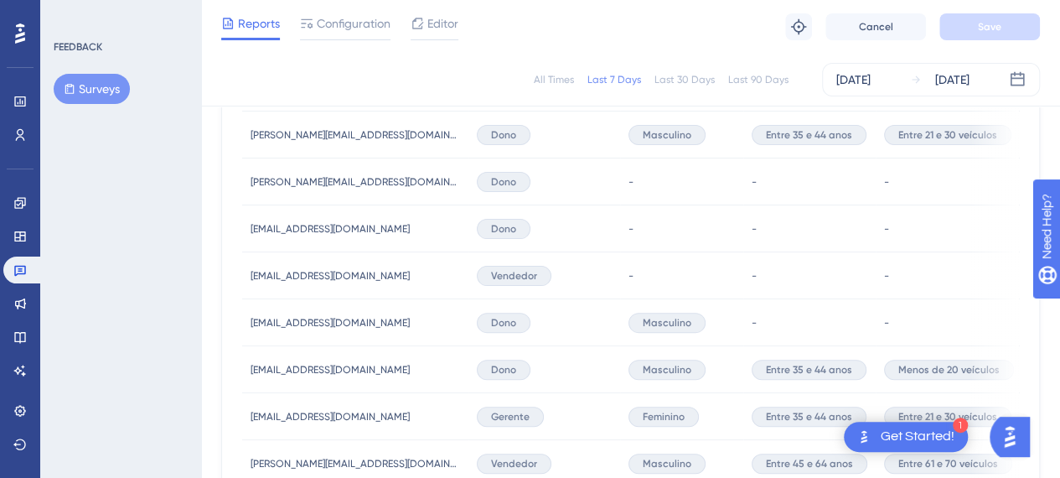
click at [173, 215] on div "FEEDBACK Surveys" at bounding box center [120, 239] width 161 height 478
click at [450, 22] on span "Editor" at bounding box center [443, 23] width 31 height 20
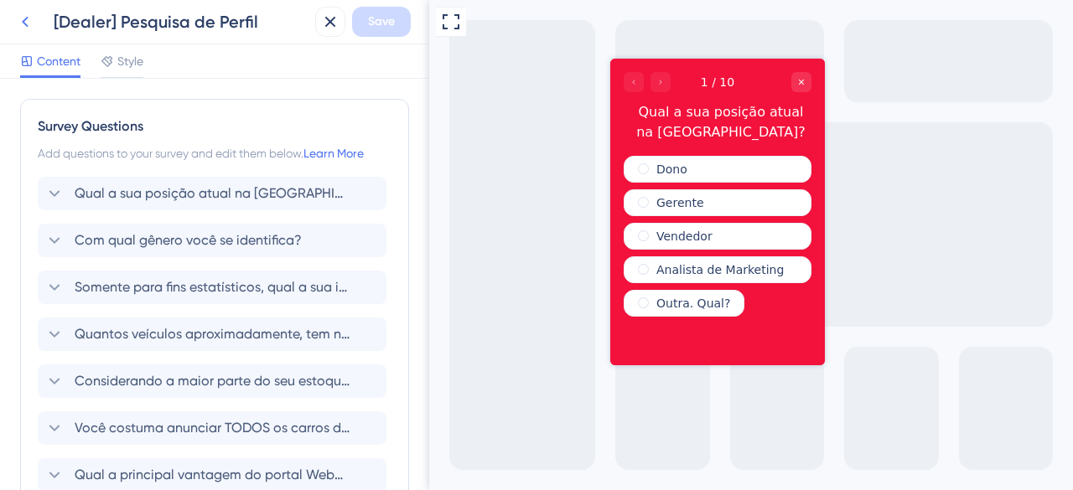
click at [26, 23] on icon at bounding box center [25, 22] width 20 height 20
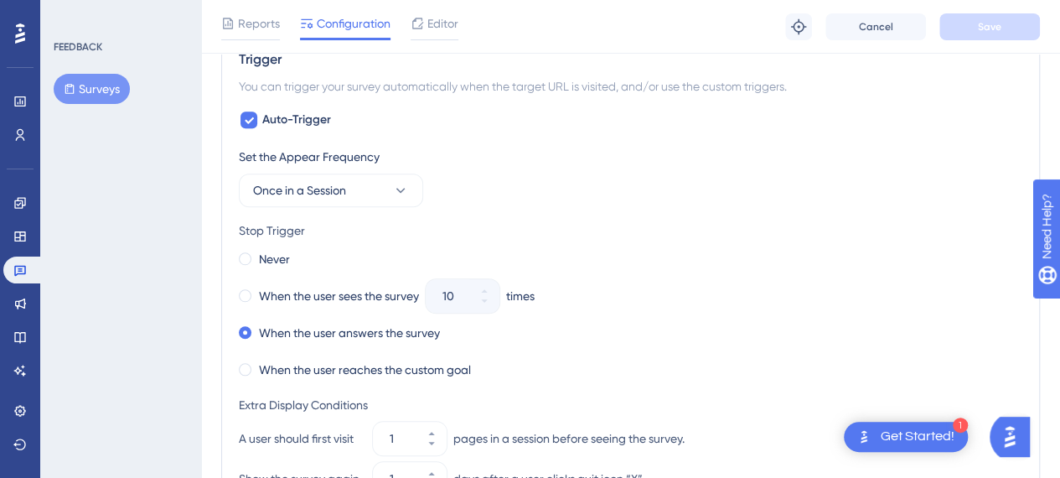
scroll to position [768, 0]
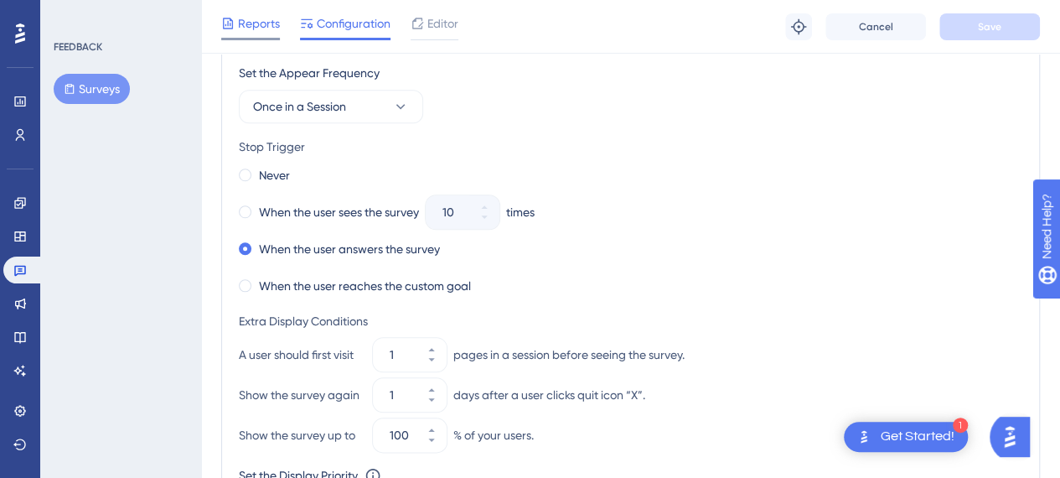
click at [268, 26] on span "Reports" at bounding box center [259, 23] width 42 height 20
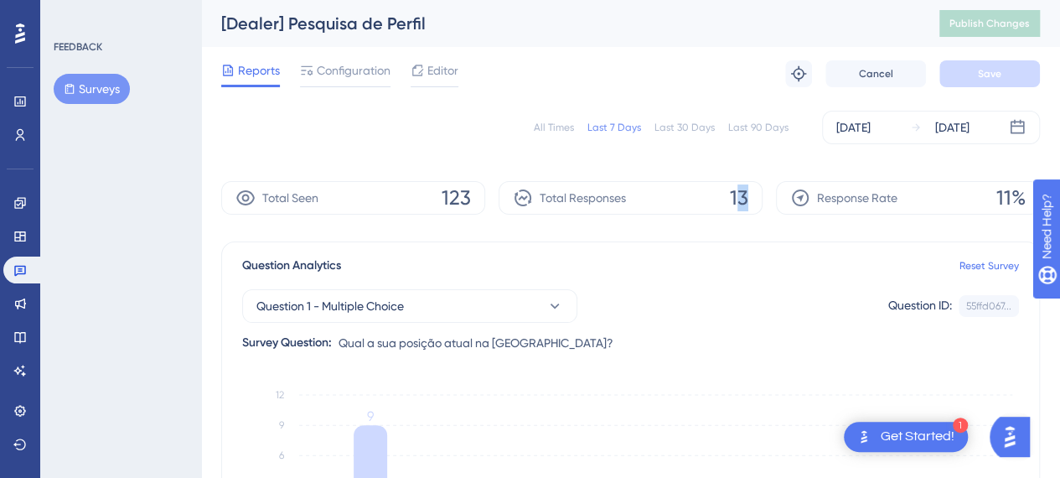
drag, startPoint x: 739, startPoint y: 194, endPoint x: 761, endPoint y: 194, distance: 22.6
click at [761, 194] on div "Total Responses 13" at bounding box center [631, 198] width 264 height 34
click at [714, 204] on div "Total Responses 13" at bounding box center [631, 198] width 264 height 34
drag, startPoint x: 723, startPoint y: 194, endPoint x: 763, endPoint y: 198, distance: 39.6
click at [763, 198] on div "Total Seen 123 Total Responses 13 Response Rate 11%" at bounding box center [630, 198] width 819 height 34
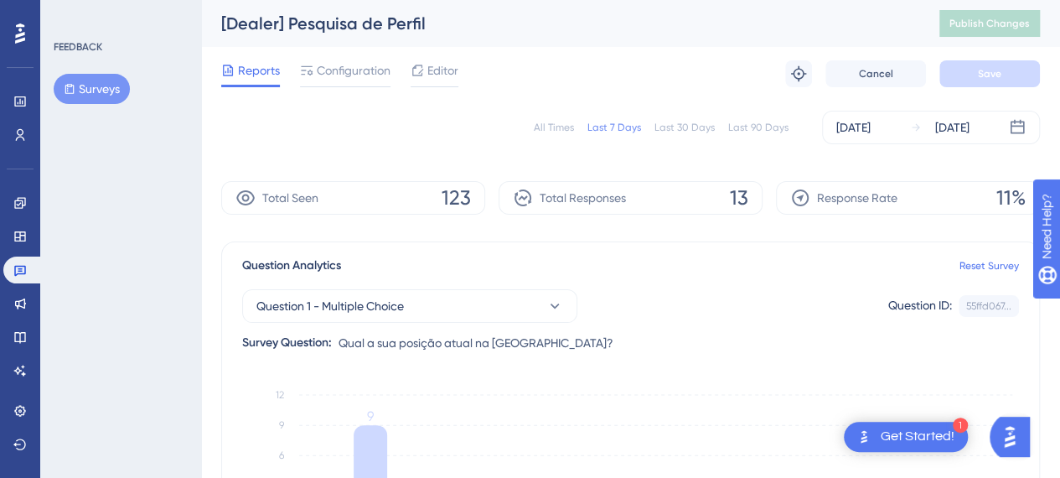
drag, startPoint x: 739, startPoint y: 195, endPoint x: 761, endPoint y: 195, distance: 22.6
click at [761, 195] on div "Total Responses 13" at bounding box center [631, 198] width 264 height 34
click at [721, 203] on div "Total Responses 13" at bounding box center [631, 198] width 264 height 34
drag, startPoint x: 733, startPoint y: 196, endPoint x: 759, endPoint y: 204, distance: 27.9
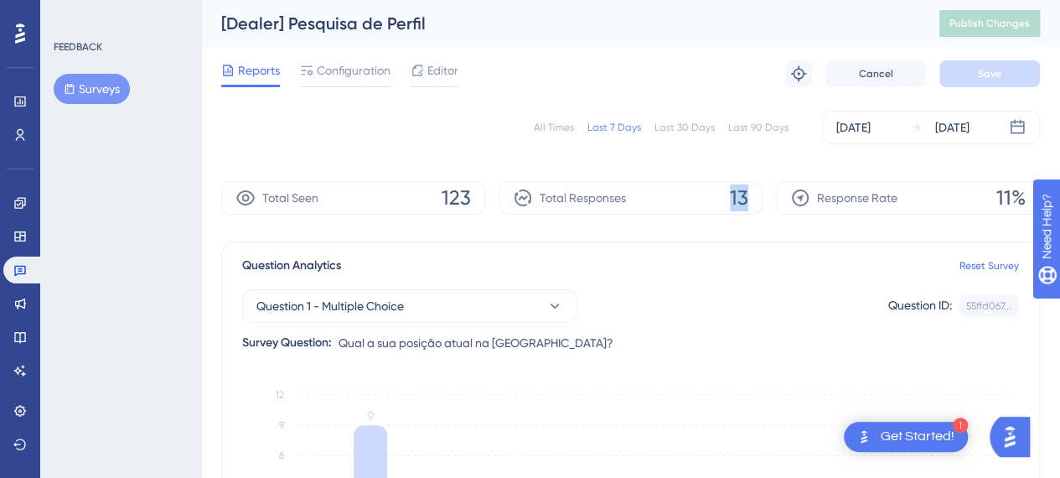
click at [758, 195] on div "Total Responses 13" at bounding box center [631, 198] width 264 height 34
click at [760, 209] on div "Total Responses 13" at bounding box center [631, 198] width 264 height 34
click at [738, 241] on div "Question Analytics Reset Survey Question 1 - Multiple Choice Question ID: 55ffd…" at bounding box center [630, 400] width 819 height 319
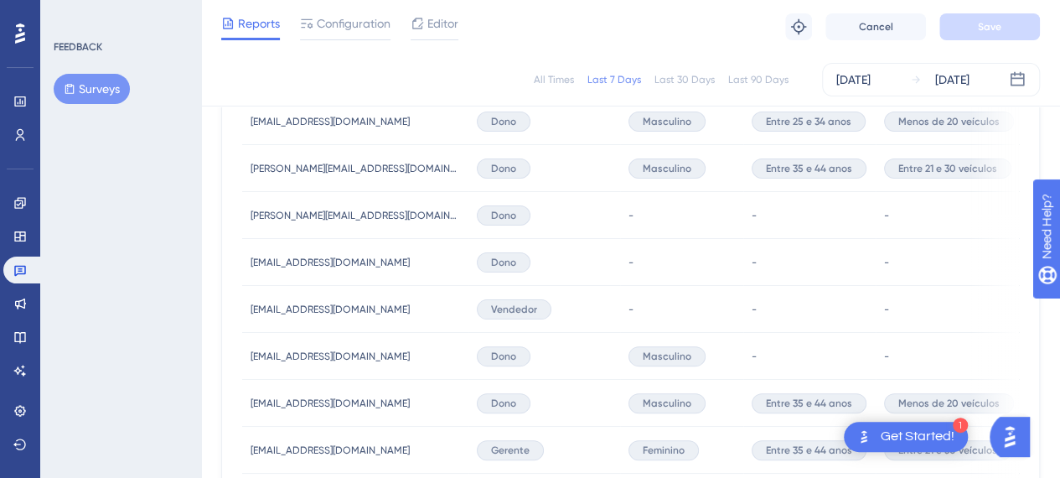
scroll to position [944, 0]
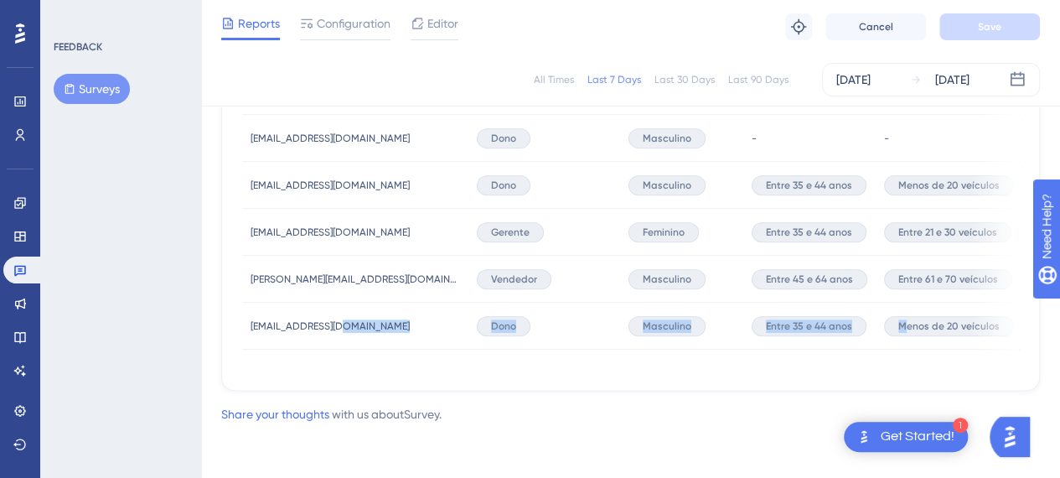
drag, startPoint x: 422, startPoint y: 362, endPoint x: 830, endPoint y: 363, distance: 408.2
click at [856, 363] on div "USER ID Q1 - MULTIPLE CHOICE Q2 - MULTIPLE CHOICE Q3 - MULTIPLE CHOICE Q4 - MUL…" at bounding box center [630, 38] width 777 height 664
click at [461, 374] on div "Latest Responses Export CSV USER ID Q1 - MULTIPLE CHOICE Q2 - MULTIPLE CHOICE Q…" at bounding box center [630, 15] width 819 height 749
click at [417, 353] on div "USER ID Q1 - MULTIPLE CHOICE Q2 - MULTIPLE CHOICE Q3 - MULTIPLE CHOICE Q4 - MUL…" at bounding box center [630, 38] width 777 height 664
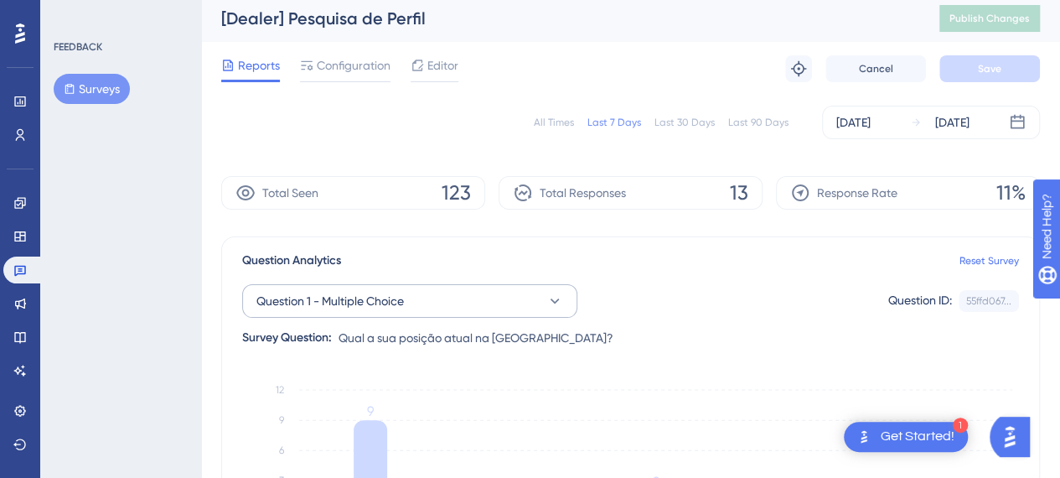
scroll to position [0, 0]
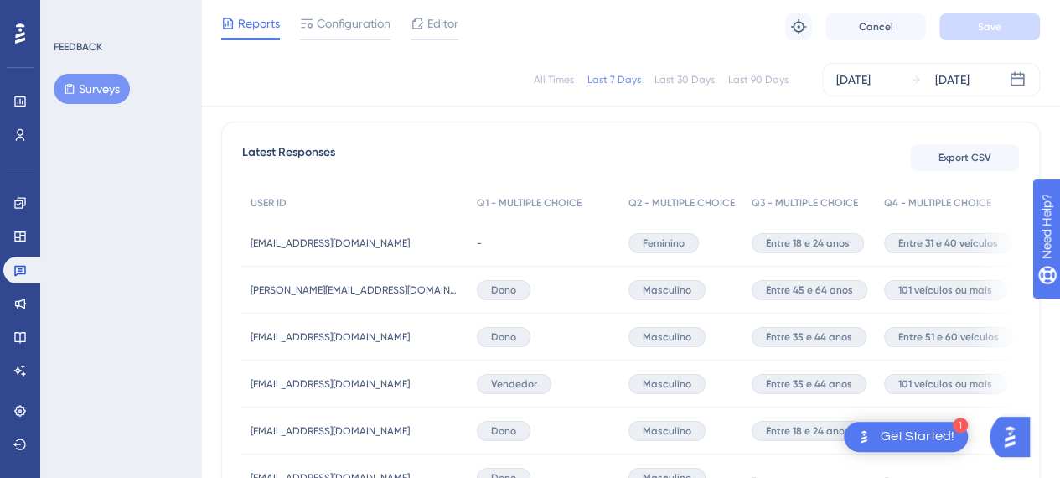
scroll to position [461, 0]
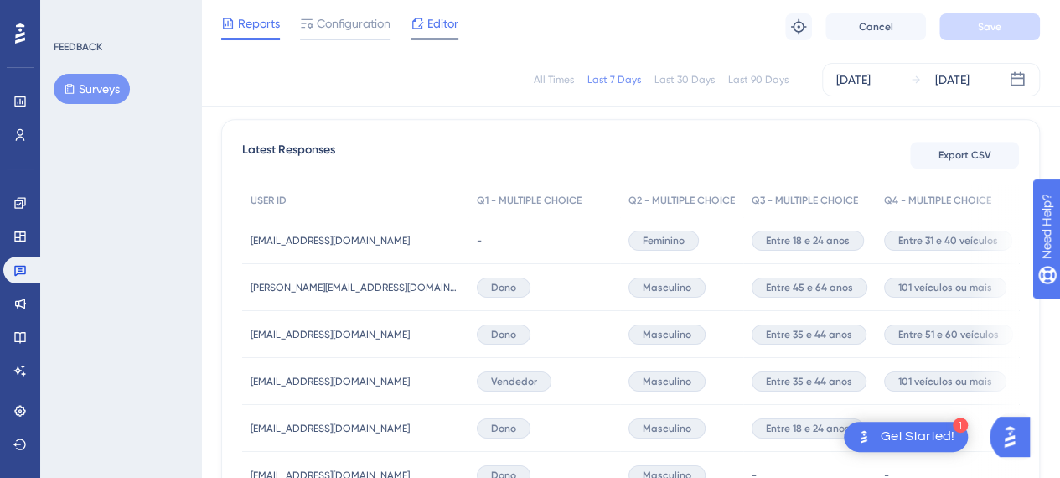
click at [448, 16] on span "Editor" at bounding box center [443, 23] width 31 height 20
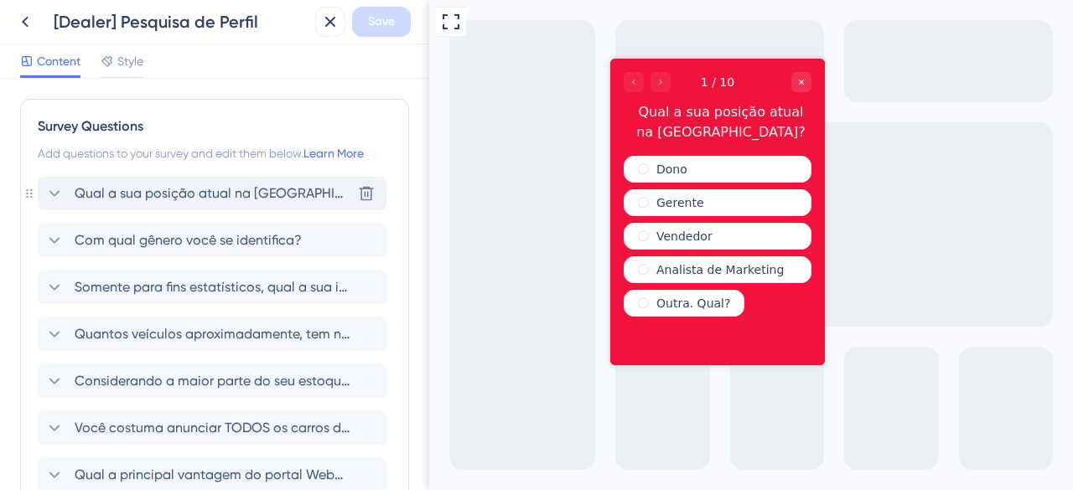
click at [48, 191] on icon at bounding box center [54, 194] width 20 height 20
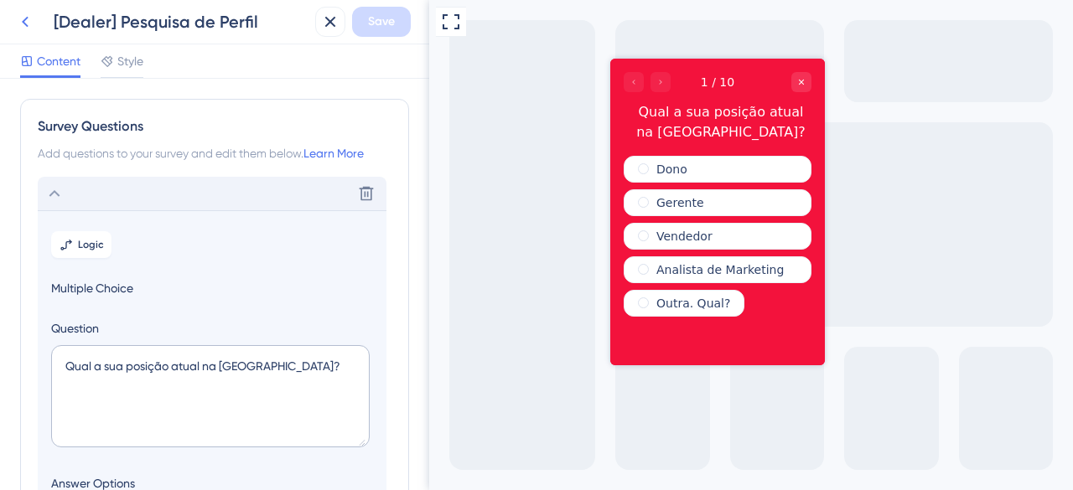
click at [23, 28] on icon at bounding box center [25, 22] width 20 height 20
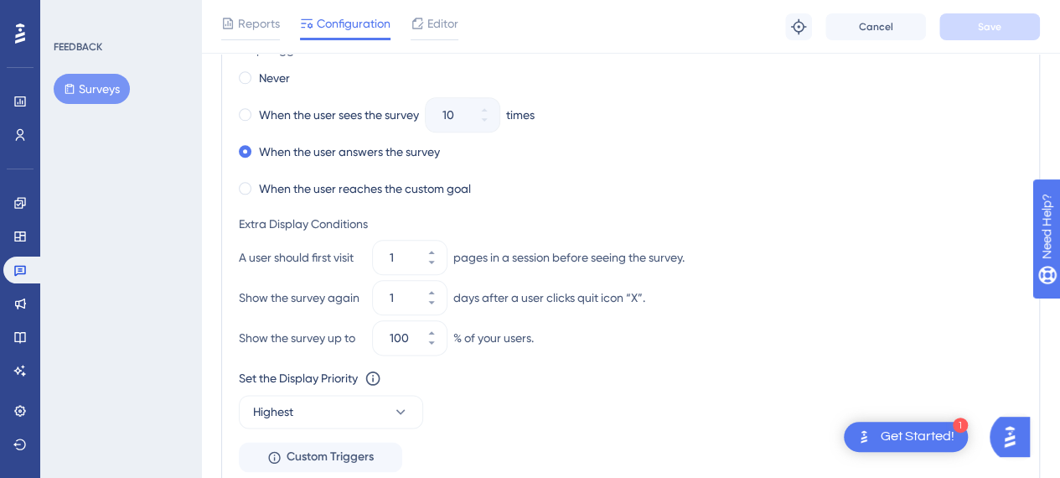
scroll to position [684, 0]
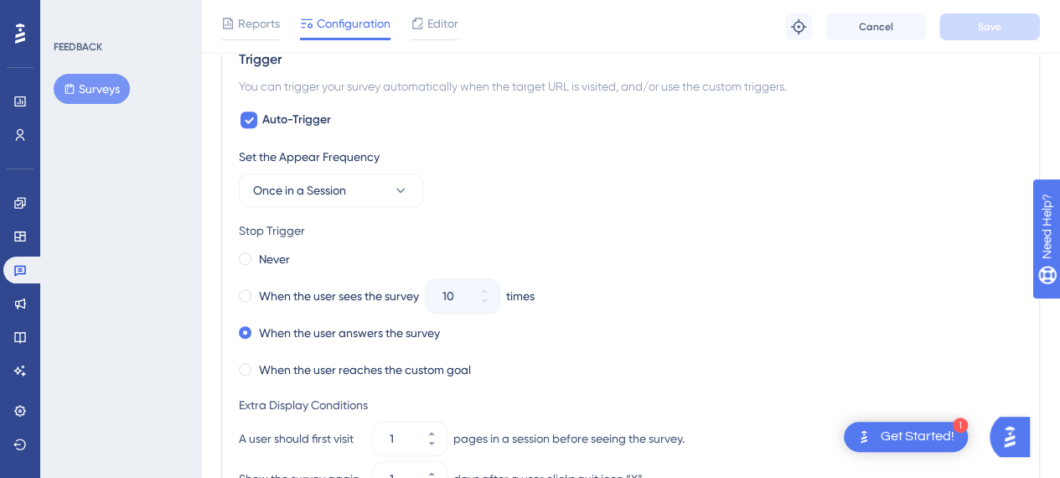
click at [250, 10] on div "Reports Configuration Editor Troubleshoot Cancel Save" at bounding box center [630, 27] width 859 height 54
click at [255, 33] on span "Reports" at bounding box center [259, 23] width 42 height 20
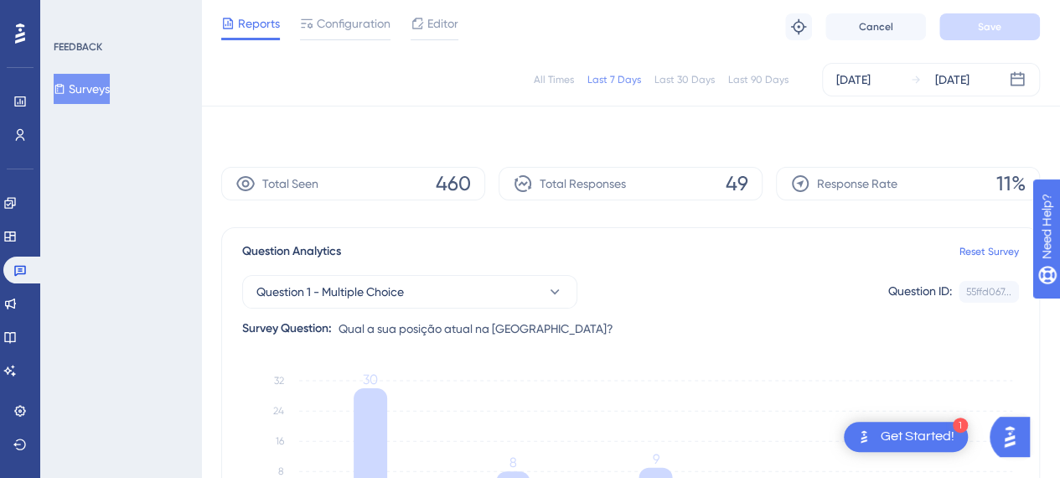
scroll to position [0, 13]
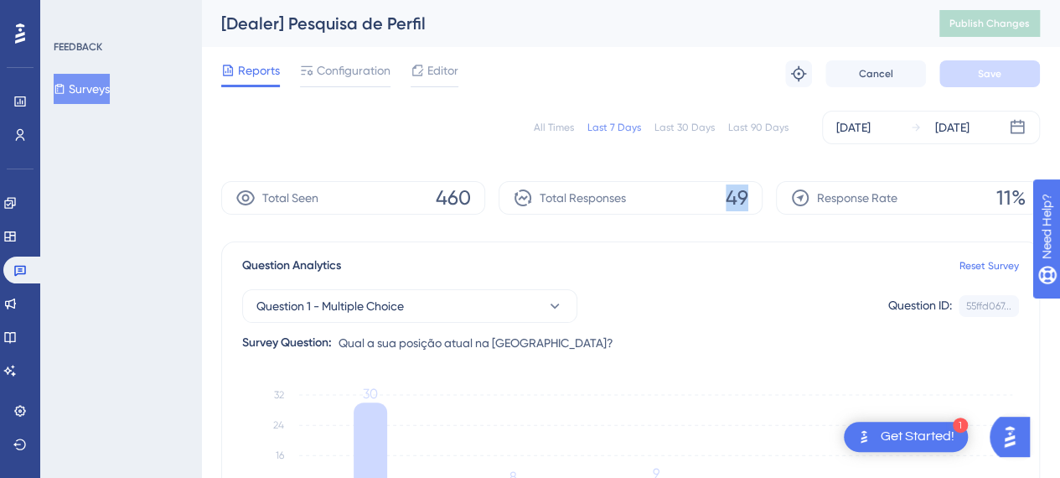
drag, startPoint x: 718, startPoint y: 200, endPoint x: 739, endPoint y: 201, distance: 21.9
click at [739, 201] on div "Total Responses 49" at bounding box center [631, 198] width 264 height 34
click at [801, 319] on div "Question 1 - Multiple Choice Question ID: 55ffd067... Copy" at bounding box center [630, 306] width 777 height 34
drag, startPoint x: 716, startPoint y: 196, endPoint x: 752, endPoint y: 193, distance: 36.2
click at [752, 193] on div "Total Seen 460 Total Responses 49 Response Rate 11%" at bounding box center [630, 198] width 819 height 34
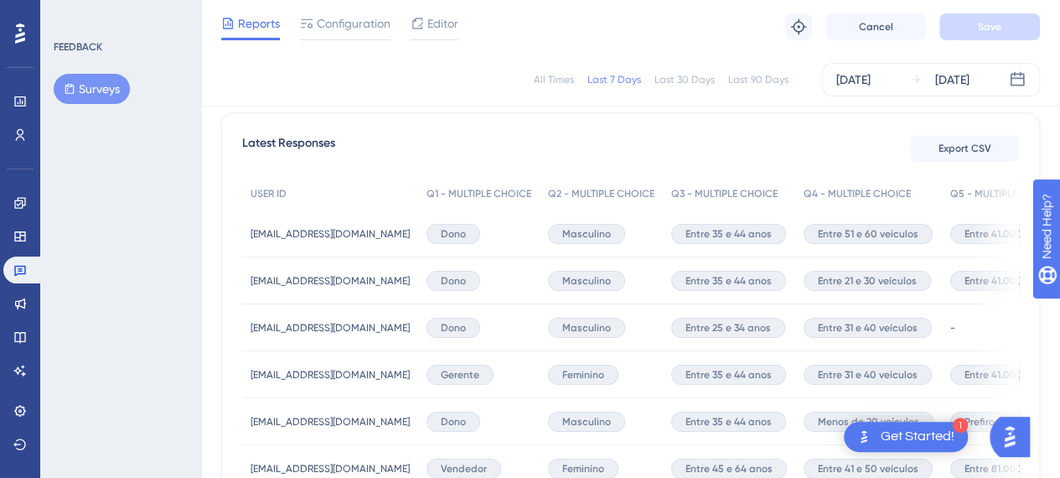
scroll to position [132, 0]
